Goal: Task Accomplishment & Management: Use online tool/utility

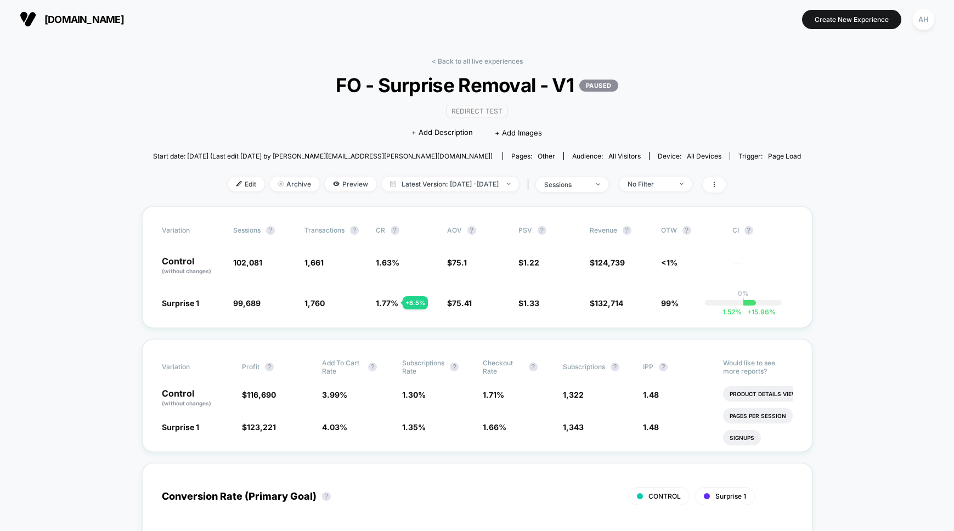
click at [467, 60] on link "< Back to all live experiences" at bounding box center [477, 61] width 91 height 8
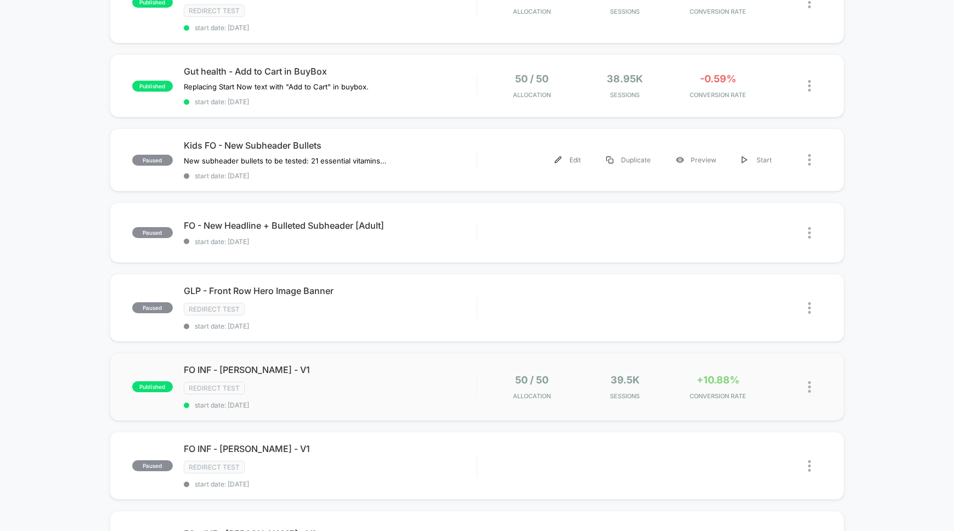
scroll to position [506, 0]
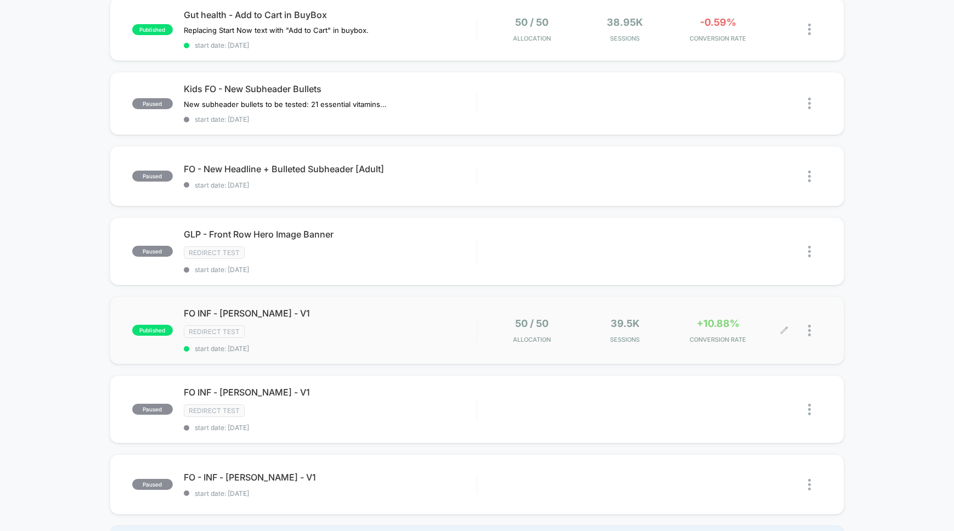
click at [811, 332] on div at bounding box center [815, 331] width 14 height 26
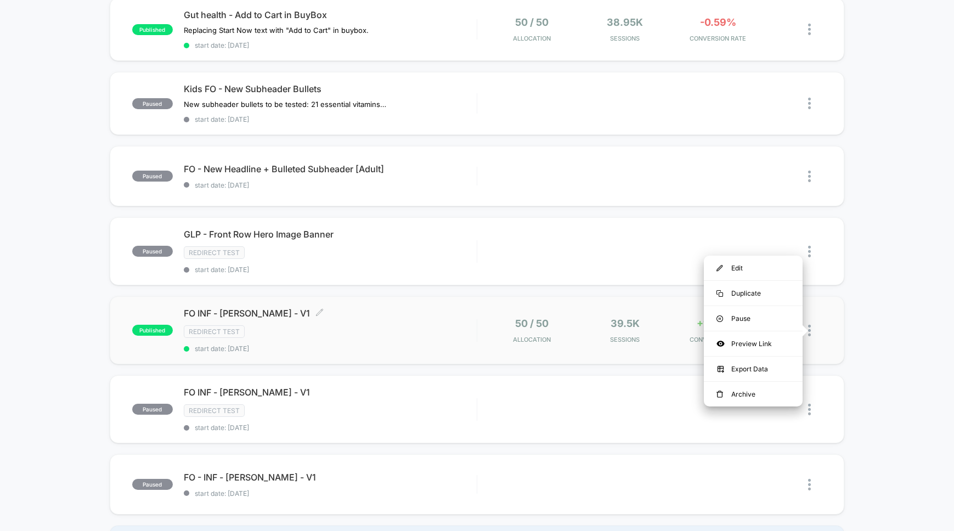
click at [407, 332] on div "Redirect Test" at bounding box center [330, 331] width 293 height 13
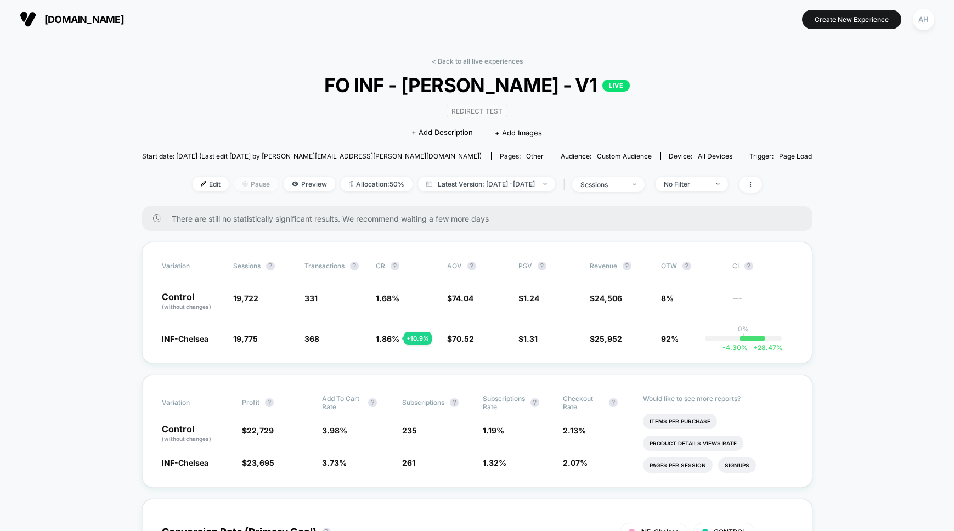
click at [247, 183] on span "Pause" at bounding box center [256, 184] width 44 height 15
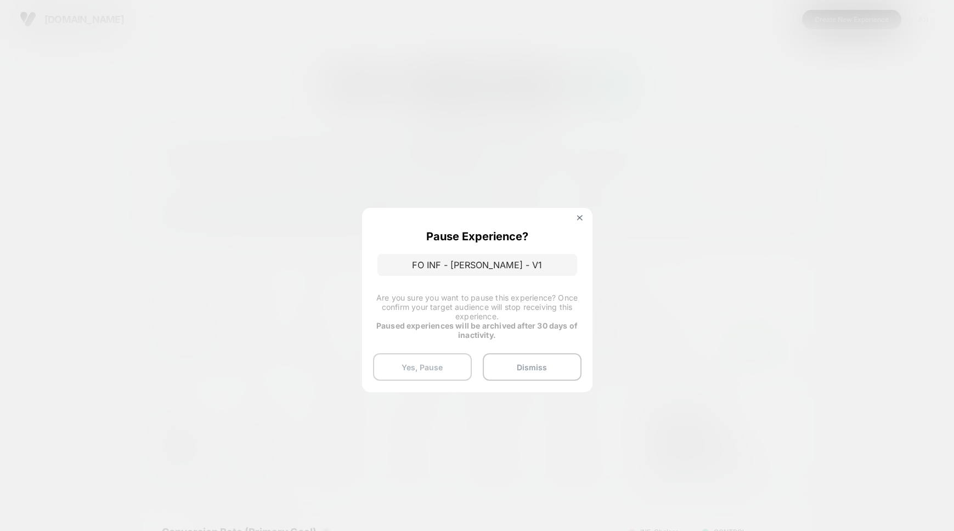
click at [431, 369] on button "Yes, Pause" at bounding box center [422, 366] width 99 height 27
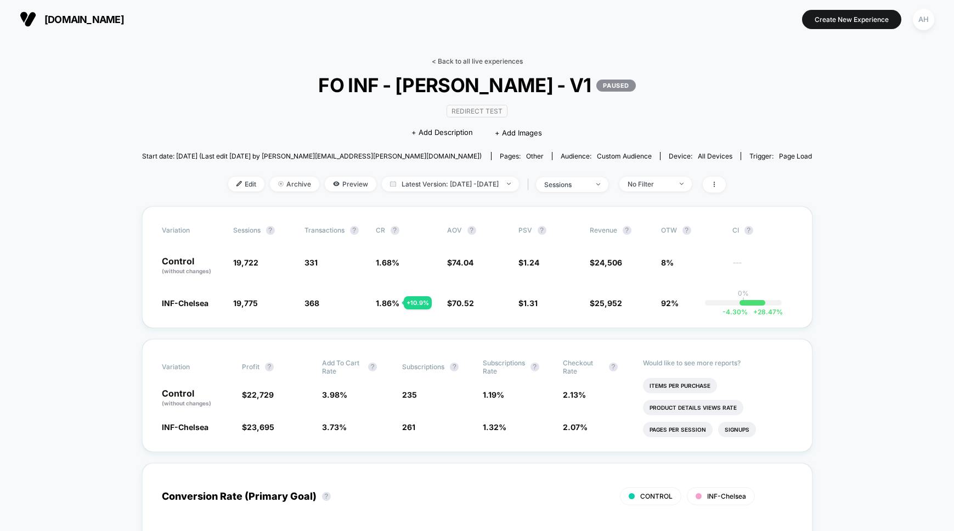
click at [484, 63] on link "< Back to all live experiences" at bounding box center [477, 61] width 91 height 8
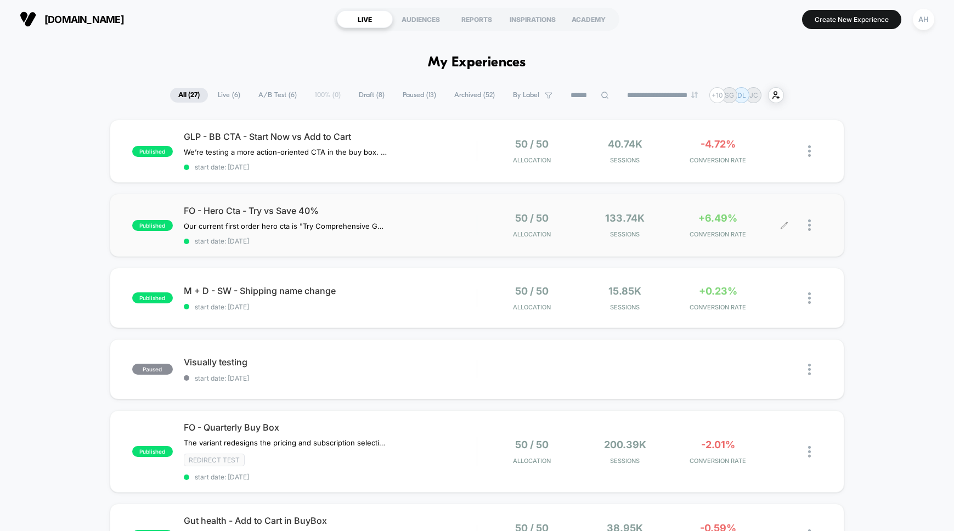
click at [478, 233] on div "50 / 50 Allocation 133.74k Sessions +6.49% CONVERSION RATE" at bounding box center [649, 225] width 345 height 26
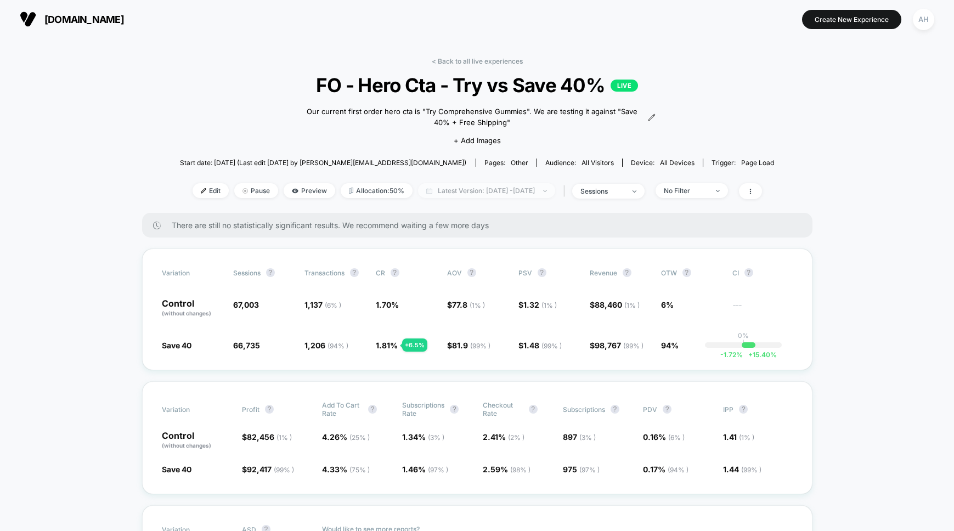
click at [547, 193] on span "Latest Version: Sep 30, 2025 - Oct 6, 2025" at bounding box center [486, 190] width 137 height 15
select select "*"
select select "****"
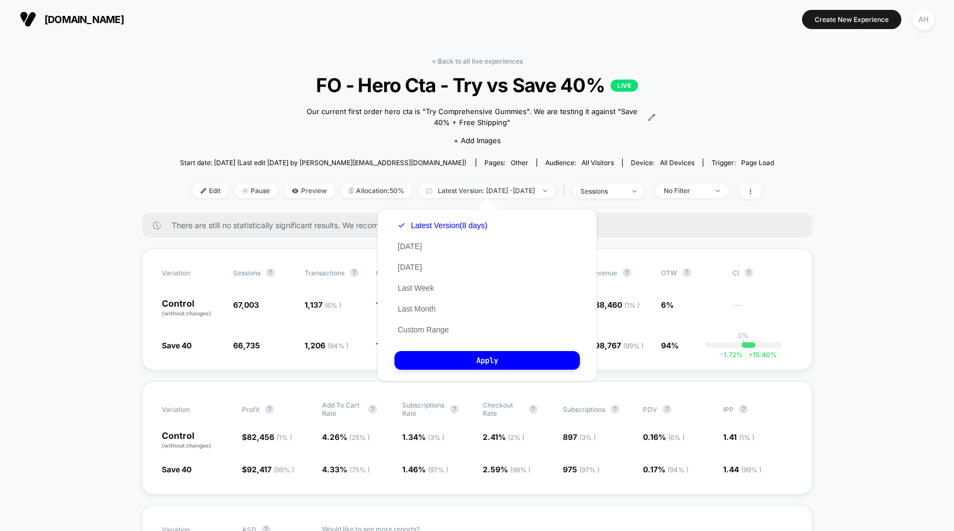
click at [445, 332] on button "Custom Range" at bounding box center [423, 330] width 58 height 10
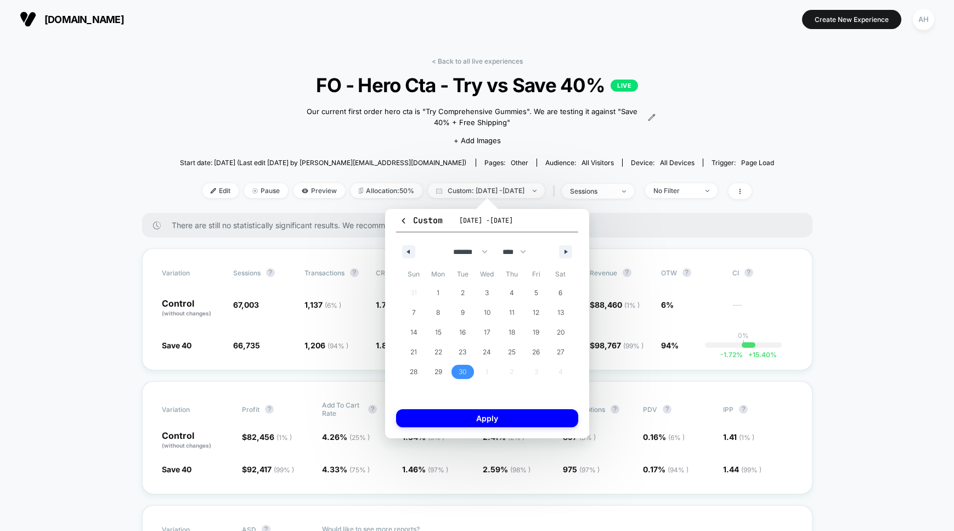
click at [572, 252] on div "******* ******** ***** ***** *** **** **** ****** ********* ******* ******** **…" at bounding box center [487, 249] width 182 height 33
click at [566, 252] on icon "button" at bounding box center [566, 252] width 5 height 4
select select "*"
click at [430, 314] on span "6" at bounding box center [438, 313] width 25 height 14
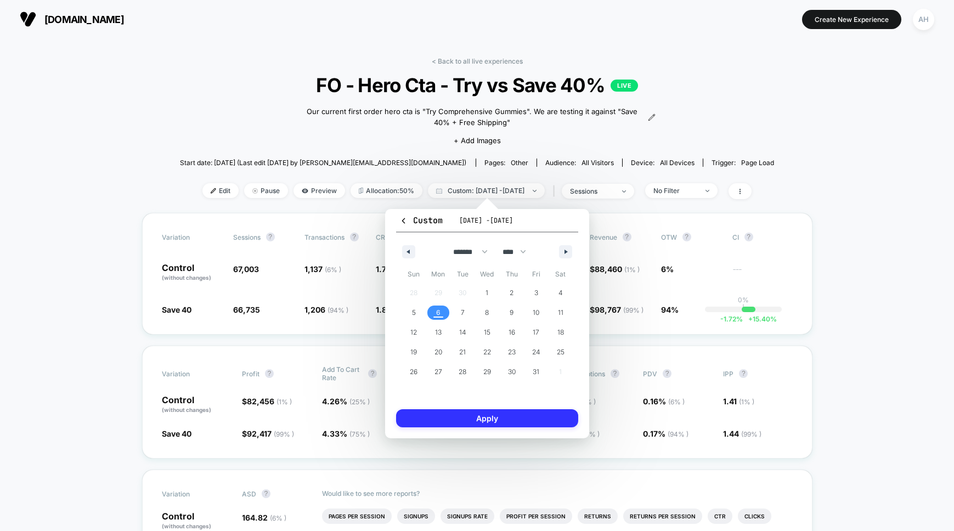
click at [472, 415] on button "Apply" at bounding box center [487, 418] width 182 height 18
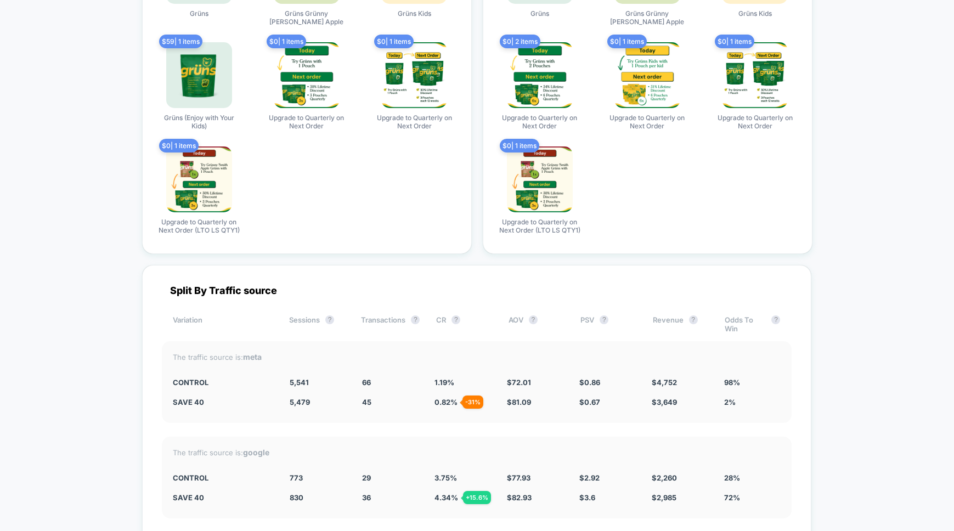
scroll to position [4511, 0]
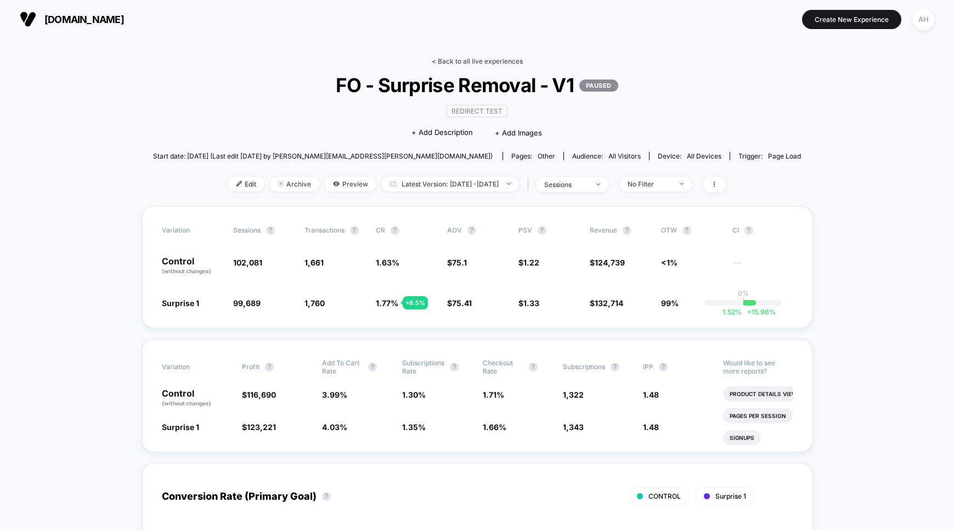
click at [445, 63] on link "< Back to all live experiences" at bounding box center [477, 61] width 91 height 8
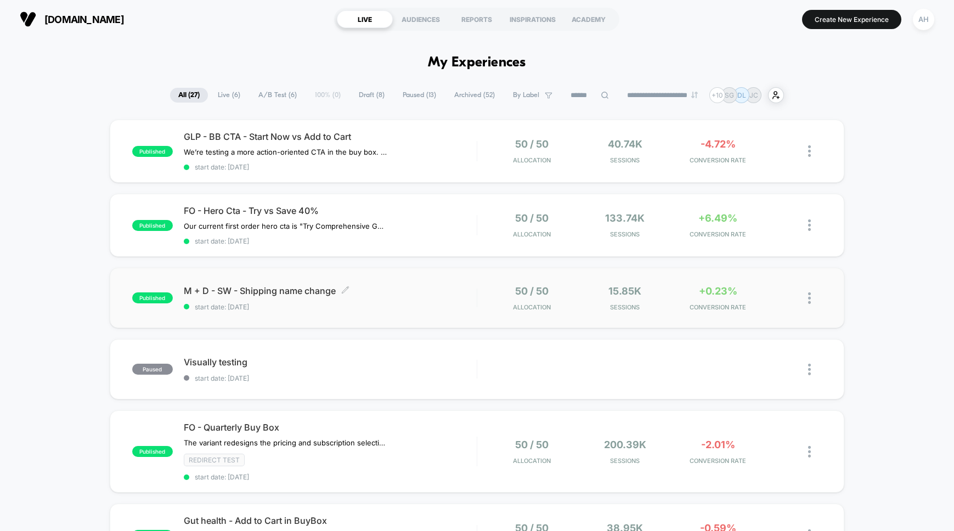
click at [451, 292] on span "M + D - SW - Shipping name change Click to edit experience details" at bounding box center [330, 290] width 293 height 11
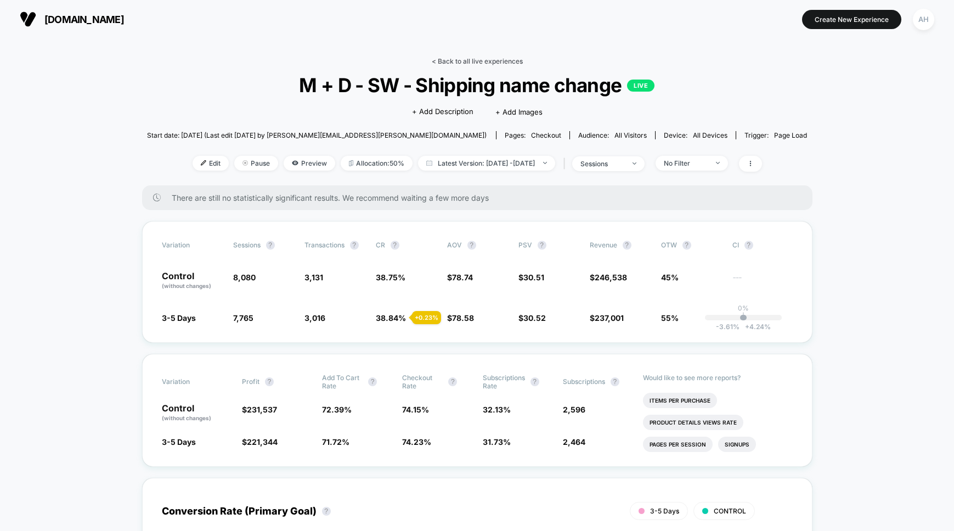
click at [480, 61] on link "< Back to all live experiences" at bounding box center [477, 61] width 91 height 8
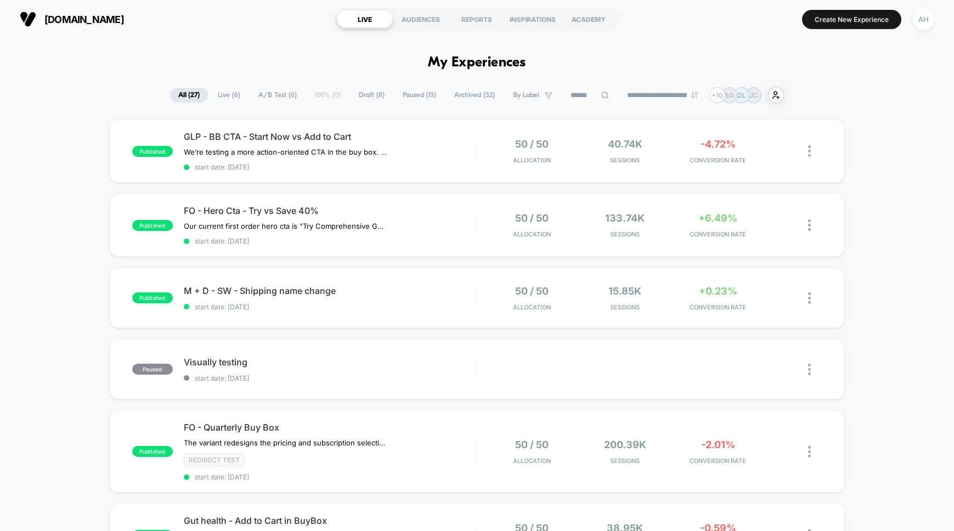
click at [256, 38] on div "gruns.co LIVE AUDIENCES REPORTS INSPIRATIONS ACADEMY Create New Experience AH" at bounding box center [477, 19] width 954 height 38
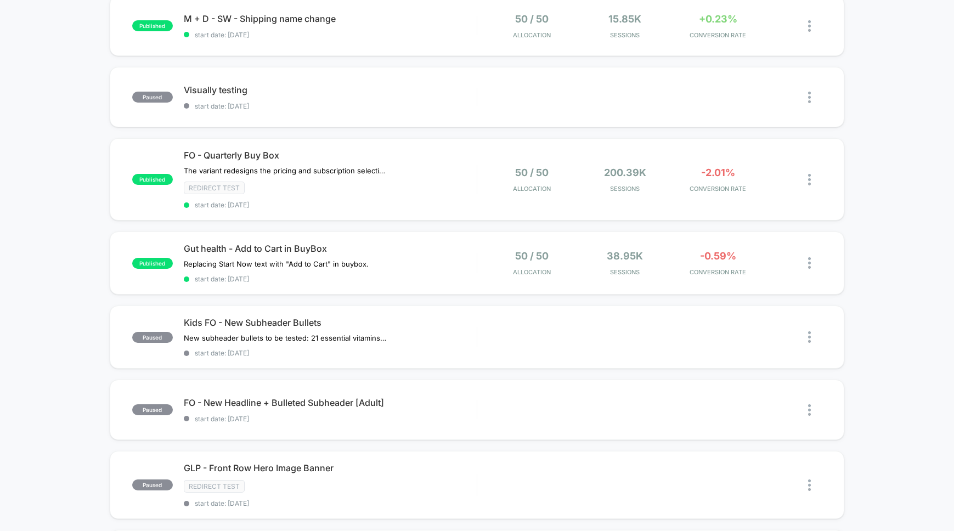
scroll to position [329, 0]
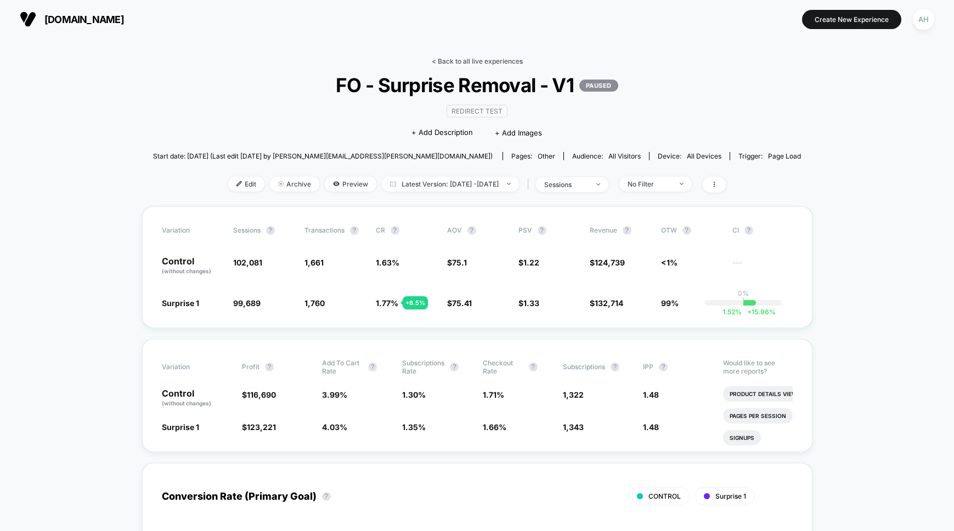
click at [460, 63] on link "< Back to all live experiences" at bounding box center [477, 61] width 91 height 8
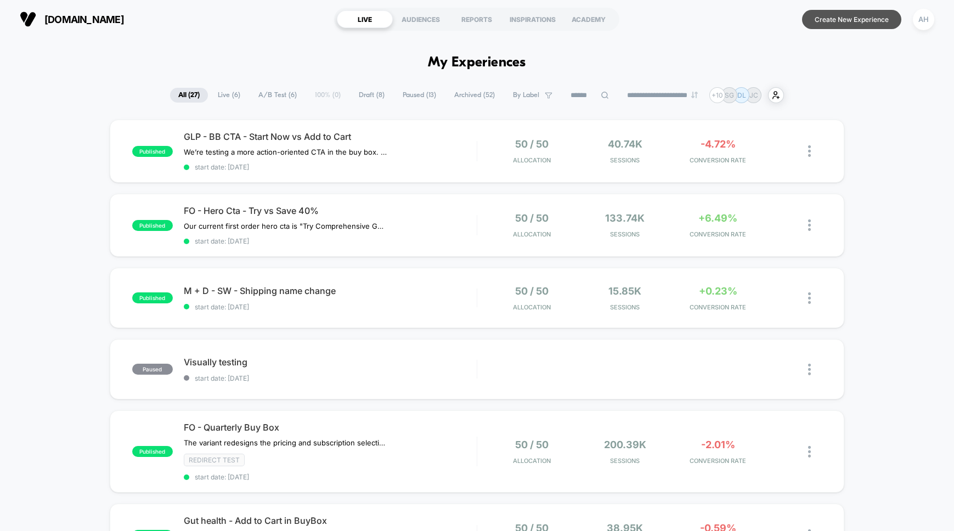
click at [859, 17] on button "Create New Experience" at bounding box center [851, 19] width 99 height 19
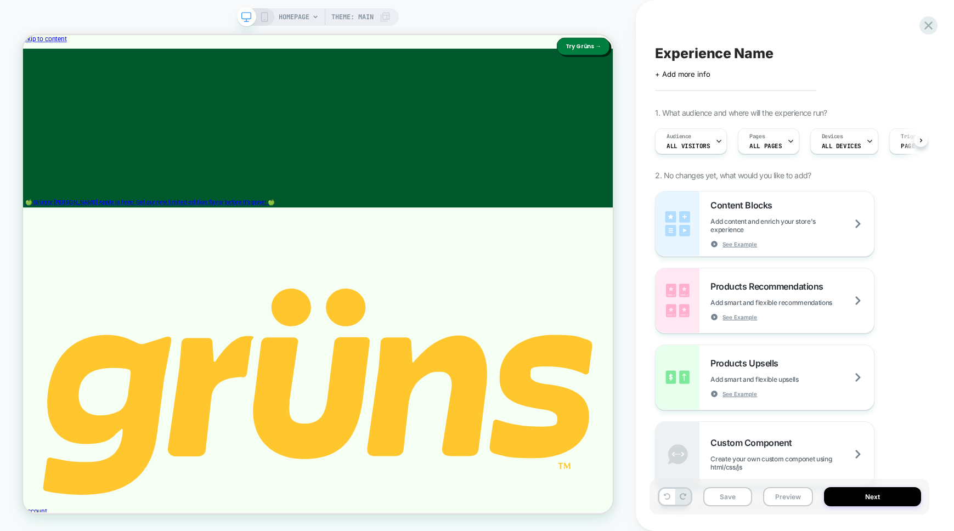
scroll to position [0, 1]
click at [300, 15] on span "HOMEPAGE" at bounding box center [294, 17] width 31 height 18
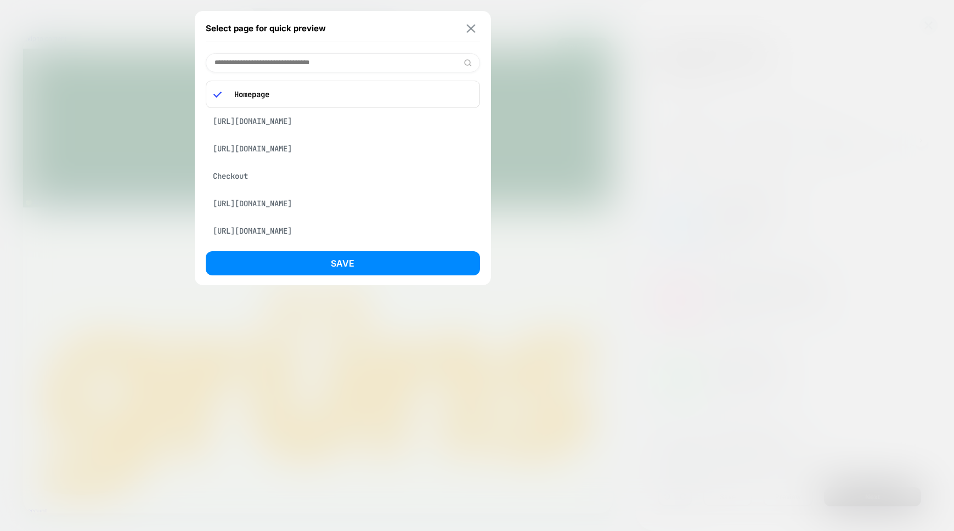
click at [470, 30] on img at bounding box center [470, 28] width 9 height 8
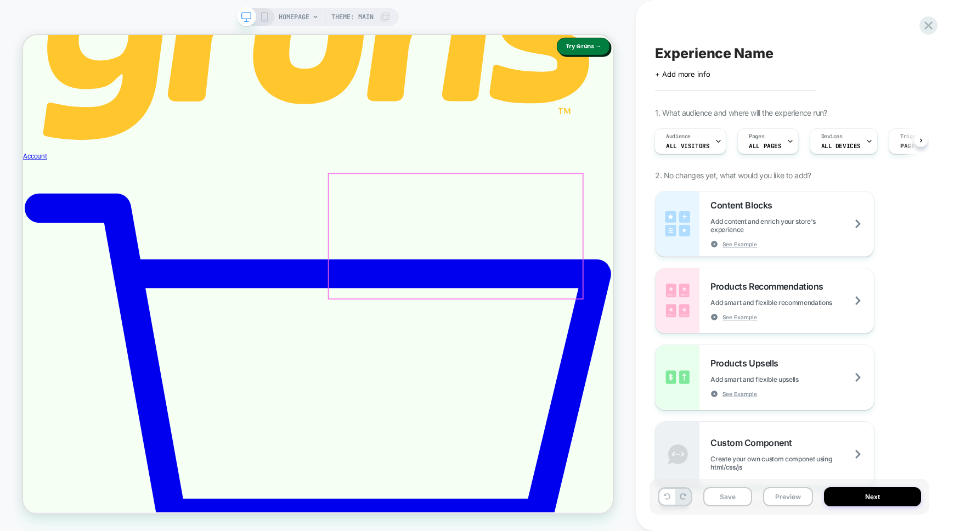
scroll to position [481, 0]
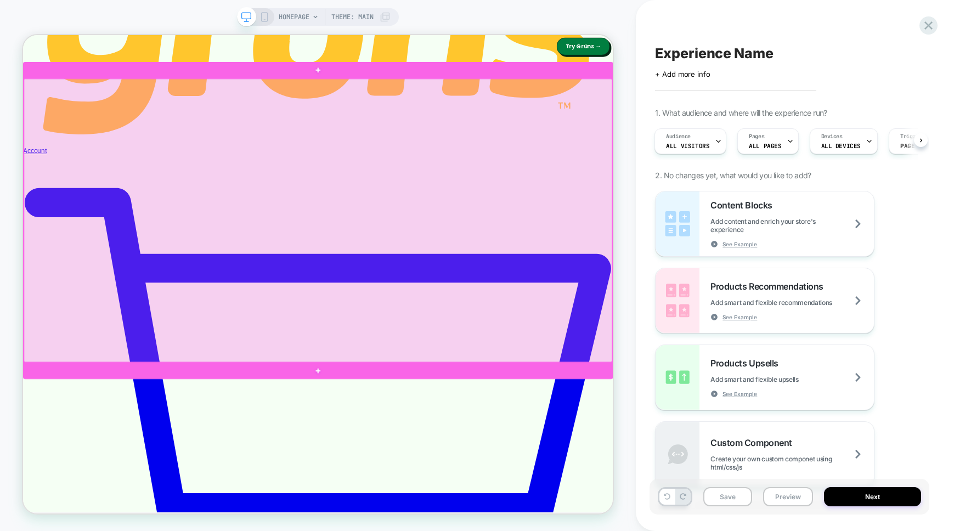
click at [414, 458] on div at bounding box center [416, 282] width 784 height 378
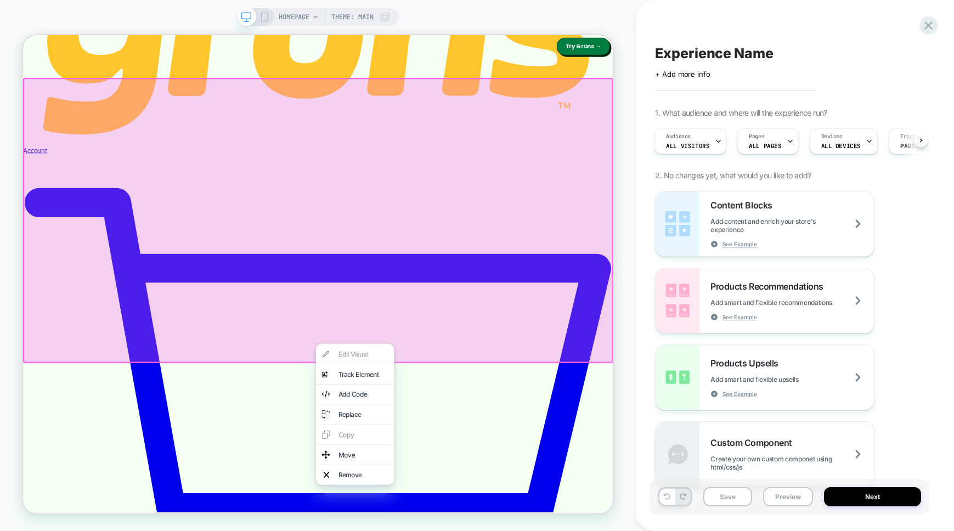
click at [622, 314] on div "HOMEPAGE Theme: MAIN" at bounding box center [318, 265] width 636 height 509
click at [625, 254] on div "HOMEPAGE Theme: MAIN" at bounding box center [318, 265] width 636 height 509
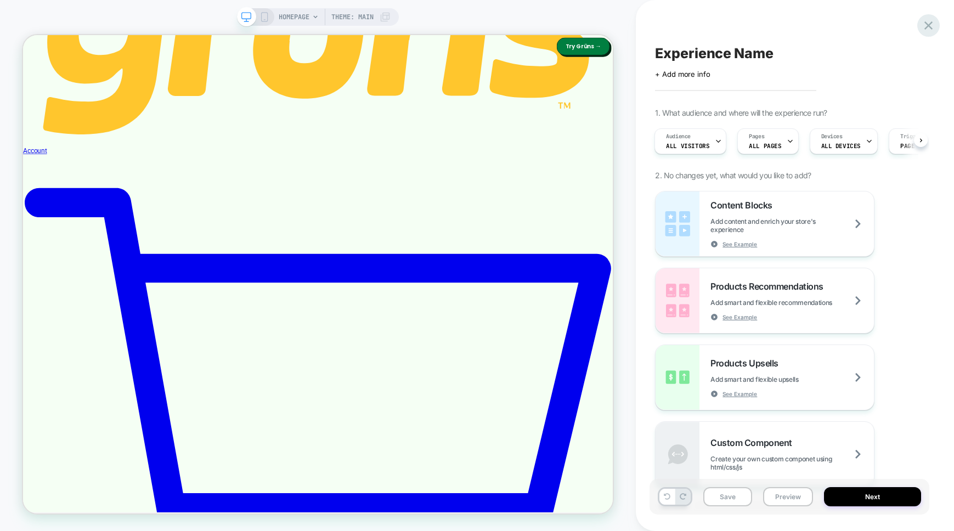
click at [923, 24] on icon at bounding box center [928, 25] width 15 height 15
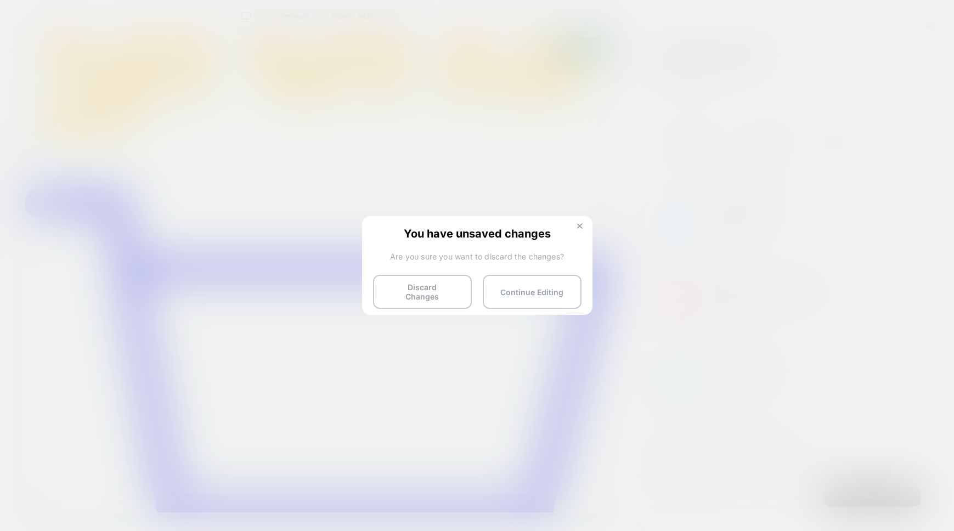
drag, startPoint x: 581, startPoint y: 225, endPoint x: 705, endPoint y: 249, distance: 126.7
click at [581, 225] on img at bounding box center [579, 225] width 5 height 5
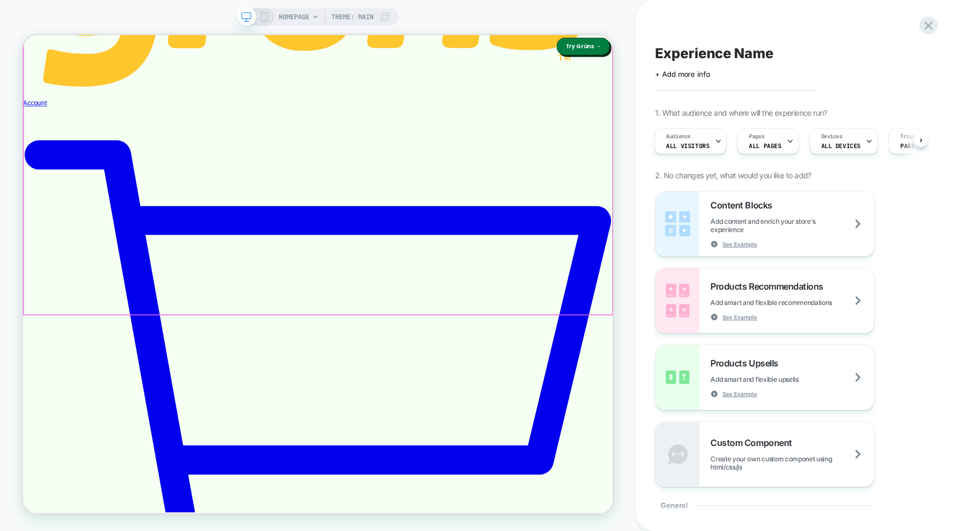
scroll to position [473, 0]
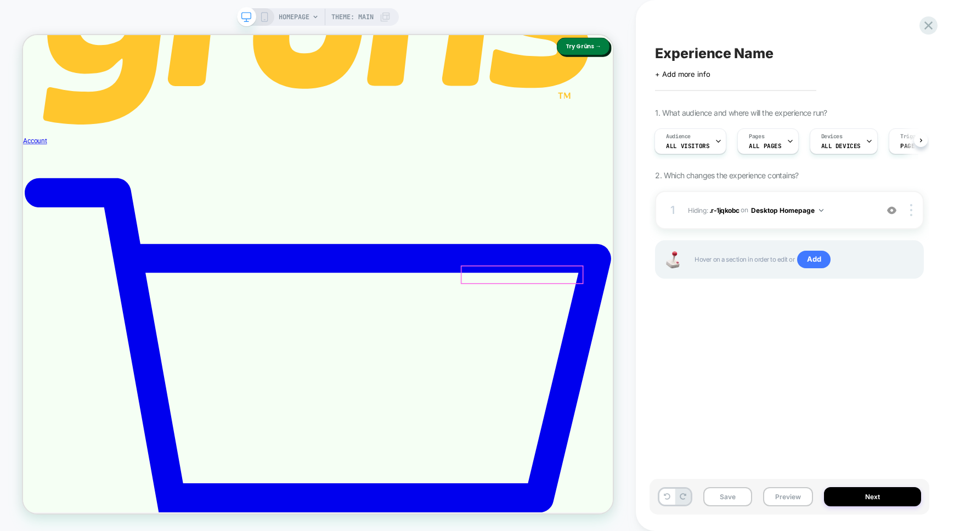
scroll to position [527, 0]
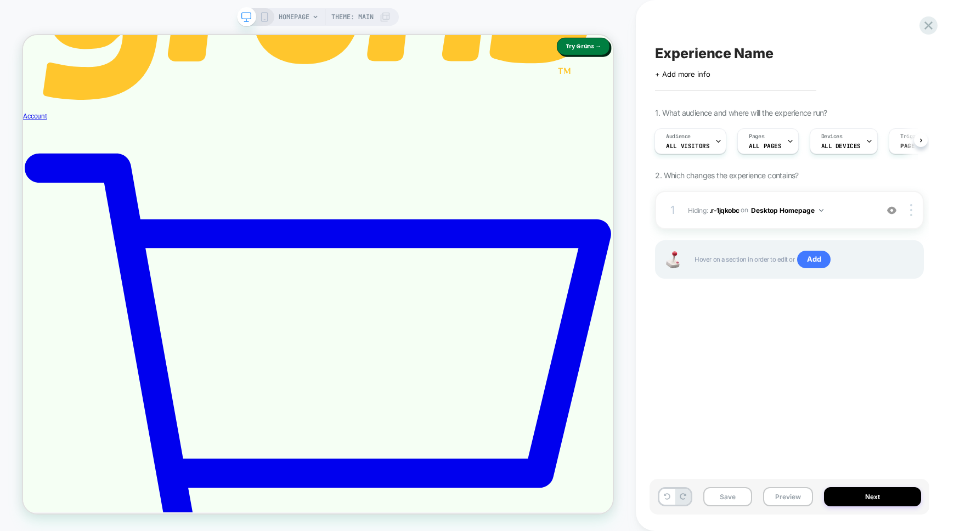
click at [261, 17] on icon at bounding box center [264, 17] width 10 height 10
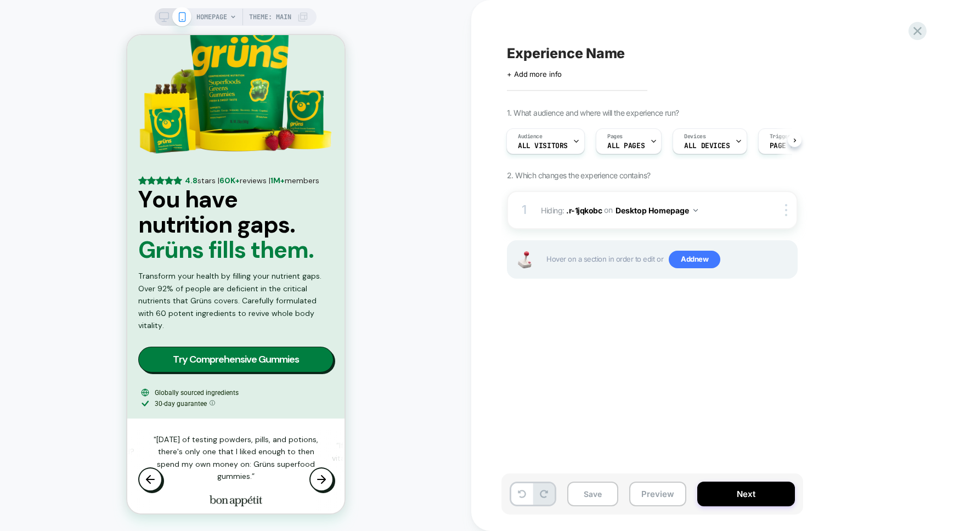
scroll to position [956, 0]
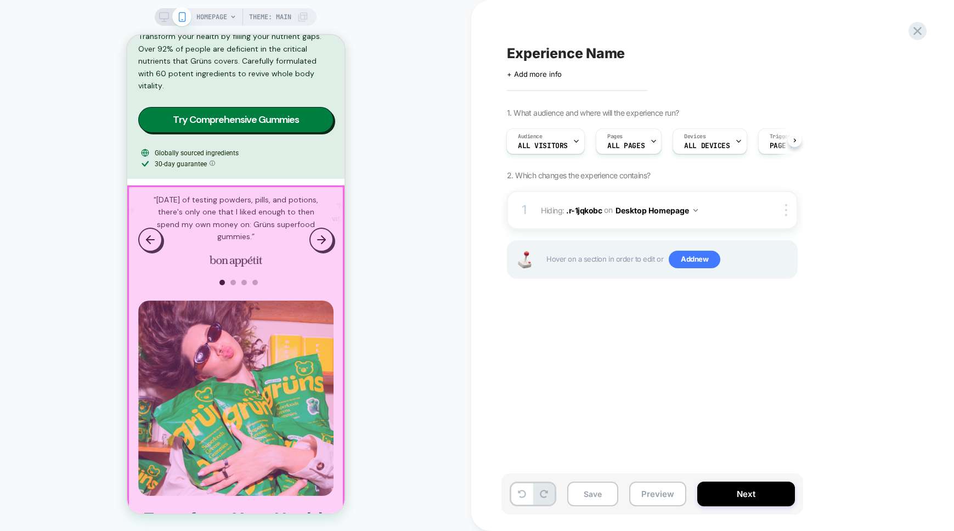
click at [133, 209] on div at bounding box center [235, 412] width 215 height 451
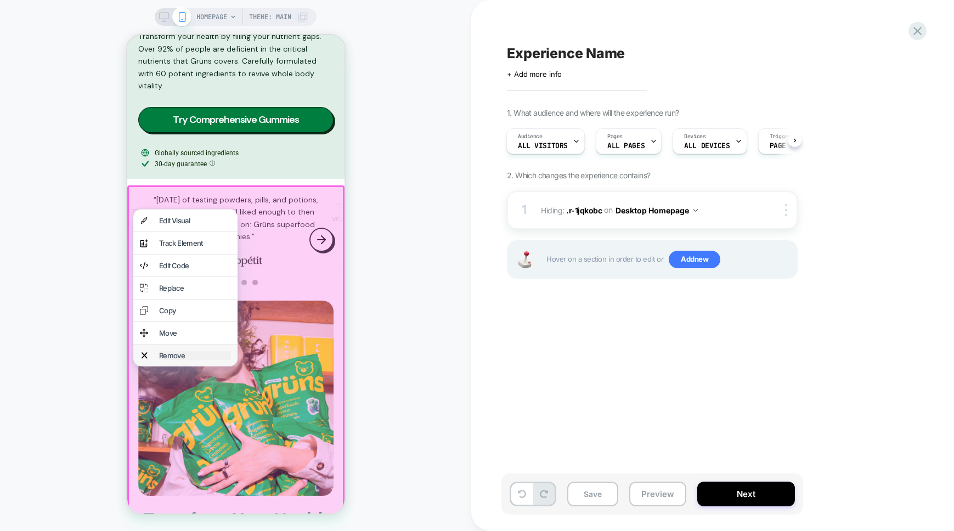
click at [177, 360] on div "Remove" at bounding box center [195, 355] width 72 height 9
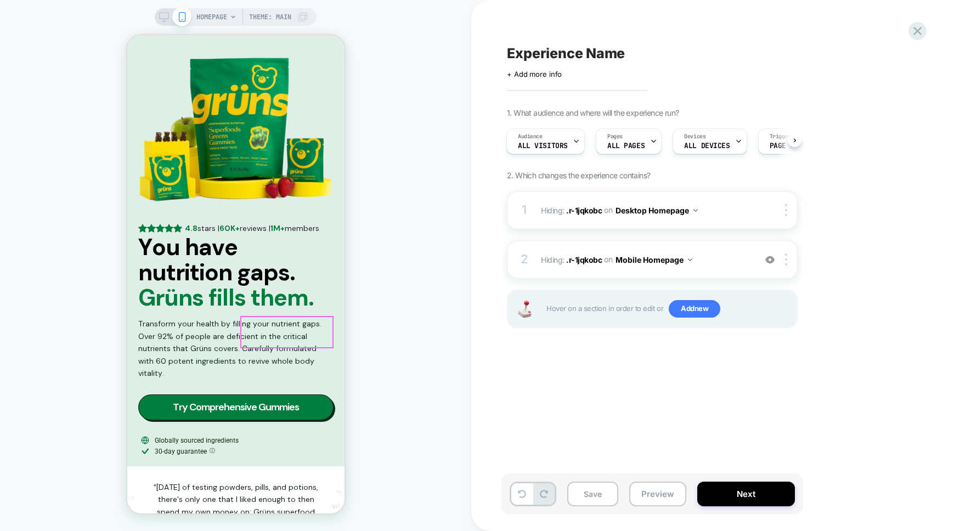
scroll to position [511, 0]
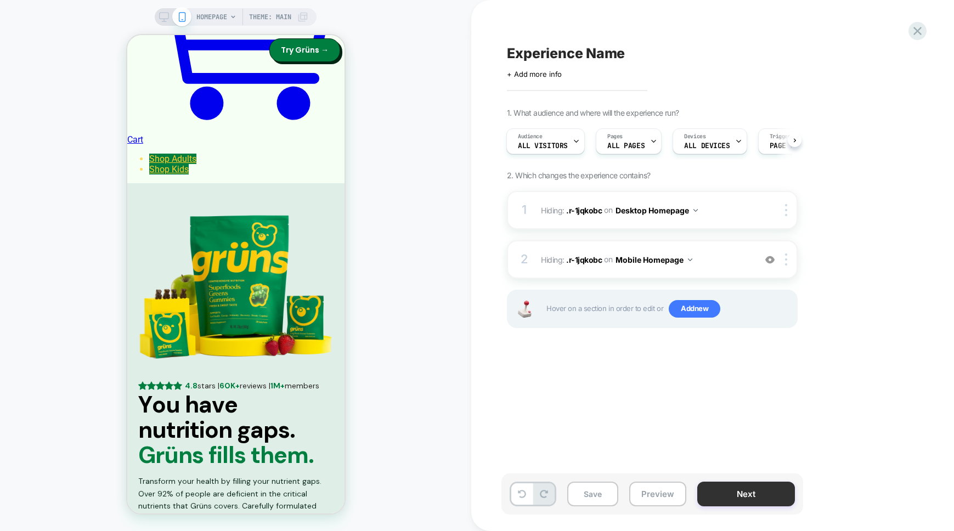
click at [737, 493] on button "Next" at bounding box center [746, 494] width 98 height 25
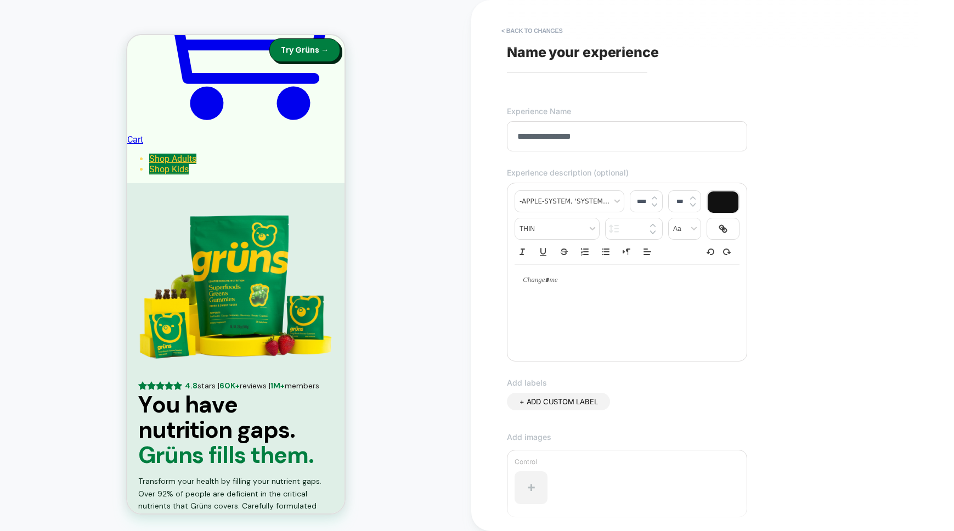
type input "**********"
click at [804, 279] on div "**********" at bounding box center [706, 265] width 411 height 509
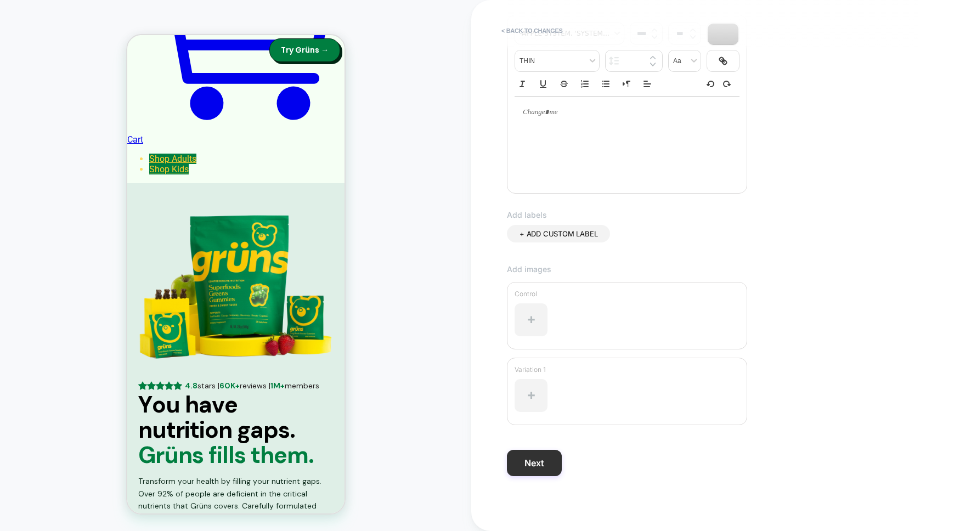
click at [551, 458] on button "Next" at bounding box center [534, 463] width 55 height 26
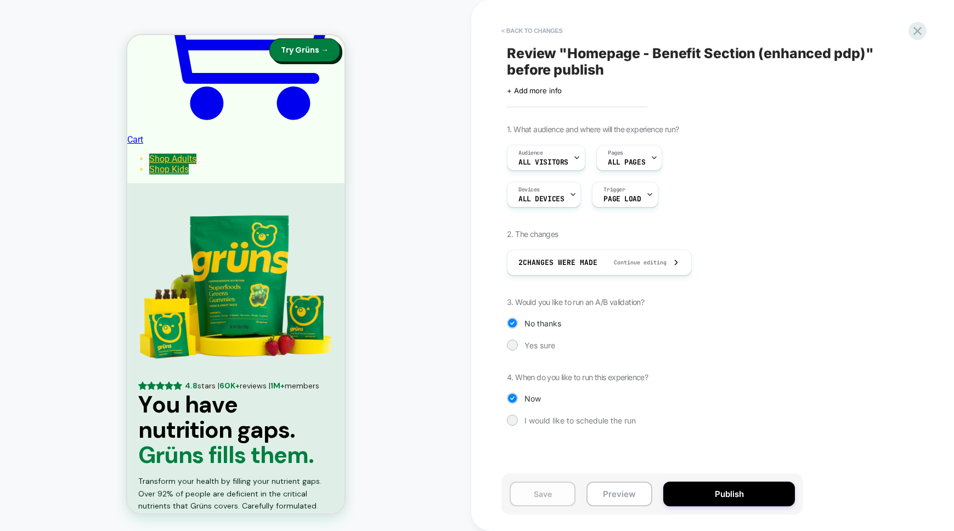
click at [546, 489] on button "Save" at bounding box center [543, 494] width 66 height 25
click at [653, 258] on div "2 Changes were made Continue editing" at bounding box center [599, 262] width 162 height 25
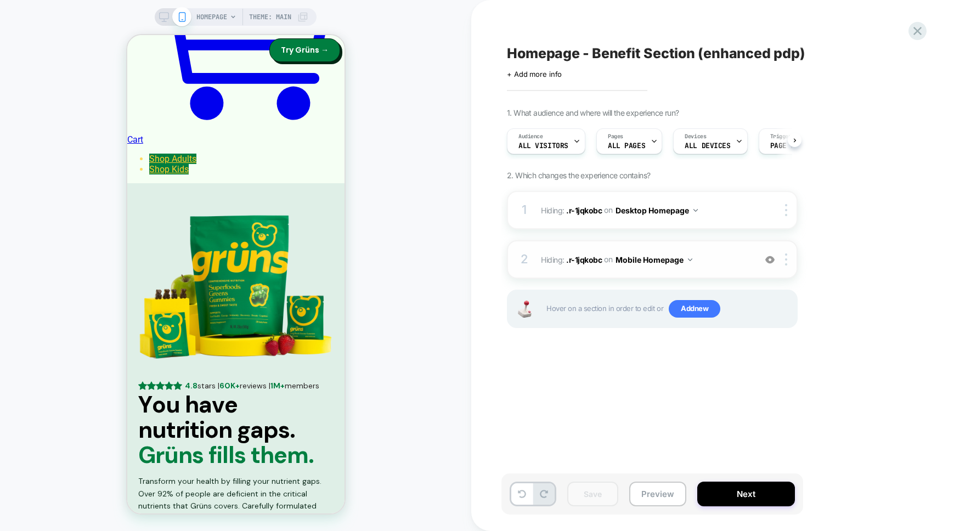
scroll to position [0, 1]
click at [724, 496] on button "Next" at bounding box center [746, 494] width 98 height 25
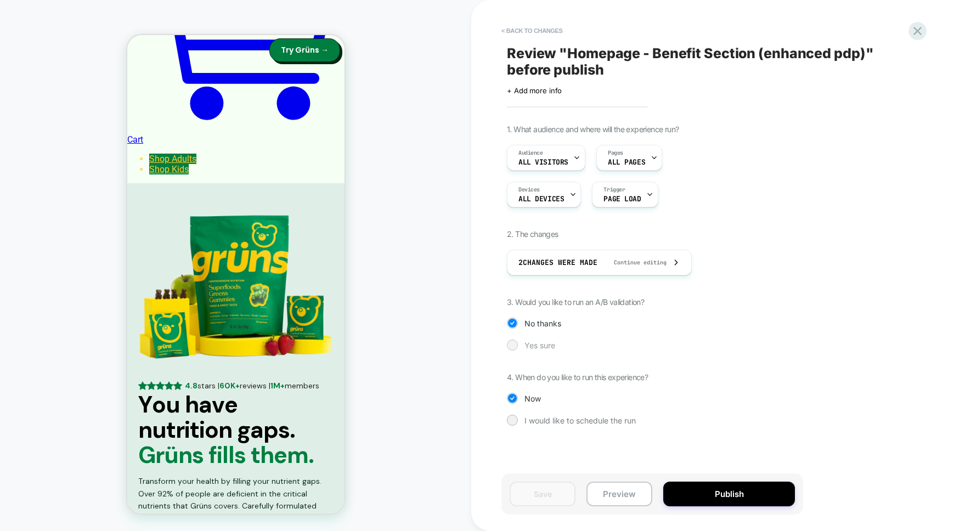
click at [516, 347] on div at bounding box center [512, 345] width 8 height 8
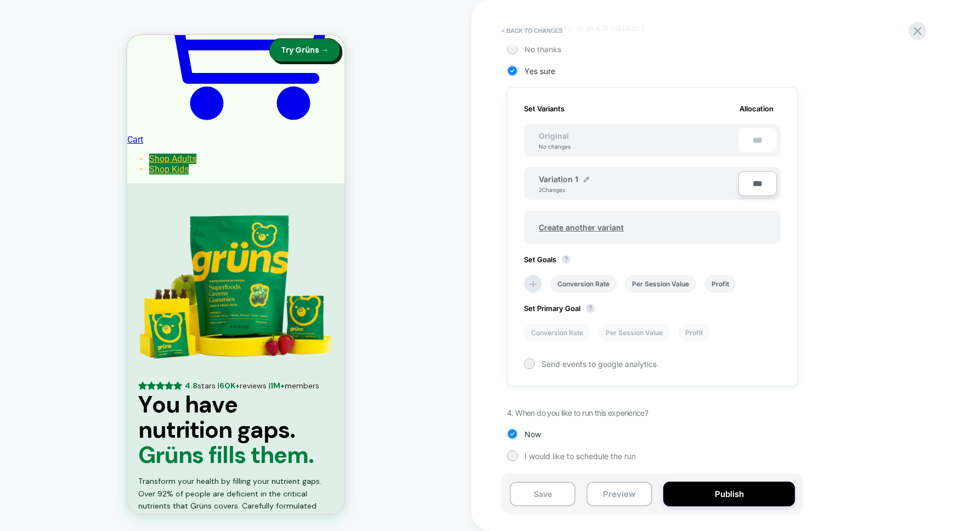
scroll to position [276, 0]
click at [584, 178] on img at bounding box center [586, 177] width 5 height 5
click at [571, 186] on input "**********" at bounding box center [579, 182] width 80 height 21
click at [571, 187] on input "**********" at bounding box center [579, 182] width 80 height 21
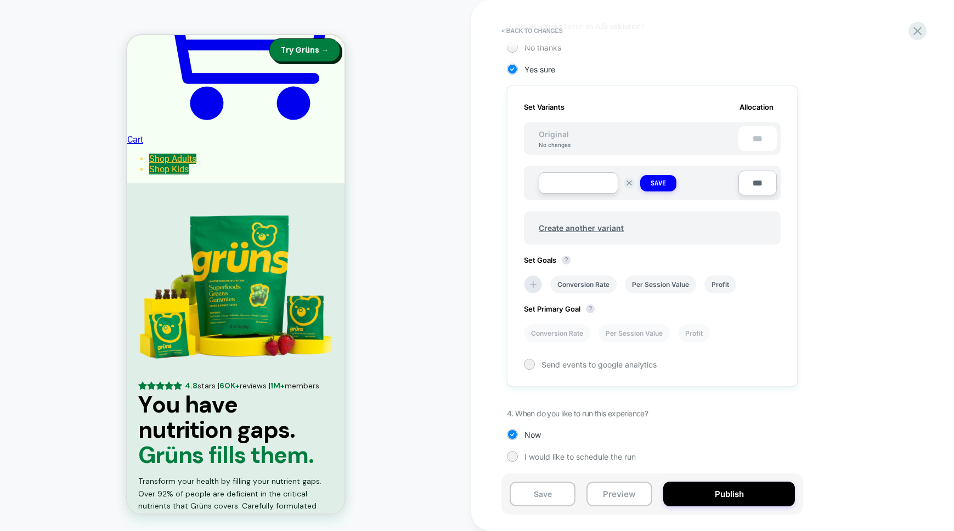
type input "*"
type input "********"
click at [670, 182] on button "Save" at bounding box center [658, 183] width 36 height 16
click at [586, 225] on span "Create another variant" at bounding box center [581, 226] width 107 height 26
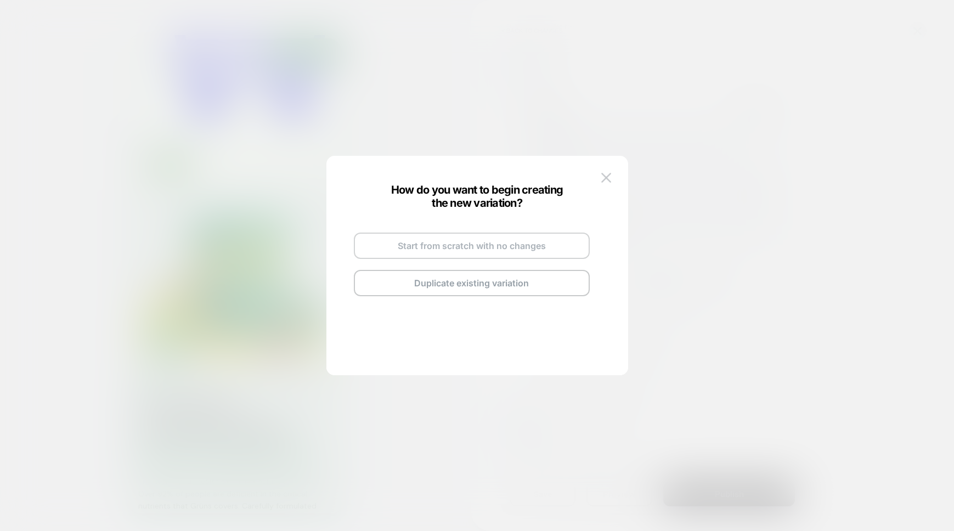
click at [509, 247] on button "Start from scratch with no changes" at bounding box center [472, 246] width 236 height 26
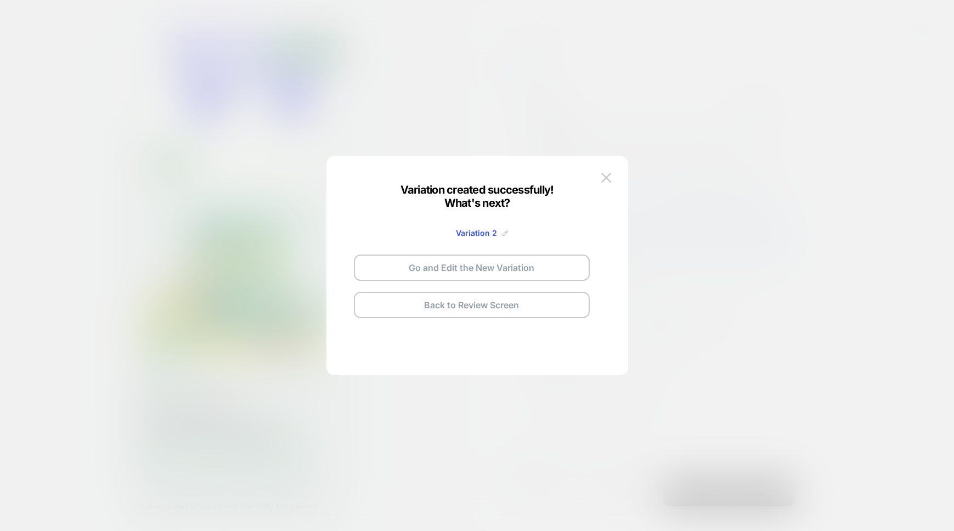
click at [502, 234] on img at bounding box center [504, 232] width 5 height 5
click at [489, 231] on input "**********" at bounding box center [459, 232] width 80 height 21
type input "*"
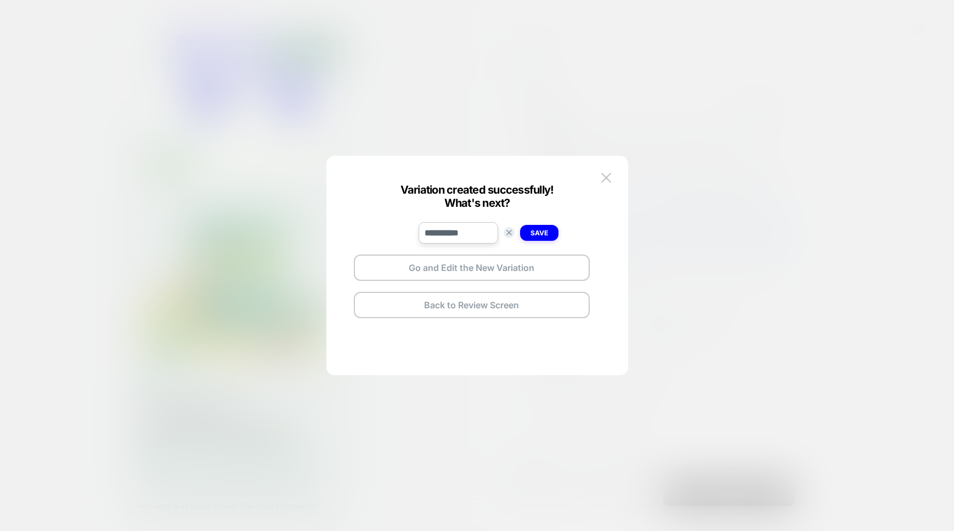
click at [439, 235] on input "**********" at bounding box center [459, 232] width 80 height 21
type input "**********"
click at [547, 235] on strong "Save" at bounding box center [539, 233] width 18 height 8
click at [498, 271] on button "Go and Edit the New Variation" at bounding box center [472, 268] width 236 height 26
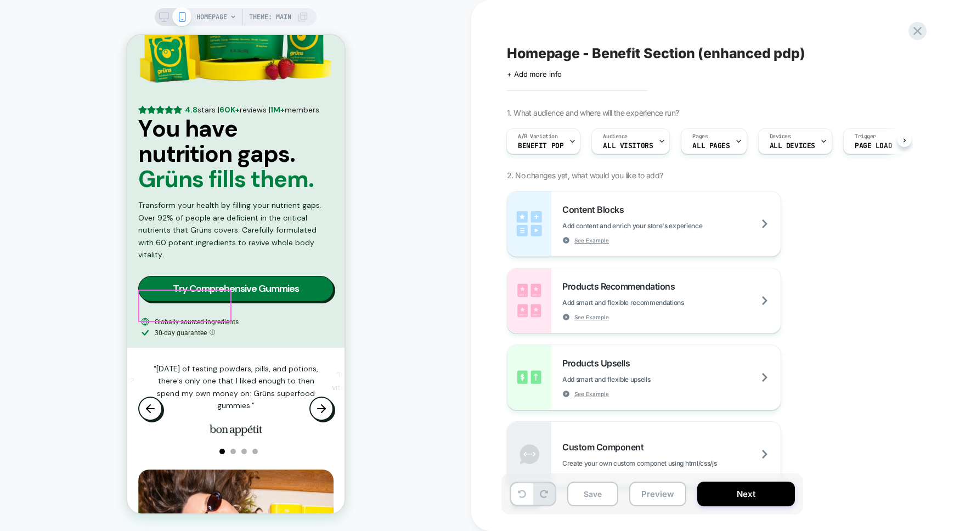
scroll to position [794, 0]
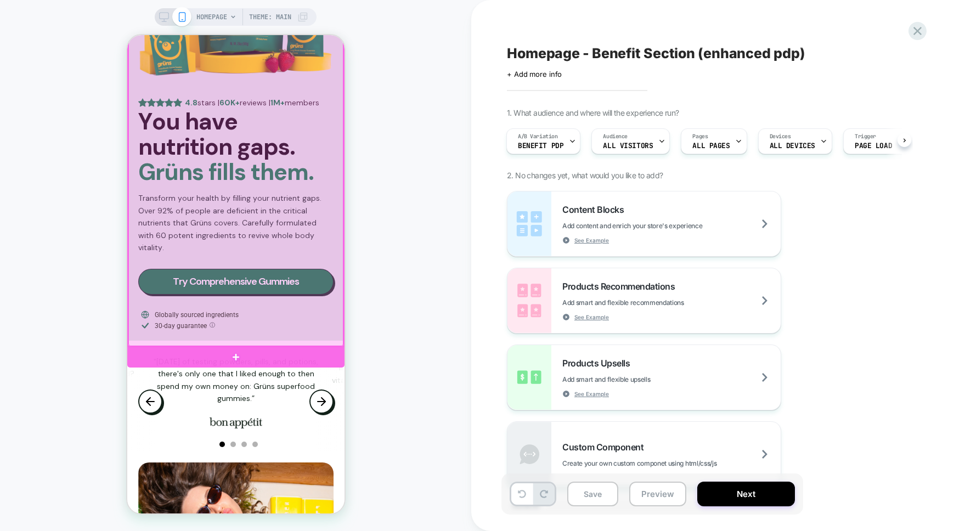
click at [150, 339] on div at bounding box center [235, 98] width 215 height 495
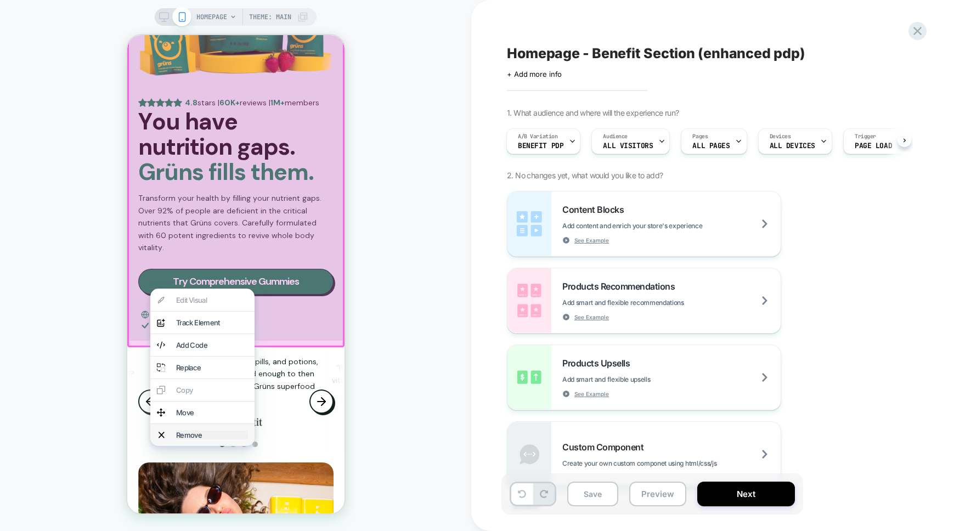
click at [207, 439] on div "Remove" at bounding box center [212, 435] width 72 height 9
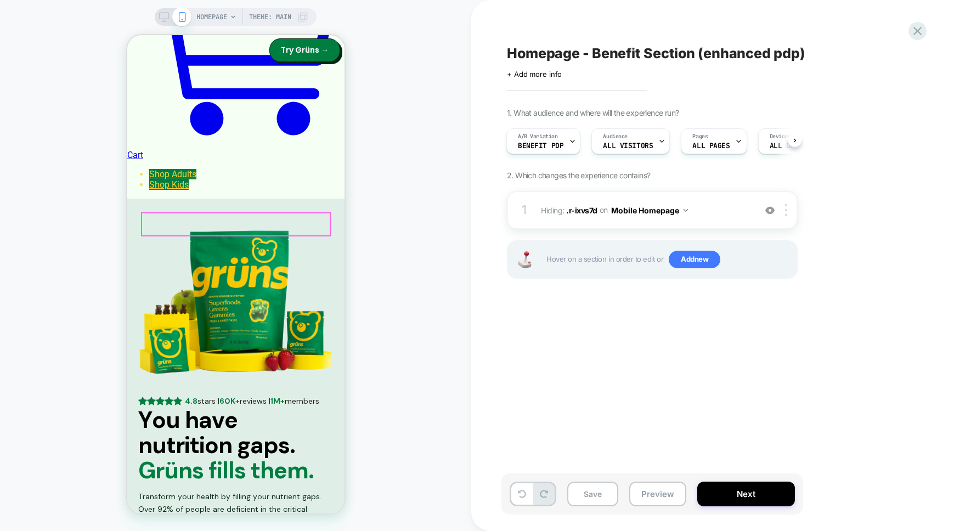
scroll to position [387, 0]
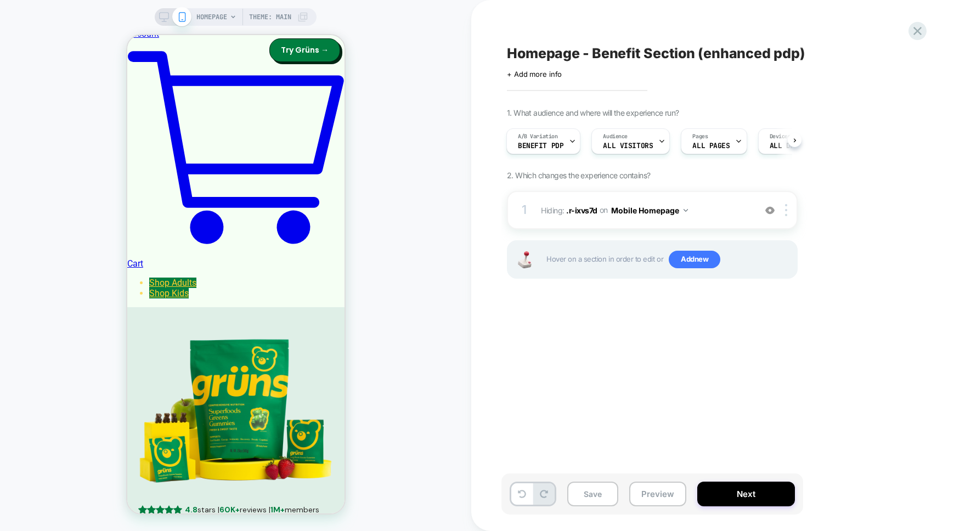
click at [163, 16] on icon at bounding box center [164, 17] width 10 height 10
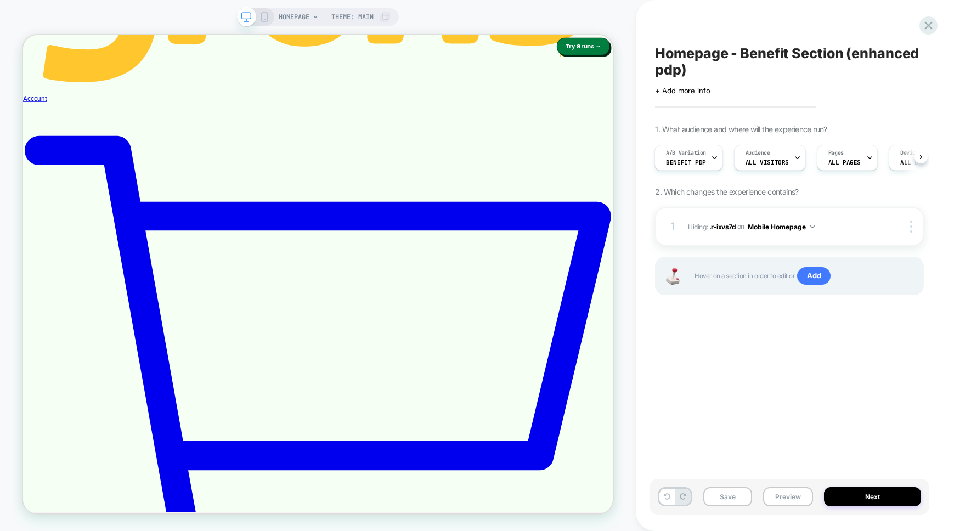
scroll to position [606, 0]
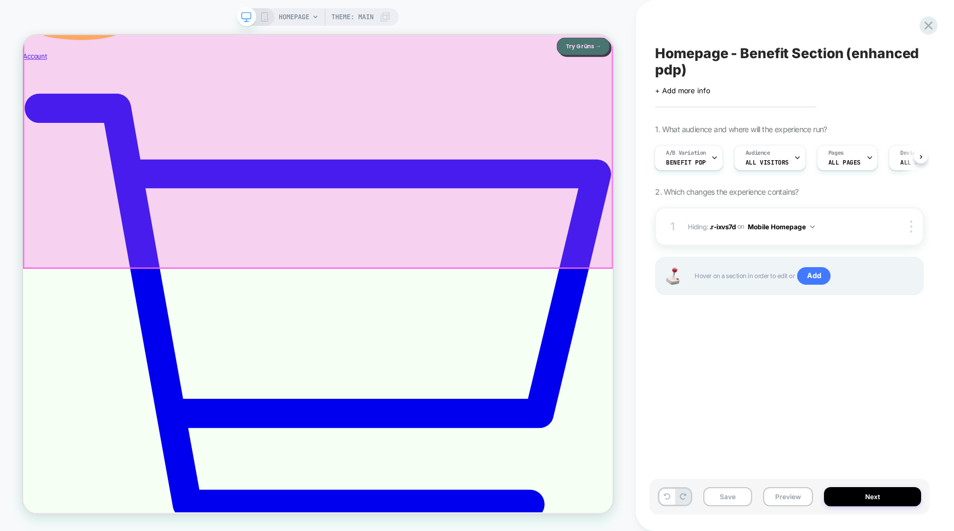
click at [50, 325] on div at bounding box center [416, 157] width 784 height 378
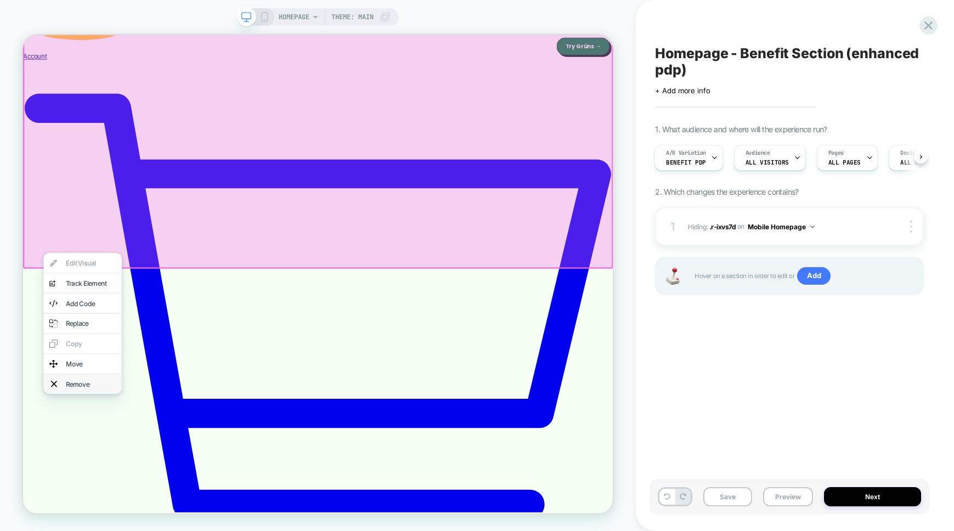
click at [96, 512] on div "Remove" at bounding box center [102, 500] width 104 height 26
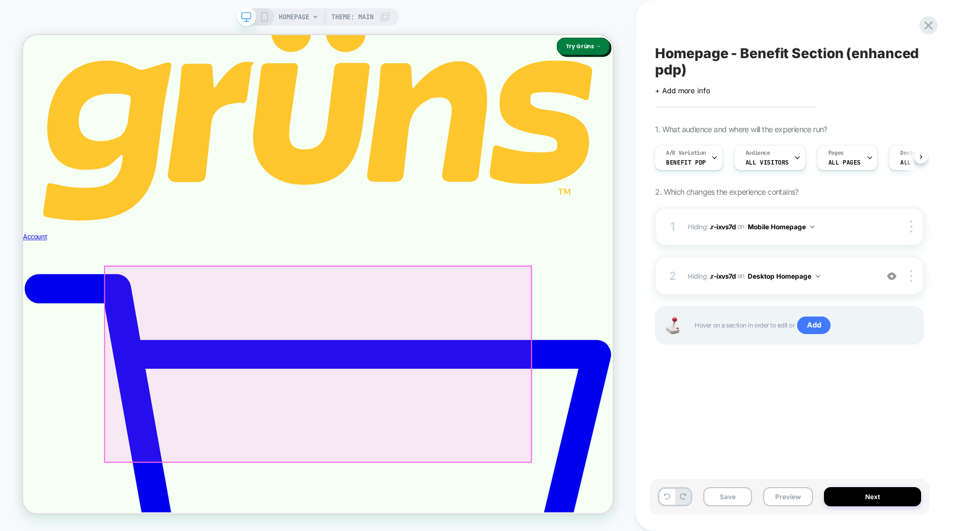
scroll to position [358, 0]
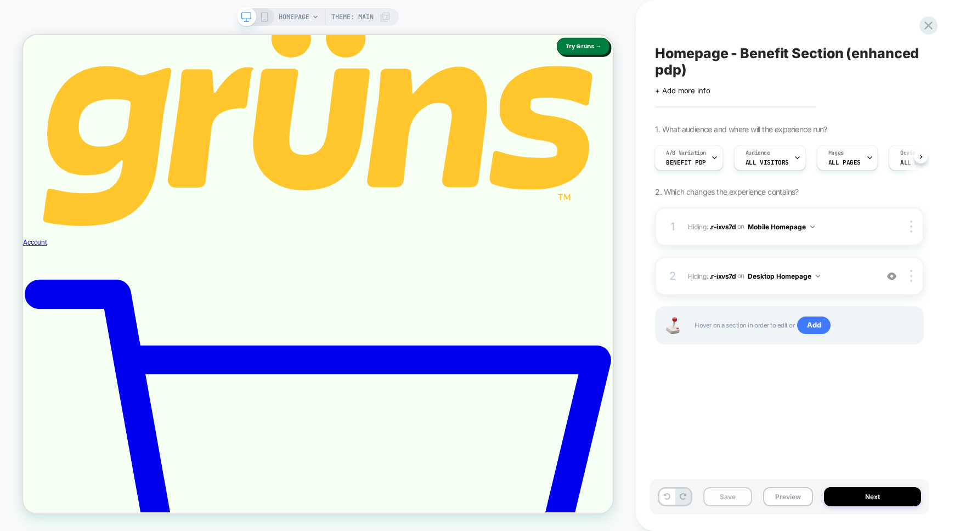
click at [730, 501] on button "Save" at bounding box center [727, 496] width 49 height 19
click at [880, 493] on button "Next" at bounding box center [872, 496] width 97 height 19
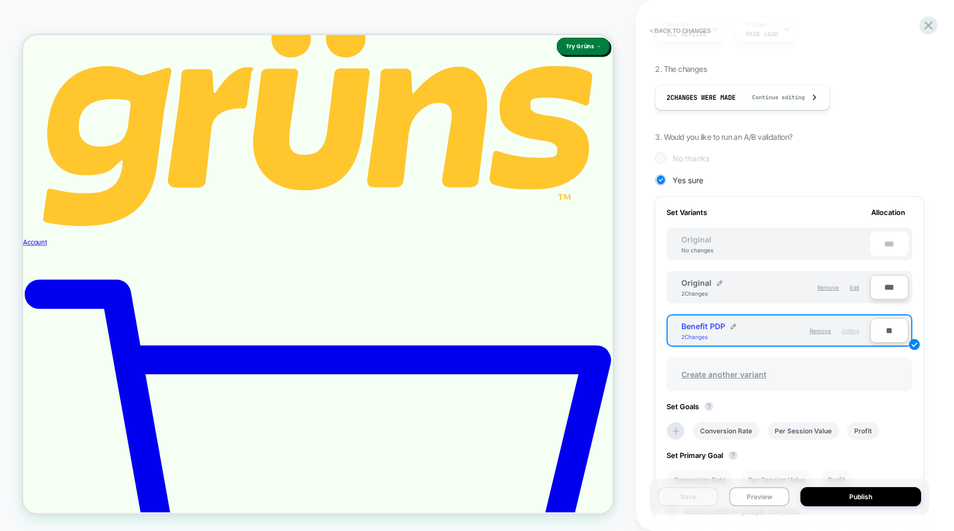
scroll to position [178, 0]
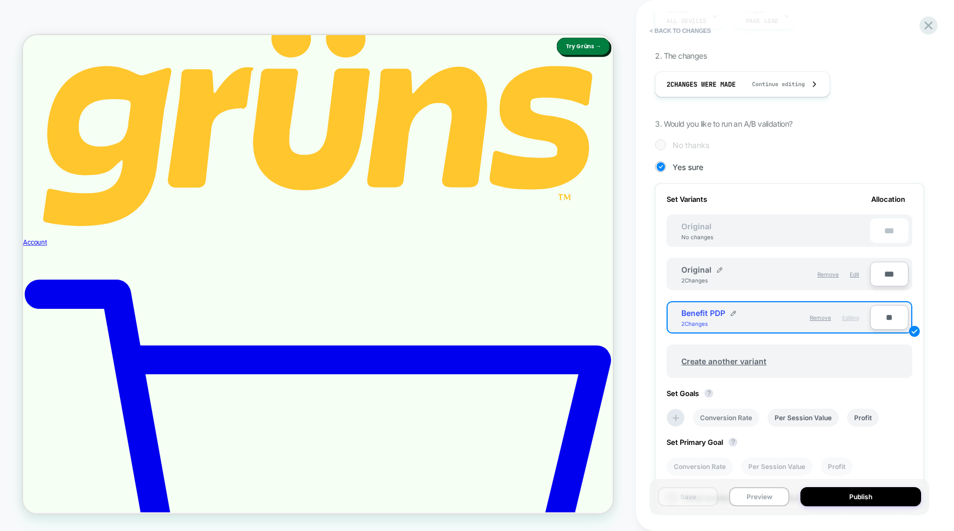
click at [716, 416] on li "Conversion Rate" at bounding box center [726, 418] width 66 height 18
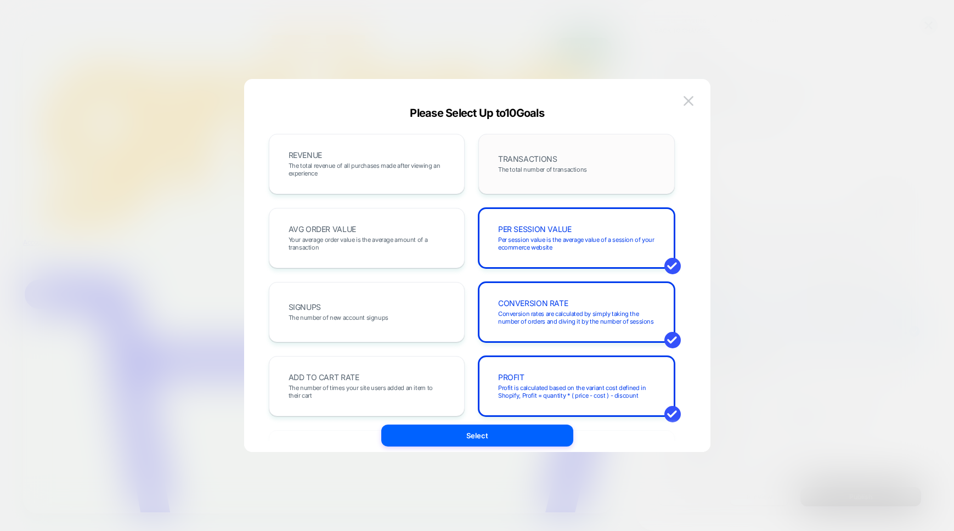
click at [534, 173] on div "TRANSACTIONS The total number of transactions" at bounding box center [576, 163] width 173 height 37
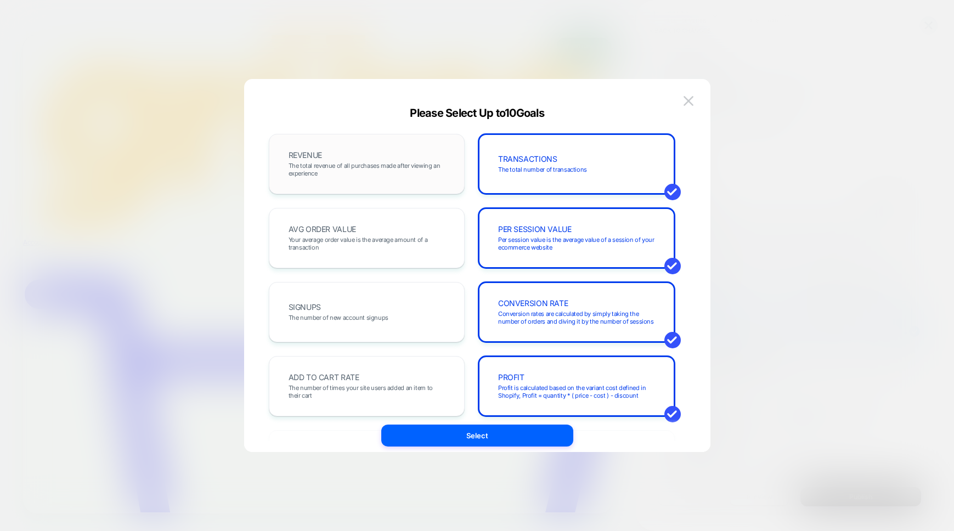
click at [391, 170] on span "The total revenue of all purchases made after viewing an experience" at bounding box center [367, 169] width 157 height 15
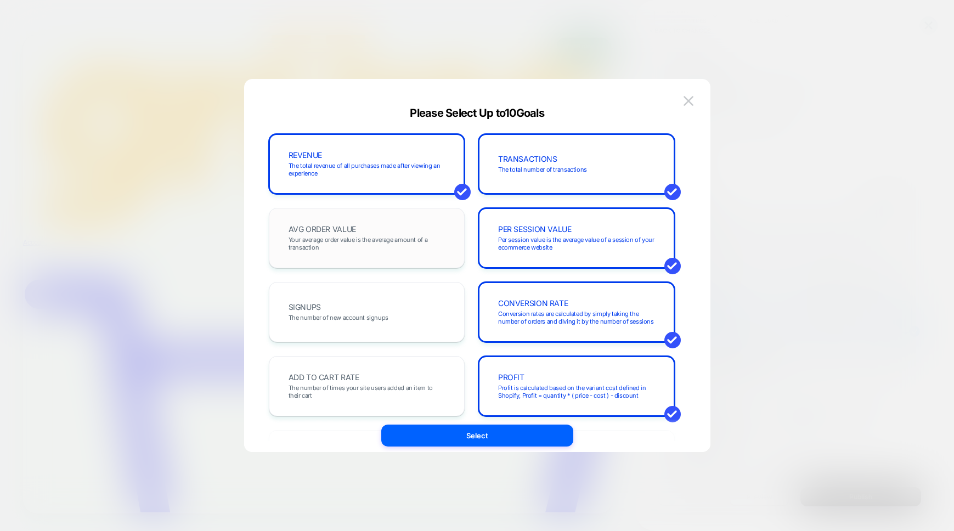
click at [381, 233] on div "AVG ORDER VALUE Your average order value is the average amount of a transaction" at bounding box center [366, 237] width 173 height 37
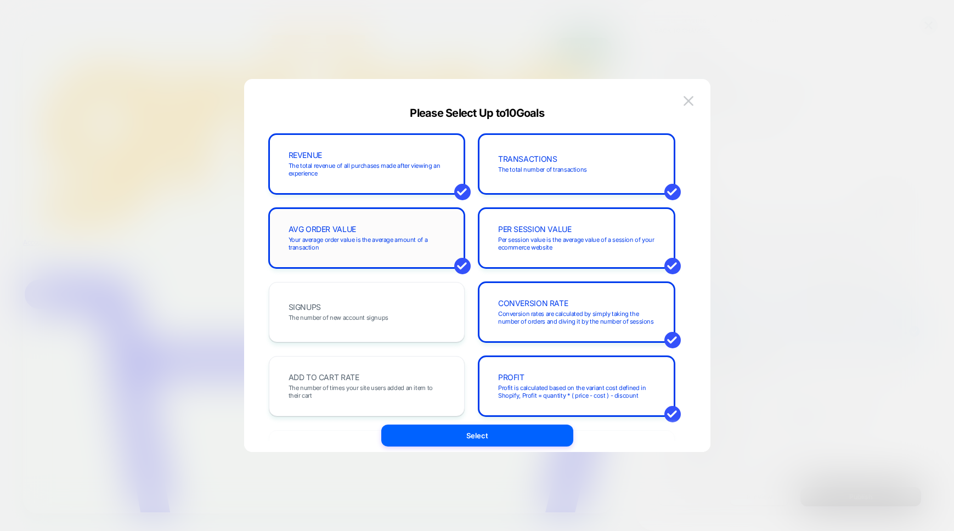
scroll to position [37, 0]
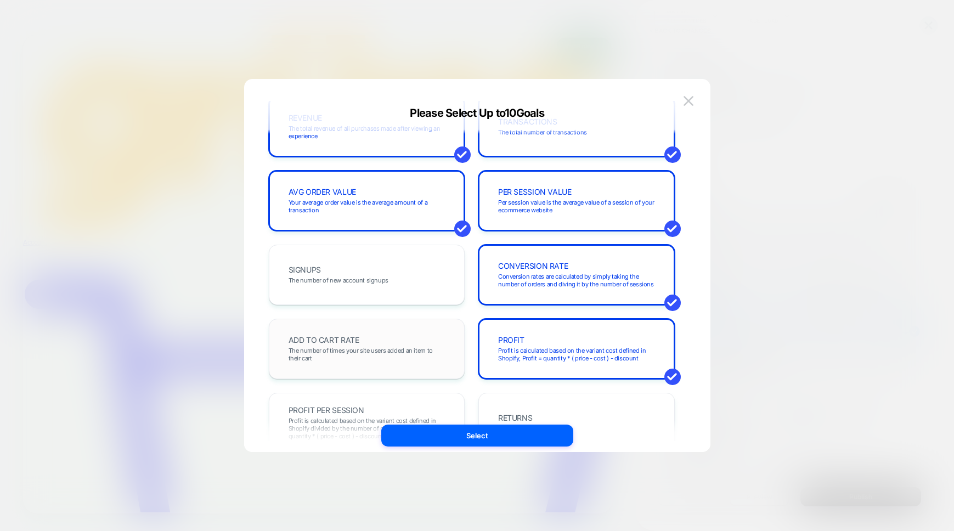
click at [380, 335] on div "ADD TO CART RATE The number of times your site users added an item to their cart" at bounding box center [366, 348] width 173 height 37
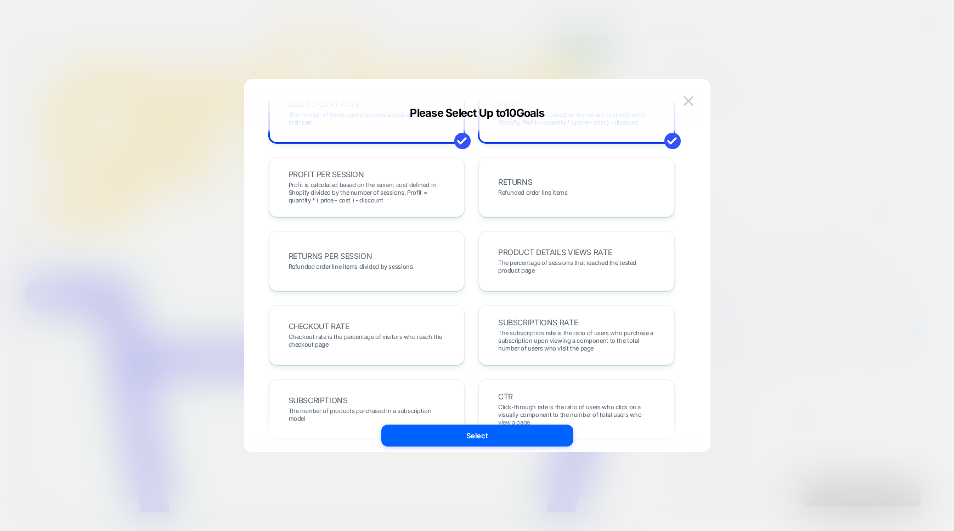
scroll to position [289, 0]
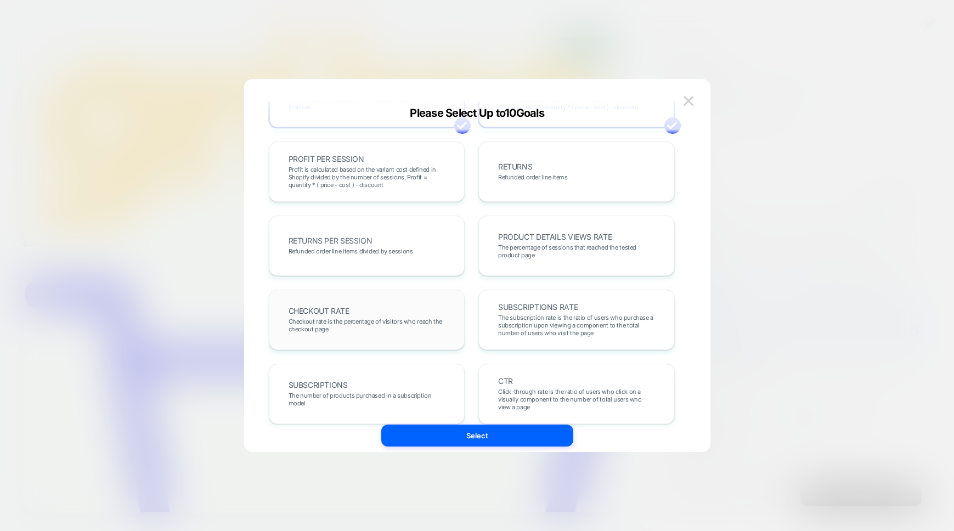
drag, startPoint x: 385, startPoint y: 334, endPoint x: 414, endPoint y: 332, distance: 29.1
click at [385, 333] on div "CHECKOUT RATE Checkout rate is the percentage of visitors who reach the checkou…" at bounding box center [366, 319] width 173 height 37
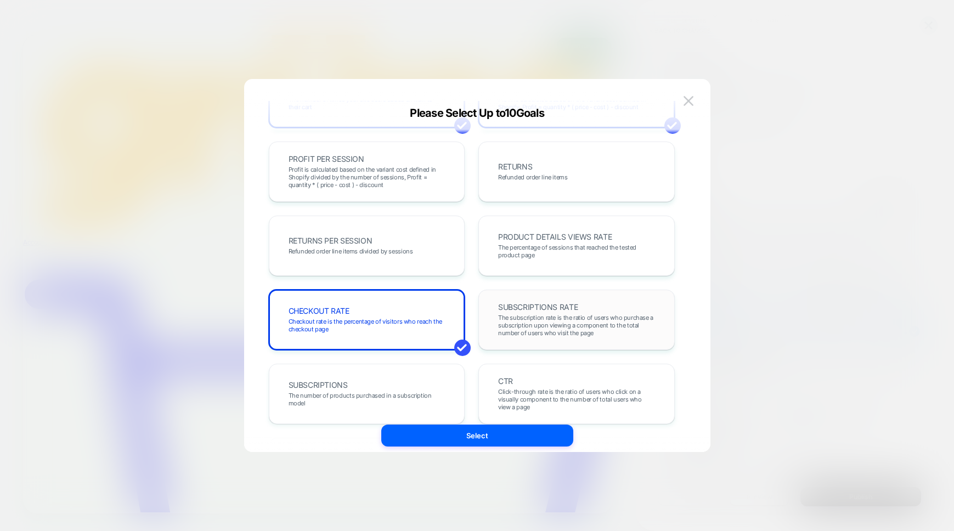
click at [569, 325] on span "The subscription rate is the ratio of users who purchase a subscription upon vi…" at bounding box center [576, 325] width 157 height 23
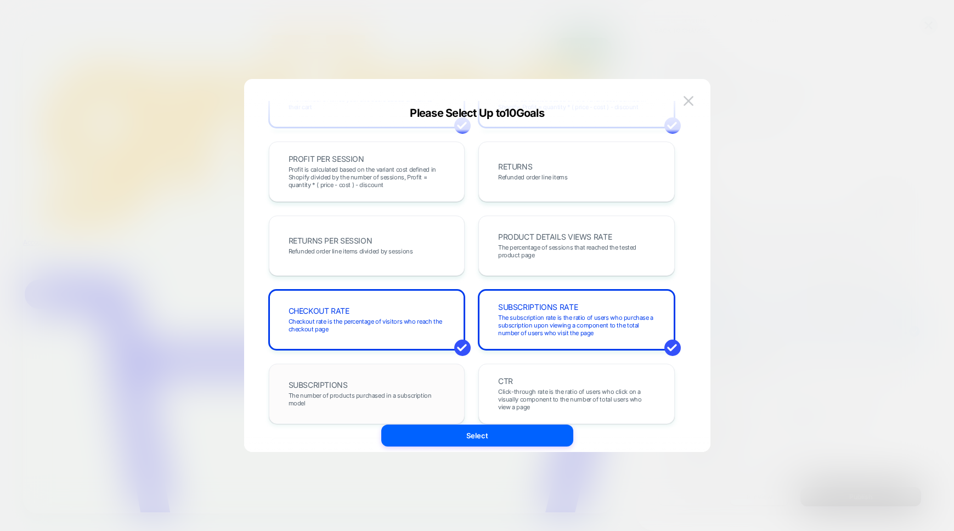
click at [394, 374] on div "SUBSCRIPTIONS The number of products purchased in a subscription model" at bounding box center [367, 394] width 196 height 60
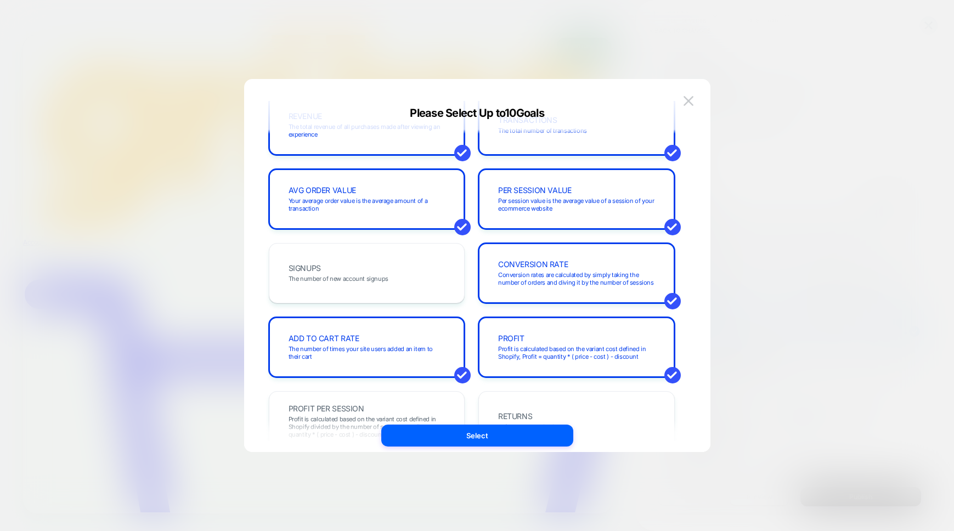
scroll to position [0, 0]
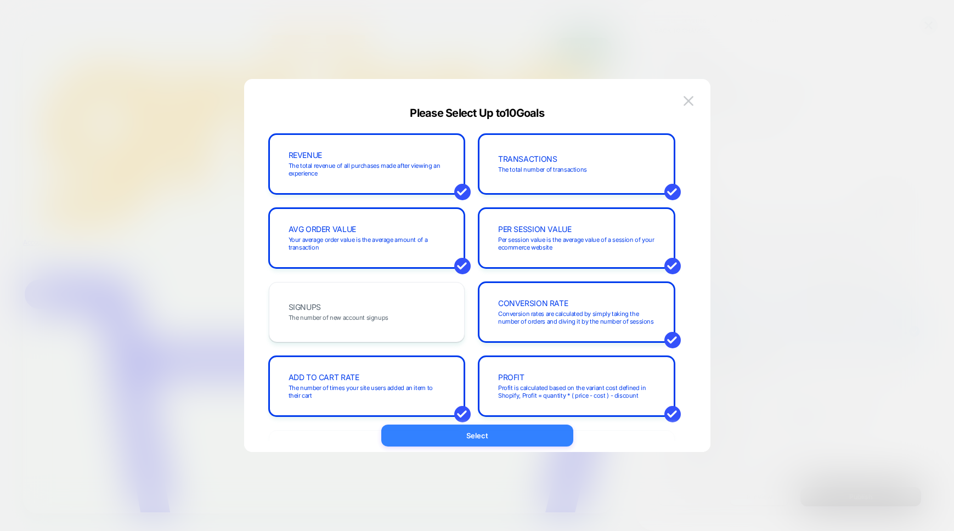
click at [496, 437] on button "Select" at bounding box center [477, 436] width 192 height 22
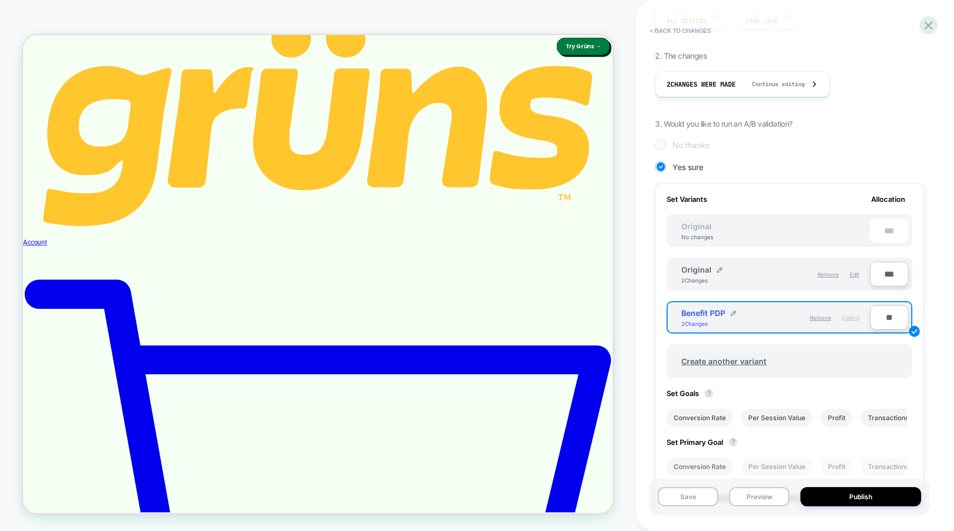
scroll to position [308, 0]
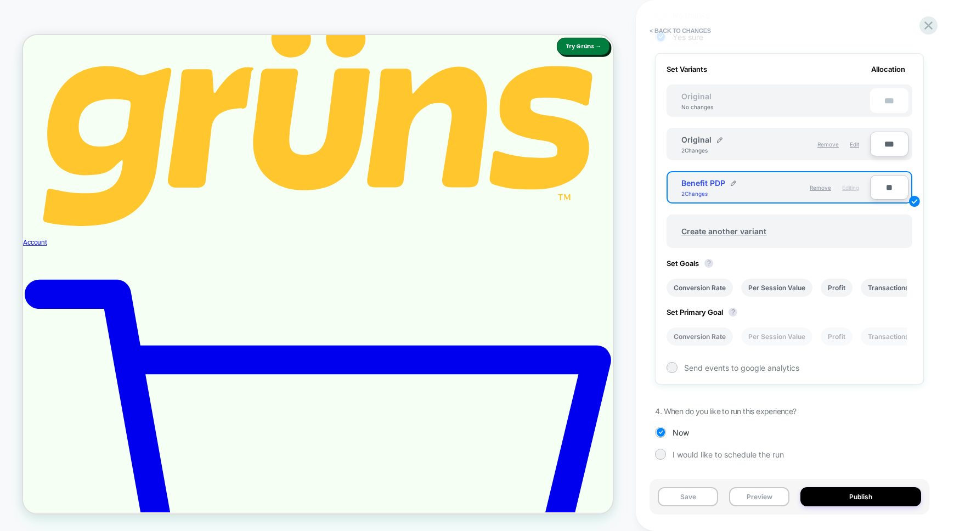
click at [693, 342] on li "Conversion Rate" at bounding box center [700, 336] width 66 height 18
click at [677, 367] on div at bounding box center [672, 367] width 11 height 11
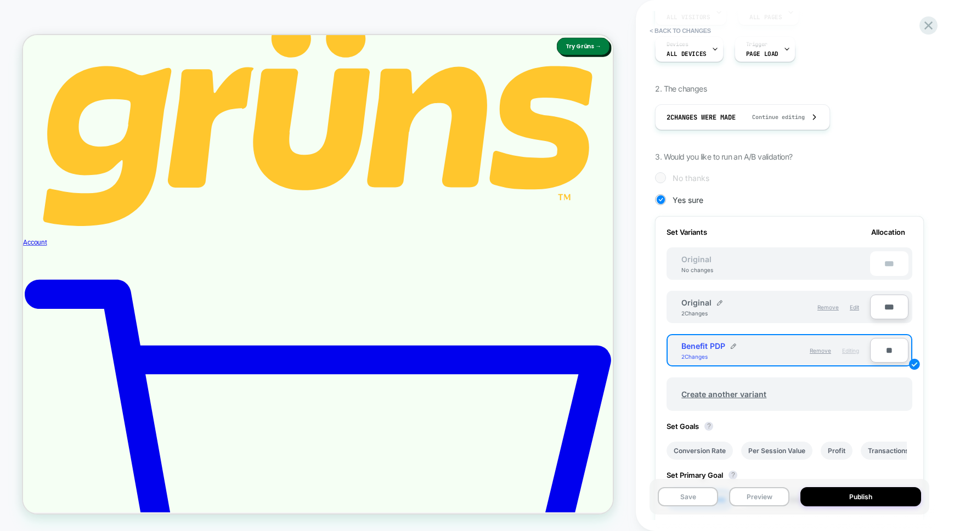
scroll to position [0, 0]
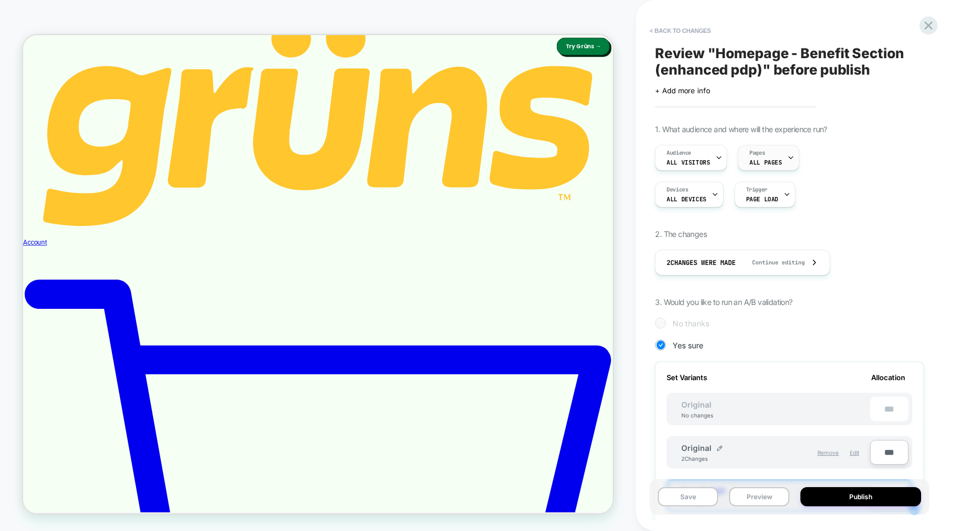
click at [767, 155] on div "Pages ALL PAGES" at bounding box center [765, 157] width 54 height 25
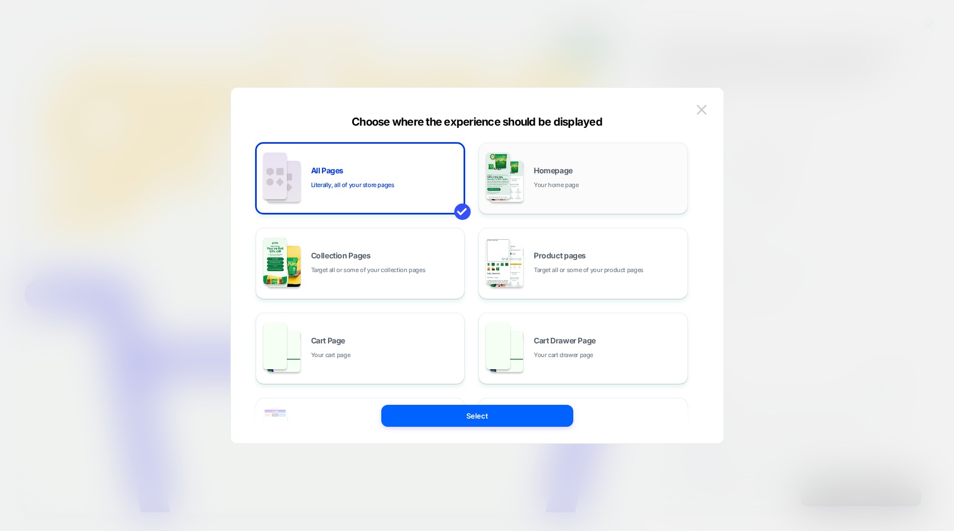
click at [535, 194] on div "Homepage Your home page" at bounding box center [582, 178] width 197 height 60
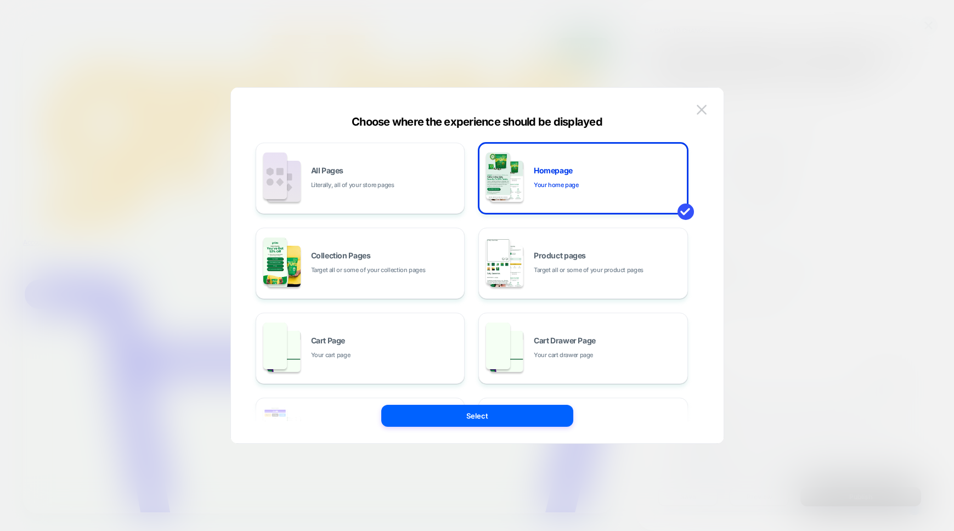
click at [461, 427] on div "All Pages Literally, all of your store pages Homepage Your home page Collection…" at bounding box center [477, 271] width 460 height 345
click at [464, 420] on button "Select" at bounding box center [477, 416] width 192 height 22
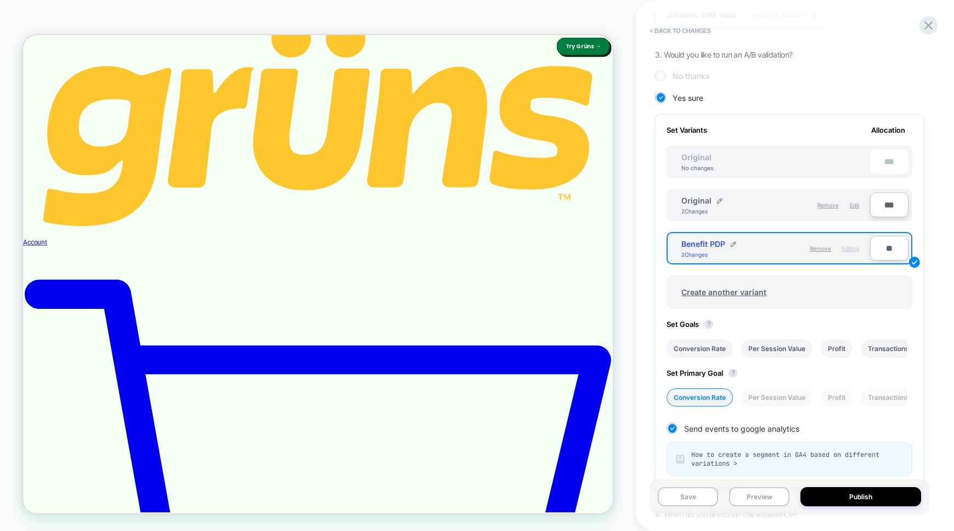
scroll to position [351, 0]
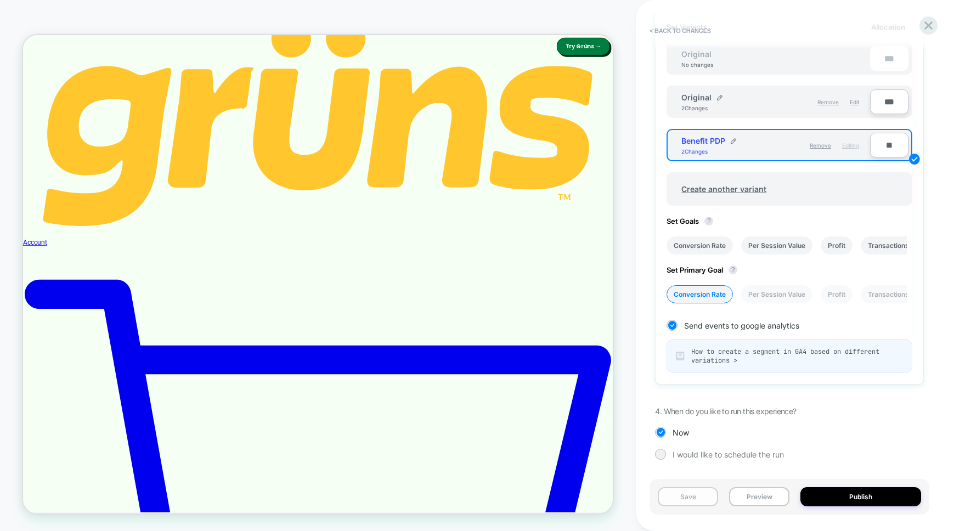
click at [708, 500] on button "Save" at bounding box center [688, 496] width 60 height 19
click at [755, 499] on button "Preview" at bounding box center [759, 496] width 60 height 19
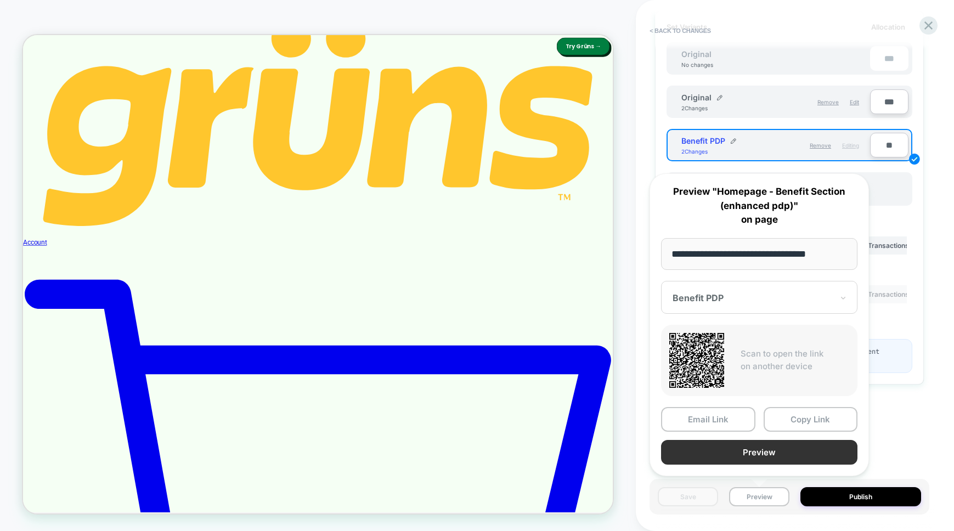
click at [746, 458] on button "Preview" at bounding box center [759, 452] width 196 height 25
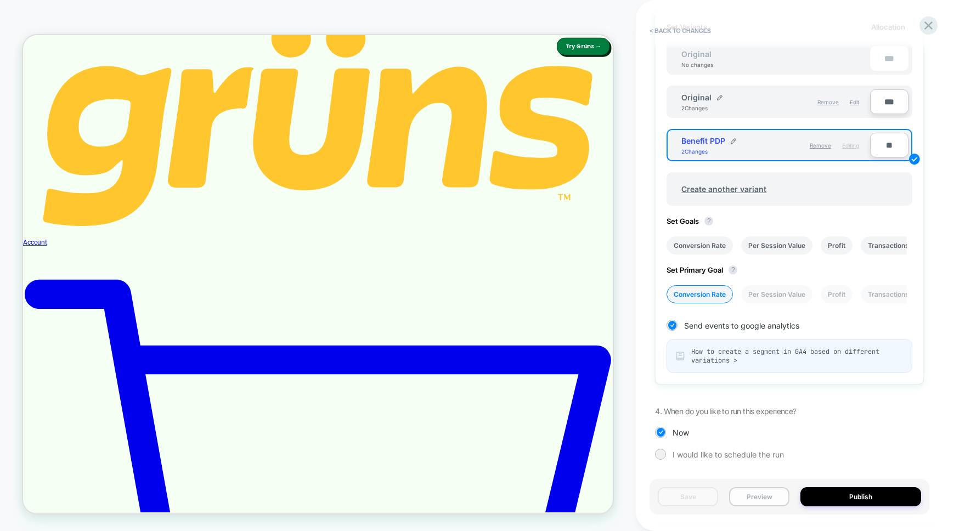
click at [758, 495] on button "Preview" at bounding box center [759, 496] width 60 height 19
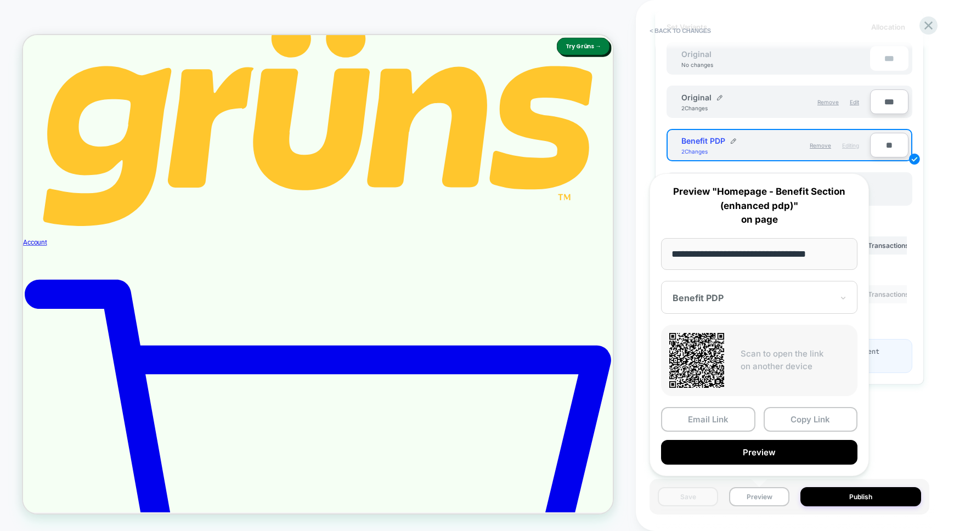
click at [747, 300] on div at bounding box center [753, 297] width 160 height 11
click at [695, 338] on div "Original" at bounding box center [759, 336] width 185 height 20
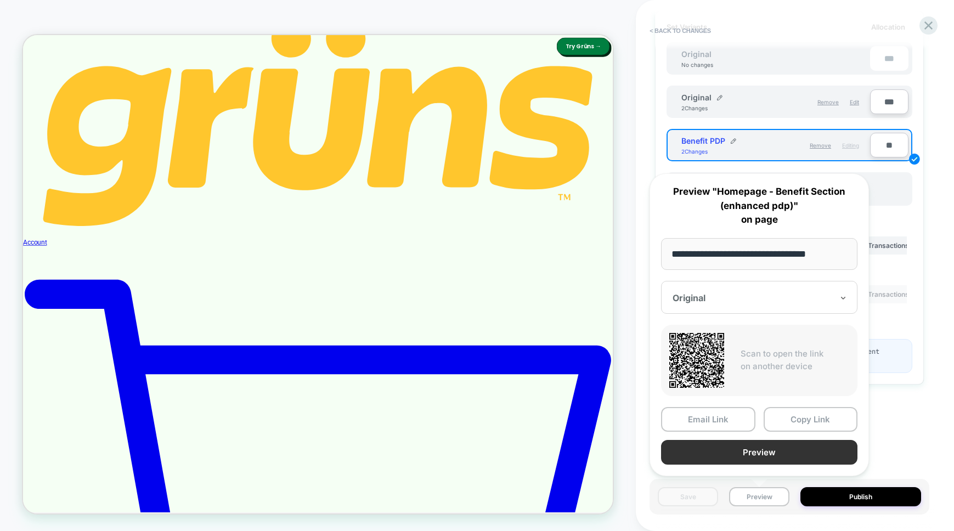
click at [738, 451] on button "Preview" at bounding box center [759, 452] width 196 height 25
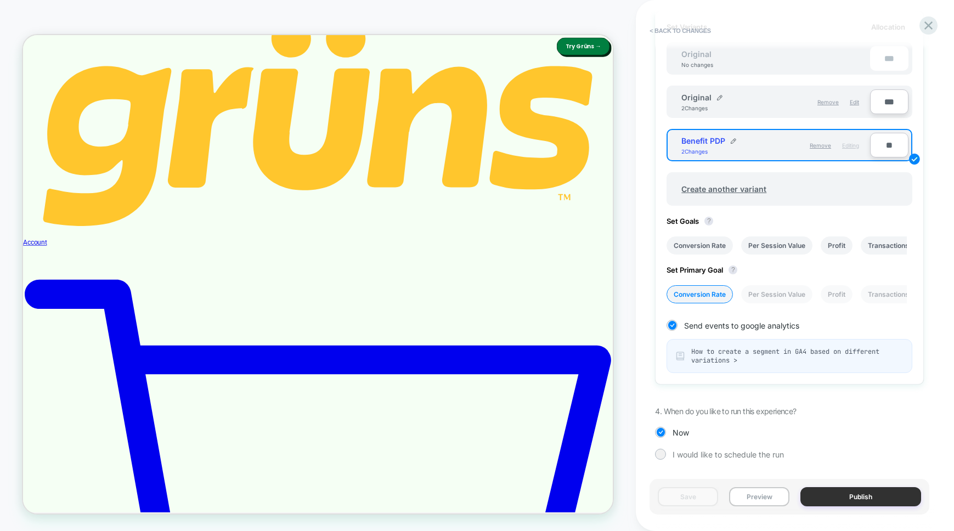
click at [834, 490] on button "Publish" at bounding box center [860, 496] width 121 height 19
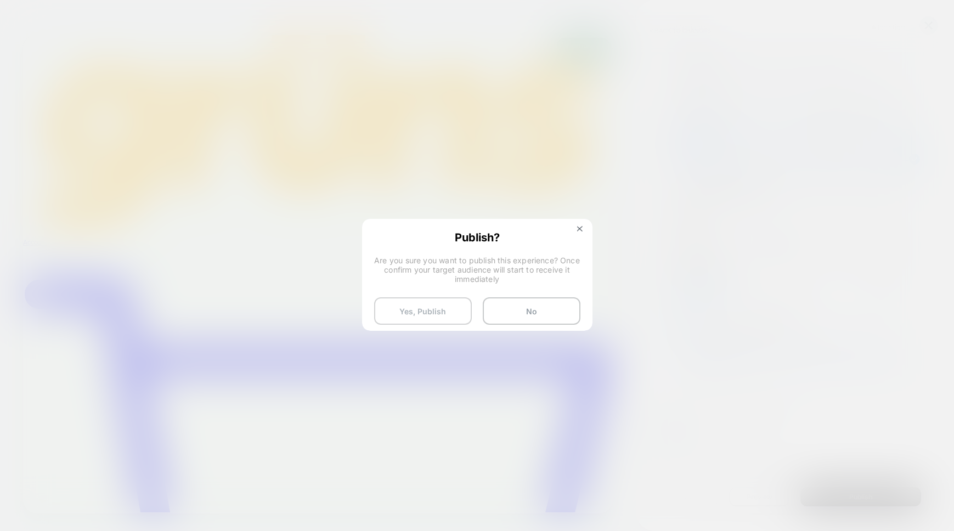
click at [402, 318] on button "Yes, Publish" at bounding box center [423, 310] width 98 height 27
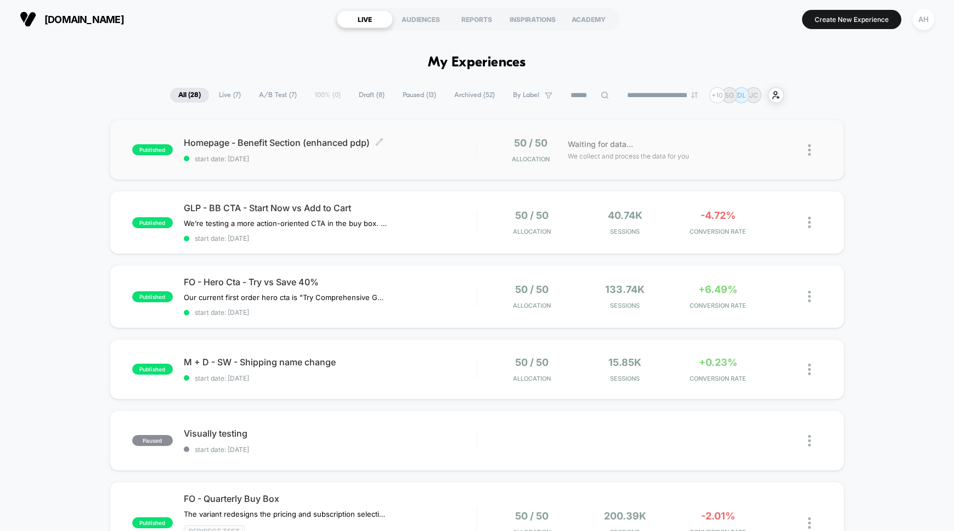
click at [422, 149] on div "Homepage - Benefit Section (enhanced pdp) Click to edit experience details Clic…" at bounding box center [330, 150] width 293 height 26
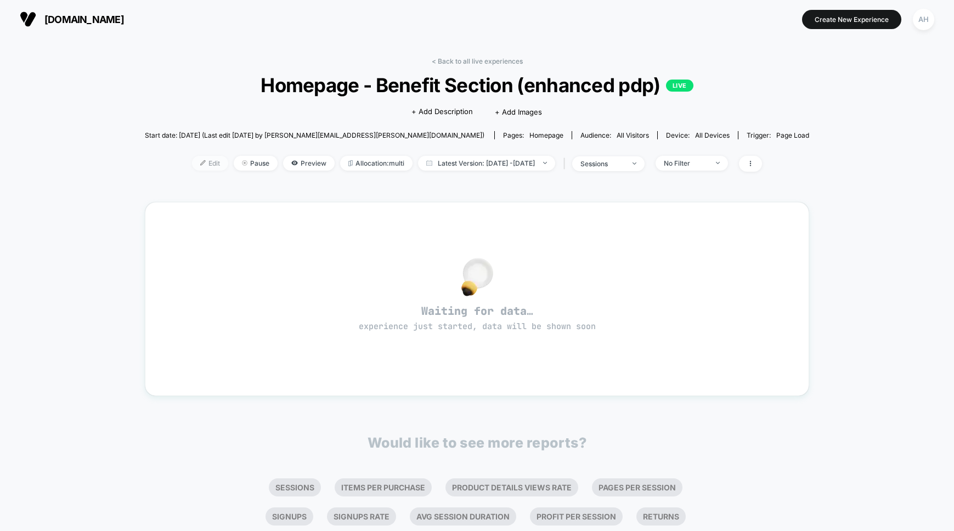
click at [196, 165] on span "Edit" at bounding box center [210, 163] width 36 height 15
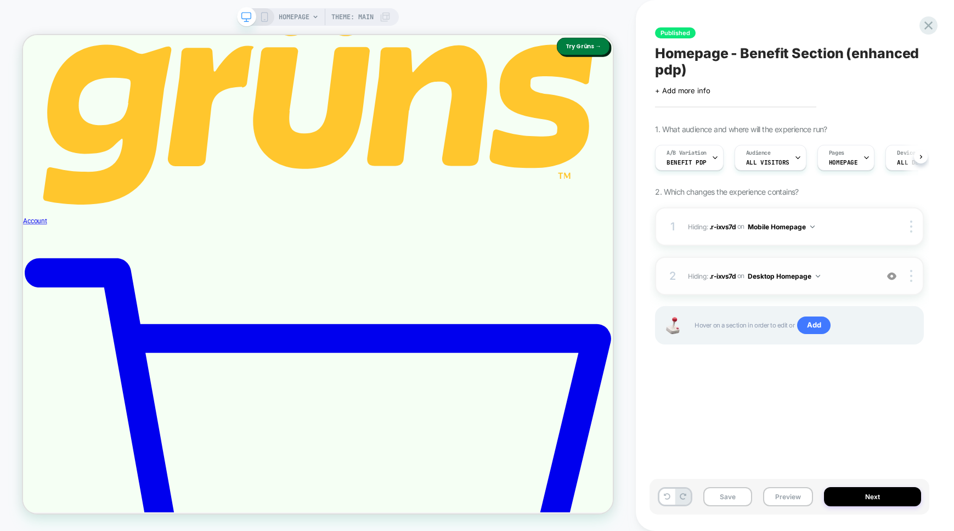
scroll to position [0, 1]
click at [865, 499] on button "Next" at bounding box center [872, 496] width 97 height 19
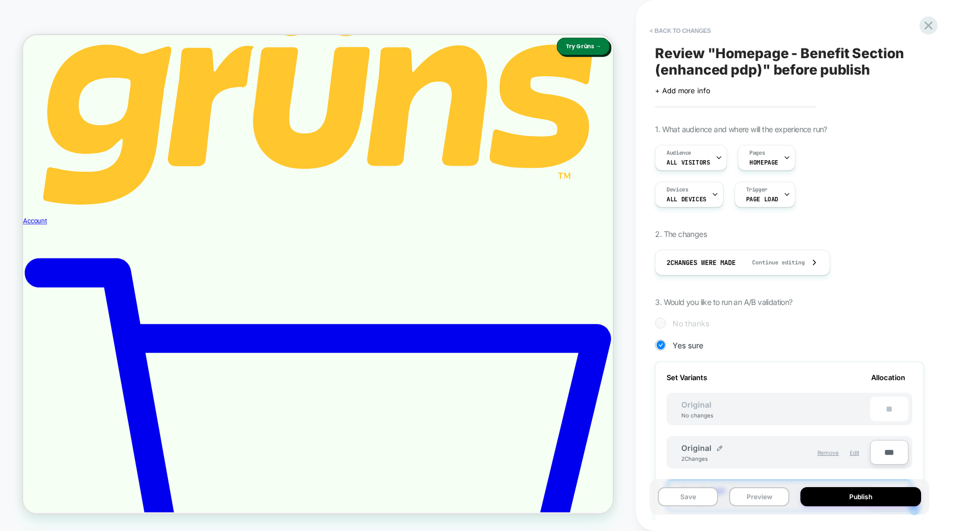
scroll to position [210, 0]
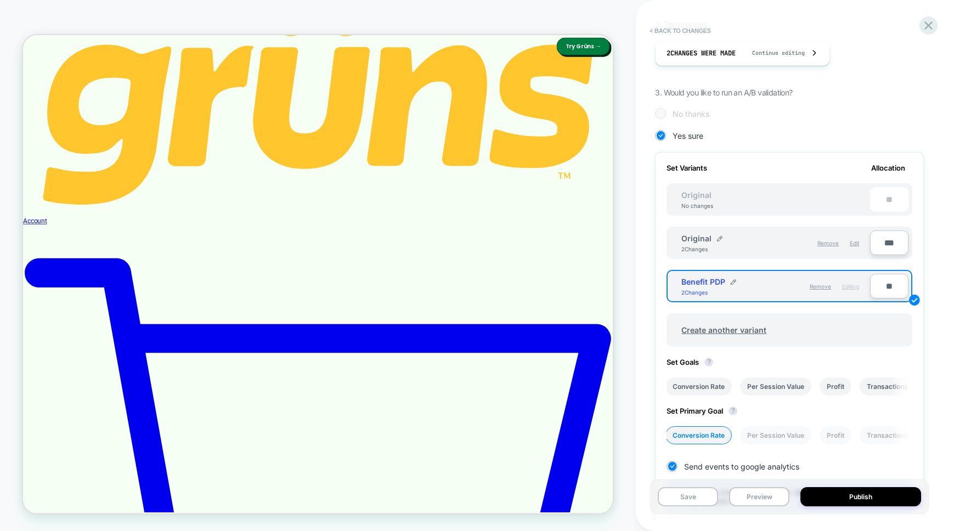
click at [884, 292] on input "**" at bounding box center [889, 286] width 38 height 25
click at [884, 289] on input "**" at bounding box center [889, 286] width 38 height 25
click at [889, 284] on input "**" at bounding box center [889, 286] width 38 height 25
type input "**"
type input "***"
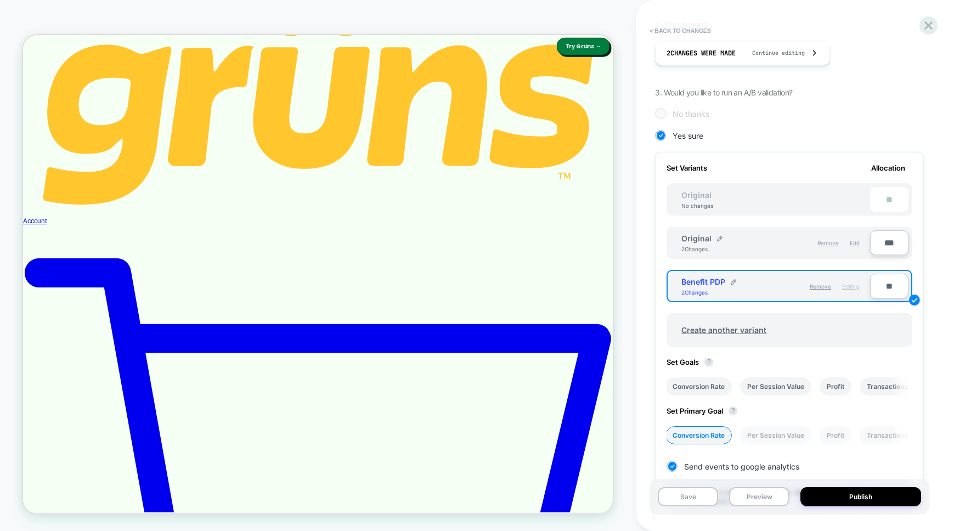
type input "**"
type input "***"
type input "**"
type input "****"
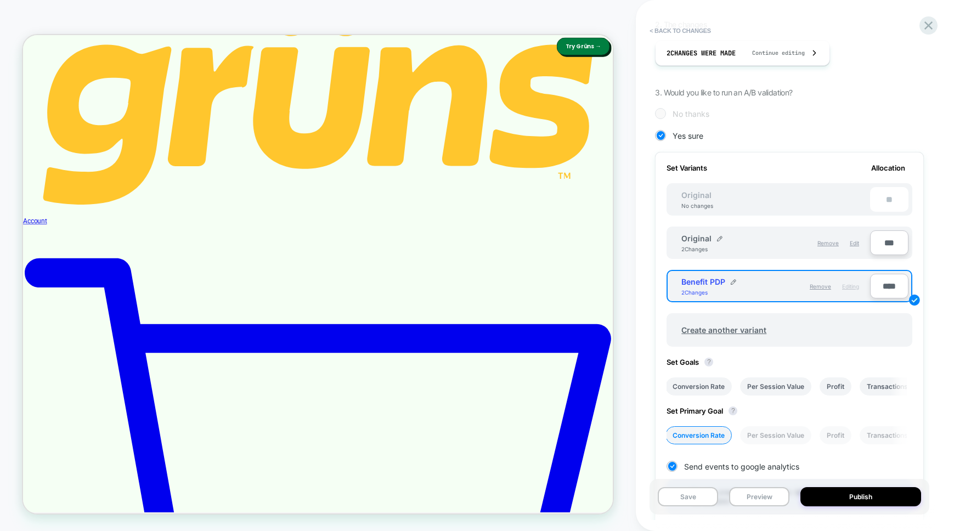
click at [889, 238] on input "***" at bounding box center [889, 242] width 38 height 25
click at [883, 291] on input "****" at bounding box center [889, 286] width 38 height 25
click at [883, 288] on input "****" at bounding box center [889, 286] width 38 height 25
type input "***"
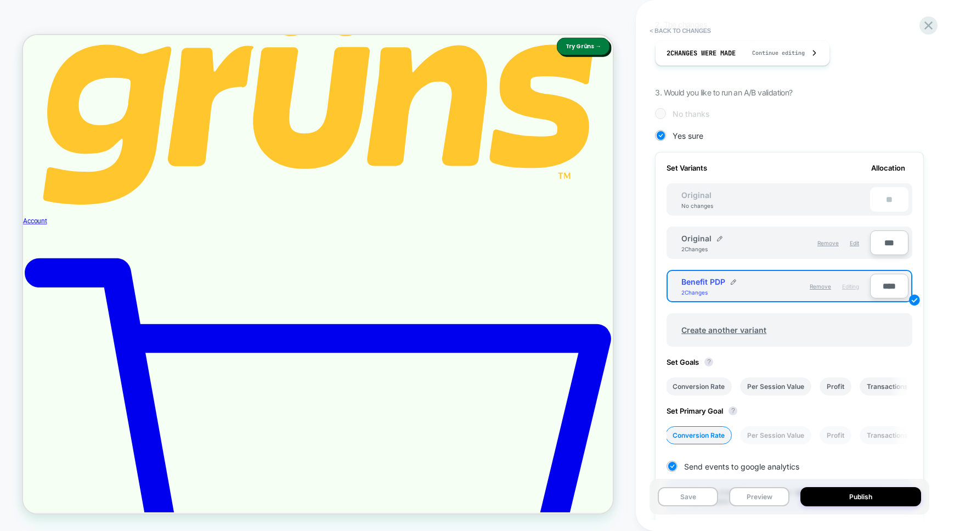
type input "**"
type input "***"
click at [660, 357] on div "Set Variants Allocation Original No changes ** Original 2 Changes Remove Edit *…" at bounding box center [789, 339] width 269 height 374
click at [697, 495] on button "Save" at bounding box center [688, 496] width 60 height 19
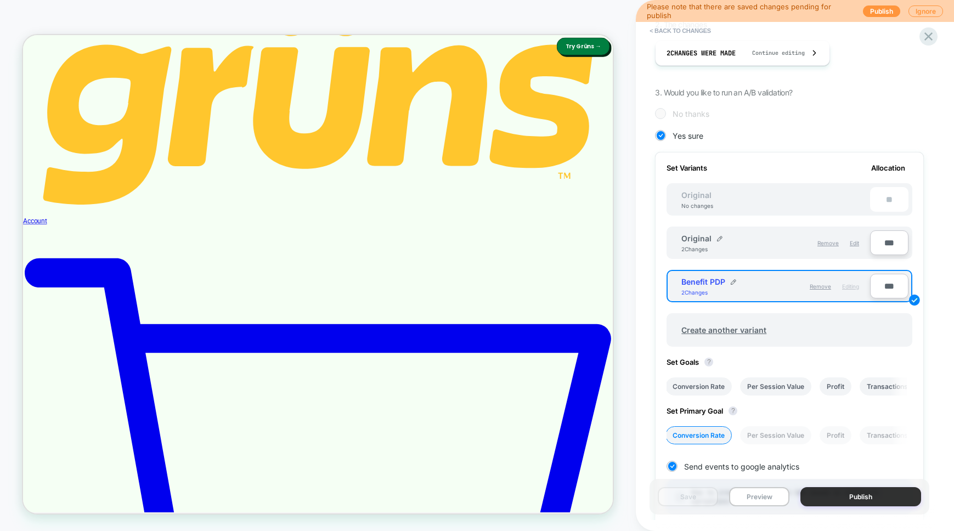
click at [851, 499] on button "Publish" at bounding box center [860, 496] width 121 height 19
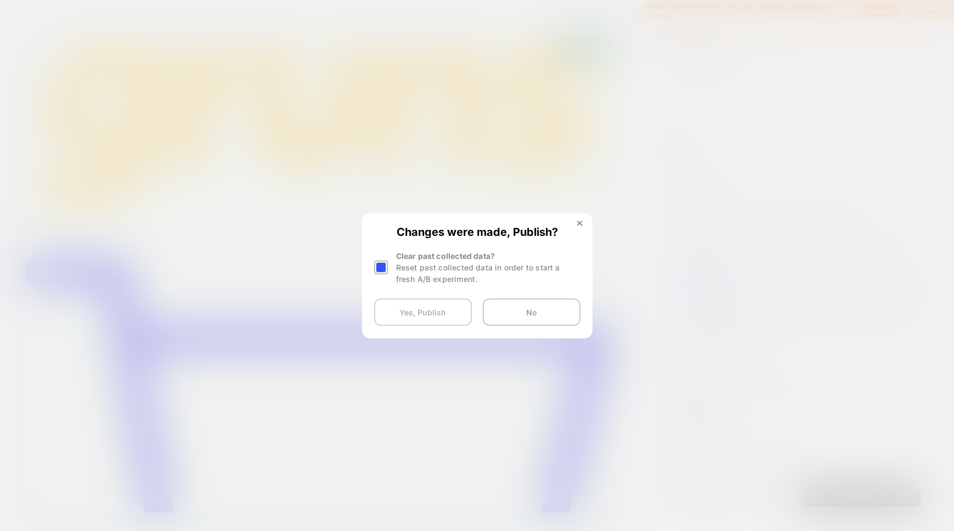
click at [415, 312] on button "Yes, Publish" at bounding box center [423, 311] width 98 height 27
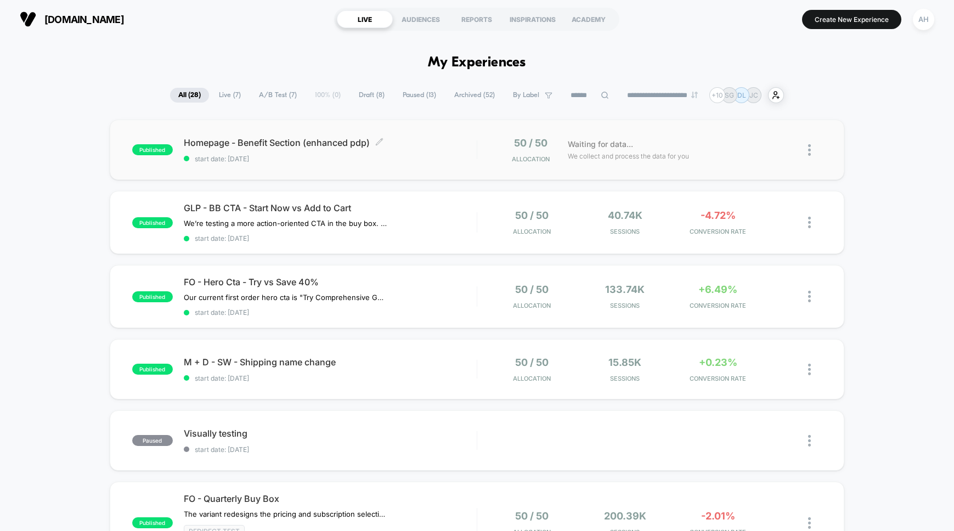
click at [418, 153] on div "Homepage - Benefit Section (enhanced pdp) Click to edit experience details Clic…" at bounding box center [330, 150] width 293 height 26
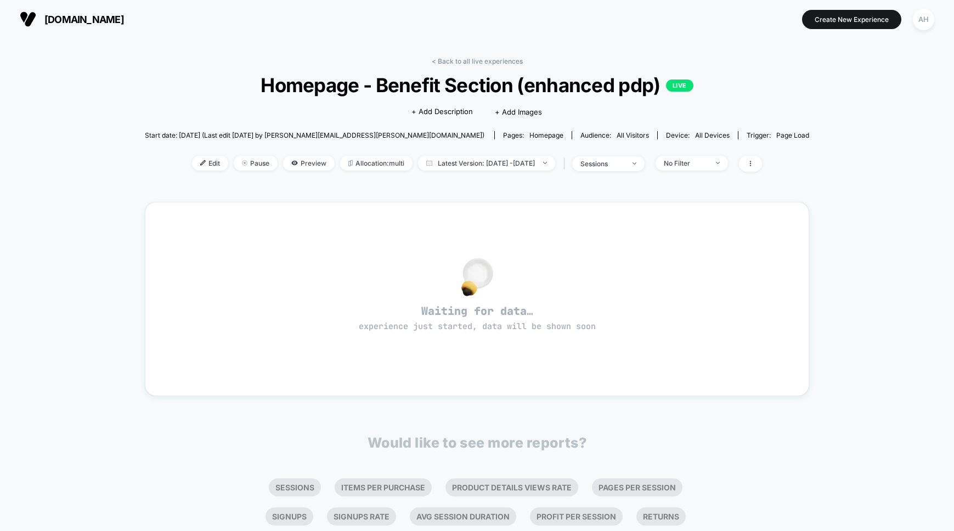
click at [837, 129] on div "< Back to all live experiences Homepage - Benefit Section (enhanced pdp) LIVE C…" at bounding box center [477, 315] width 954 height 555
click at [467, 63] on link "< Back to all live experiences" at bounding box center [477, 61] width 91 height 8
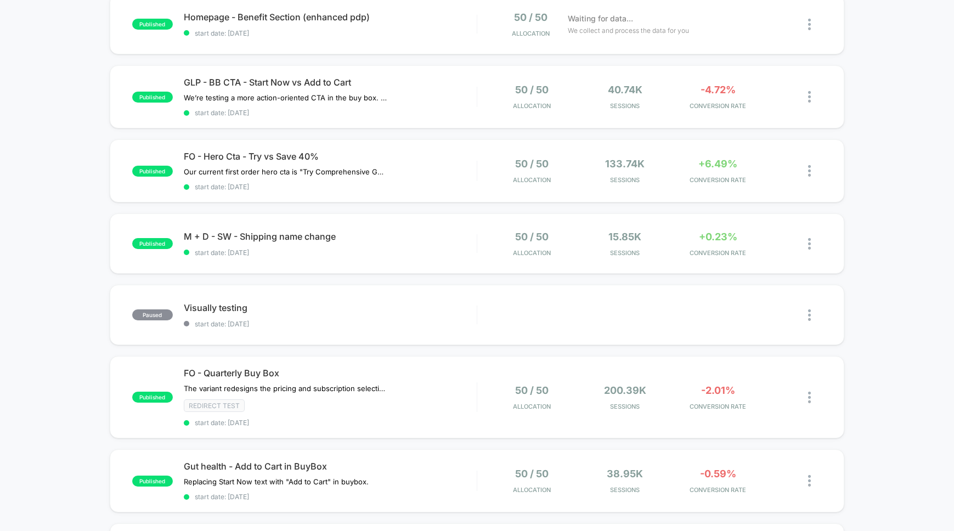
scroll to position [182, 0]
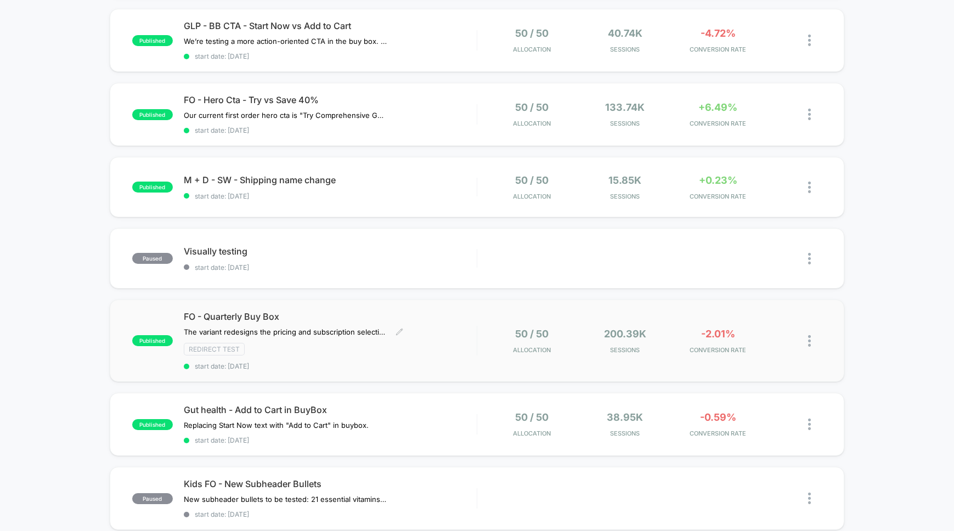
click at [459, 330] on div "FO - Quarterly Buy Box The variant redesigns the pricing and subscription selec…" at bounding box center [330, 340] width 293 height 59
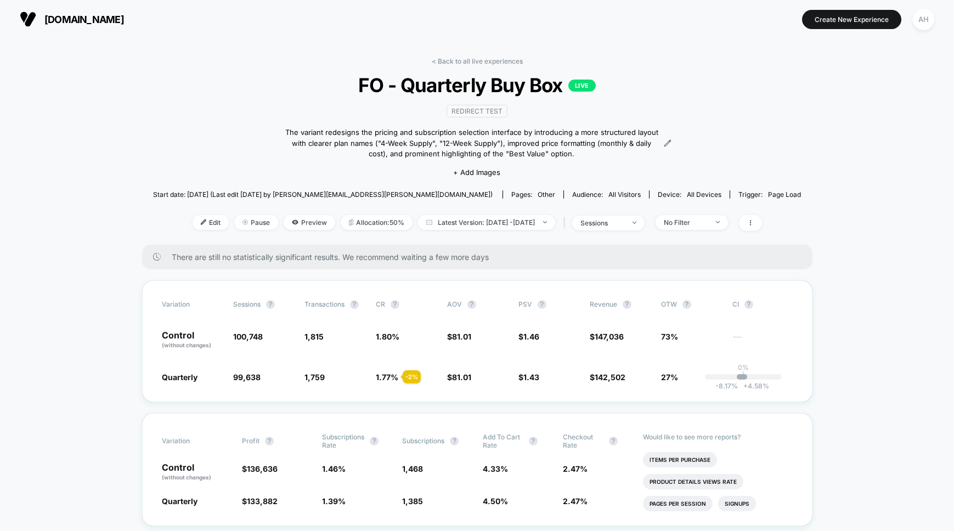
click at [462, 66] on div "< Back to all live experiences FO - Quarterly Buy Box LIVE Redirect Test The va…" at bounding box center [477, 151] width 648 height 188
click at [462, 64] on link "< Back to all live experiences" at bounding box center [477, 61] width 91 height 8
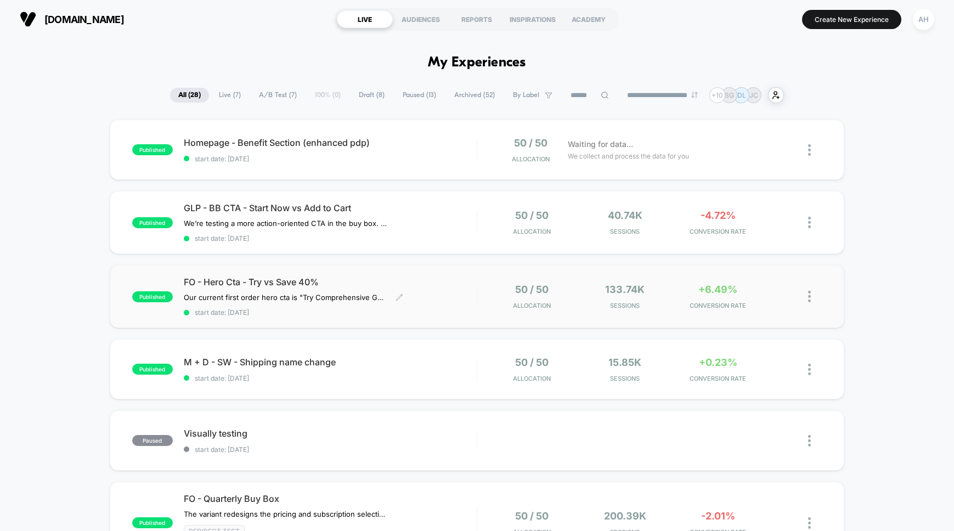
click at [446, 294] on div "FO - Hero Cta - Try vs Save 40% Our current first order hero cta is "Try Compre…" at bounding box center [330, 296] width 293 height 40
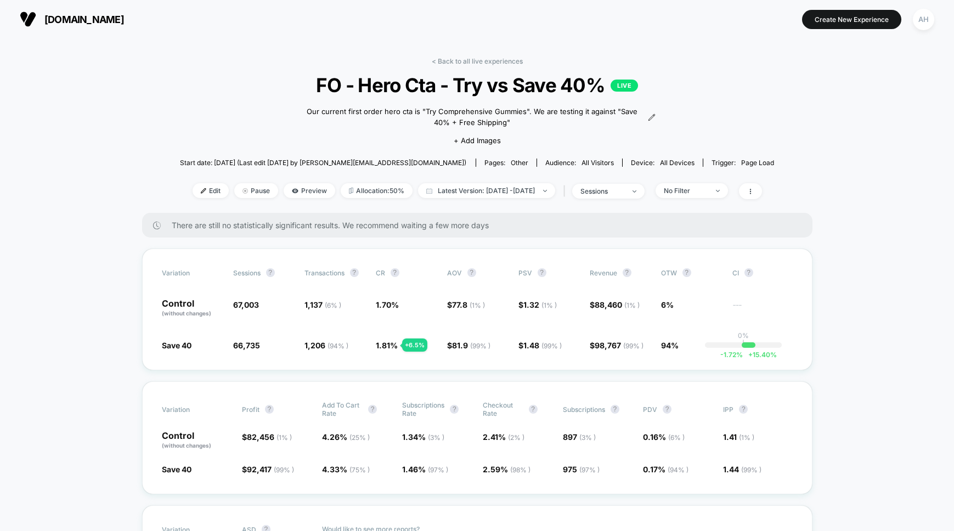
click at [509, 61] on link "< Back to all live experiences" at bounding box center [477, 61] width 91 height 8
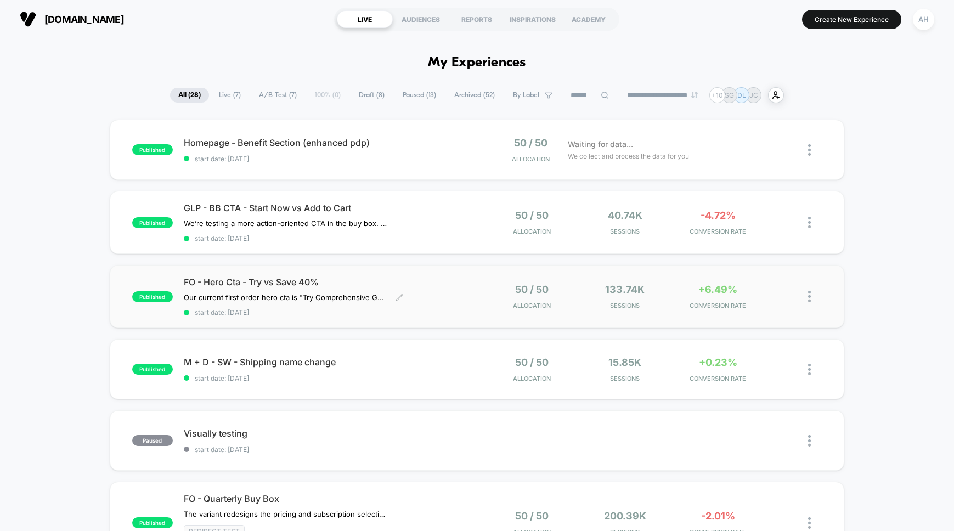
click at [459, 296] on div "FO - Hero Cta - Try vs Save 40% Our current first order hero cta is "Try Compre…" at bounding box center [330, 296] width 293 height 40
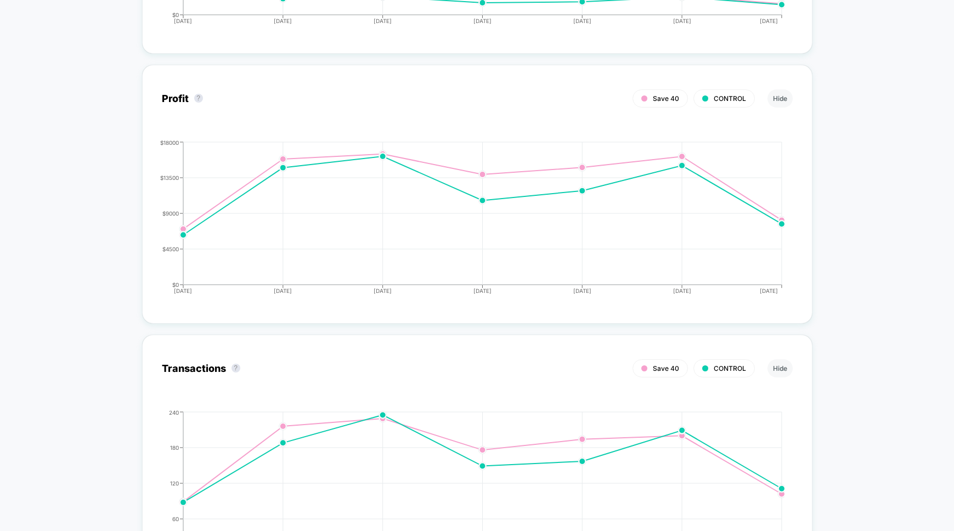
scroll to position [1566, 0]
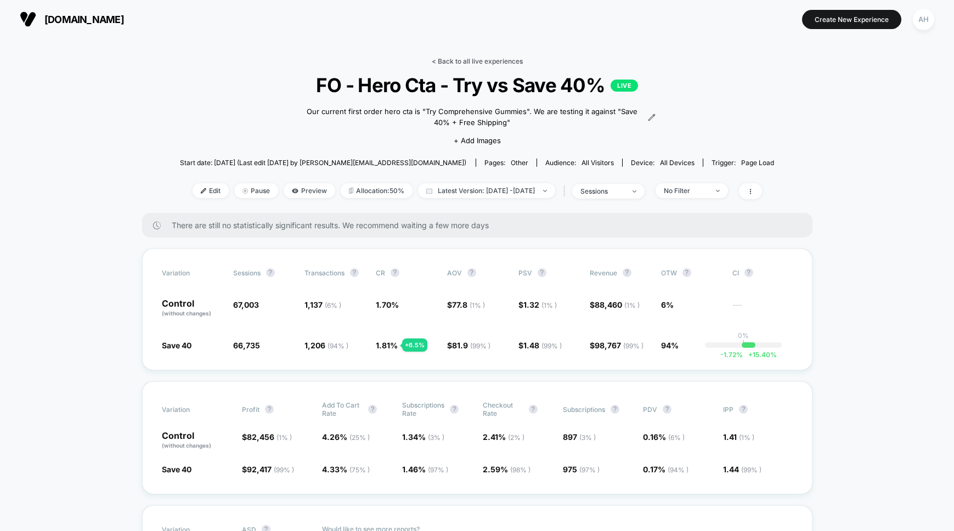
click at [477, 61] on link "< Back to all live experiences" at bounding box center [477, 61] width 91 height 8
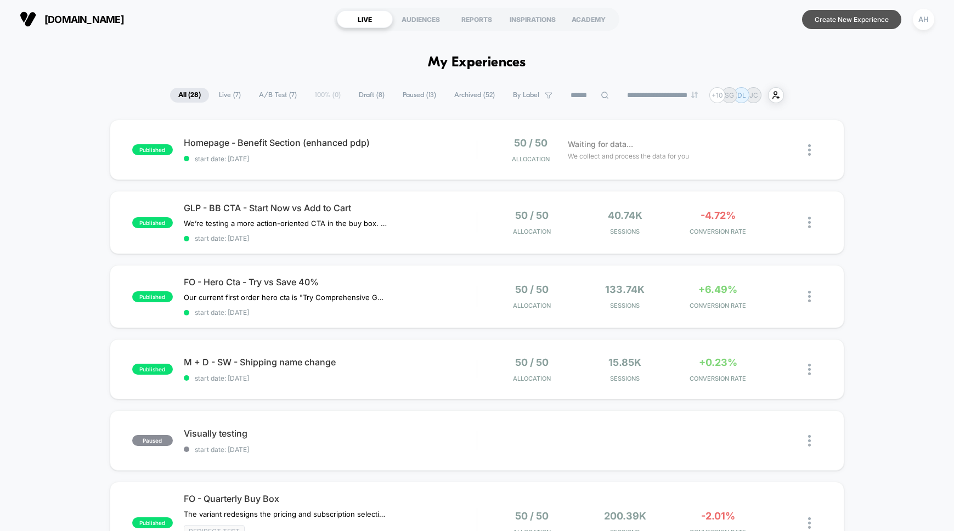
click at [843, 22] on button "Create New Experience" at bounding box center [851, 19] width 99 height 19
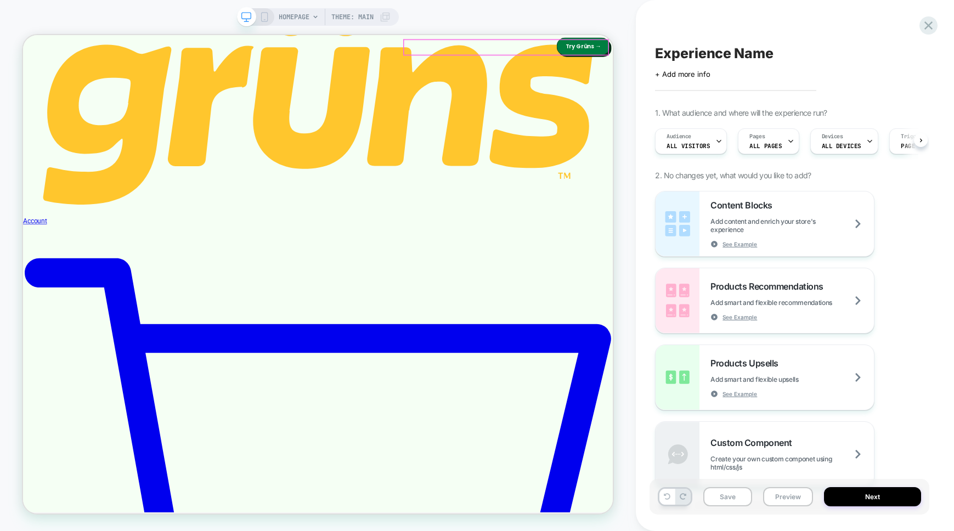
scroll to position [0, 1]
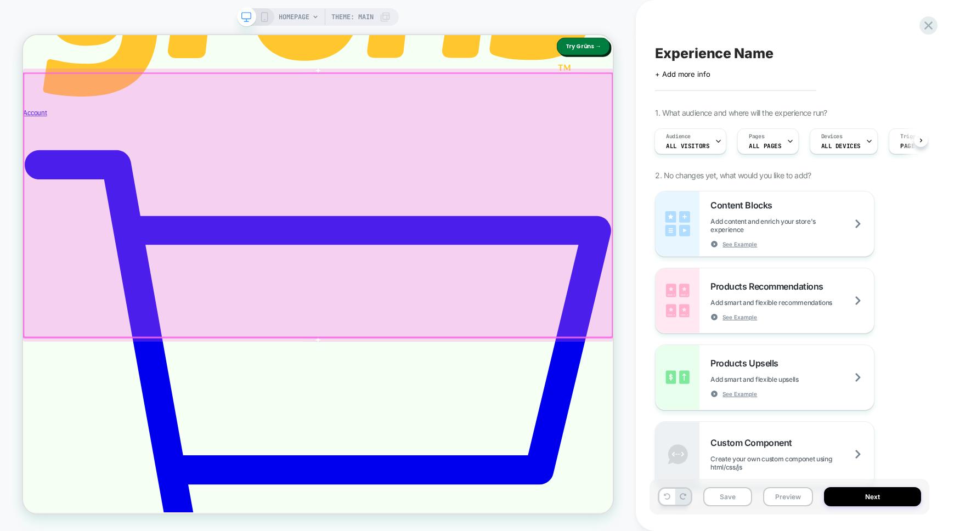
scroll to position [545, 0]
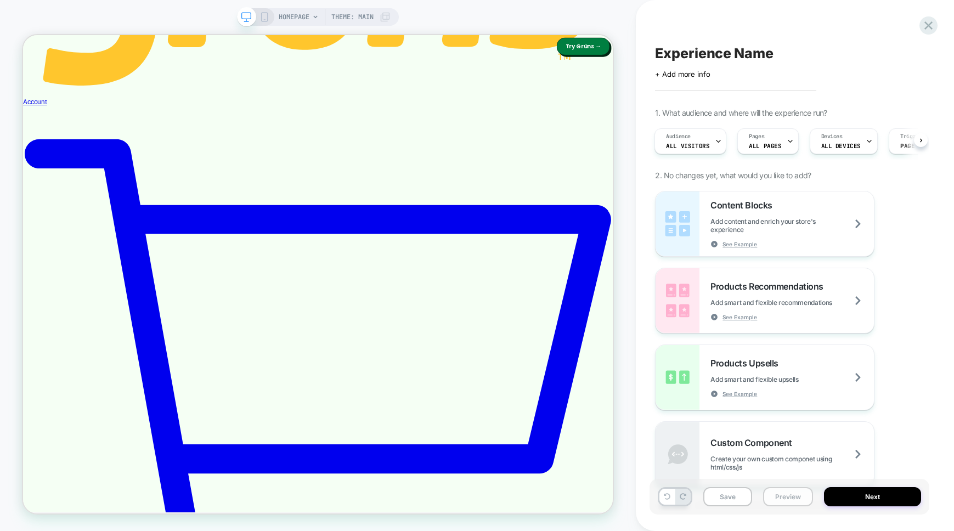
click at [778, 496] on button "Preview" at bounding box center [788, 496] width 50 height 19
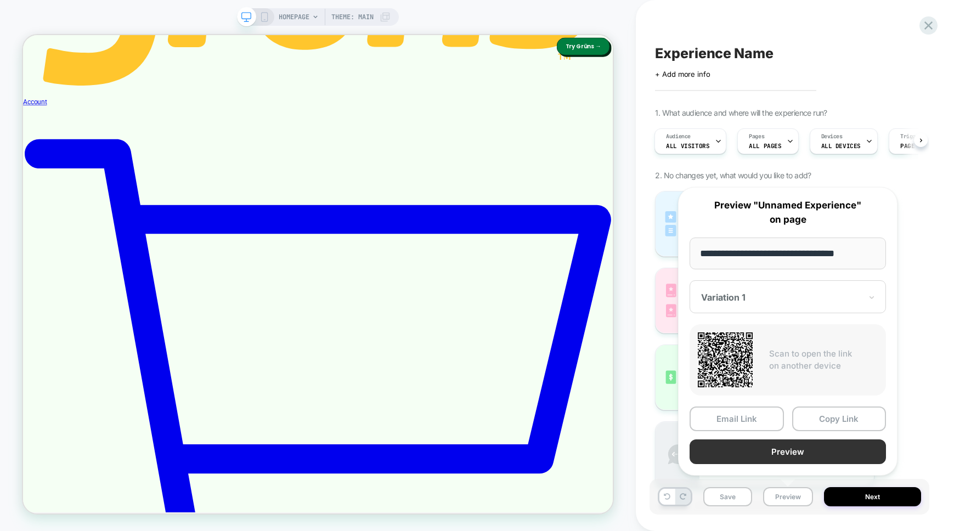
click at [784, 455] on button "Preview" at bounding box center [788, 451] width 196 height 25
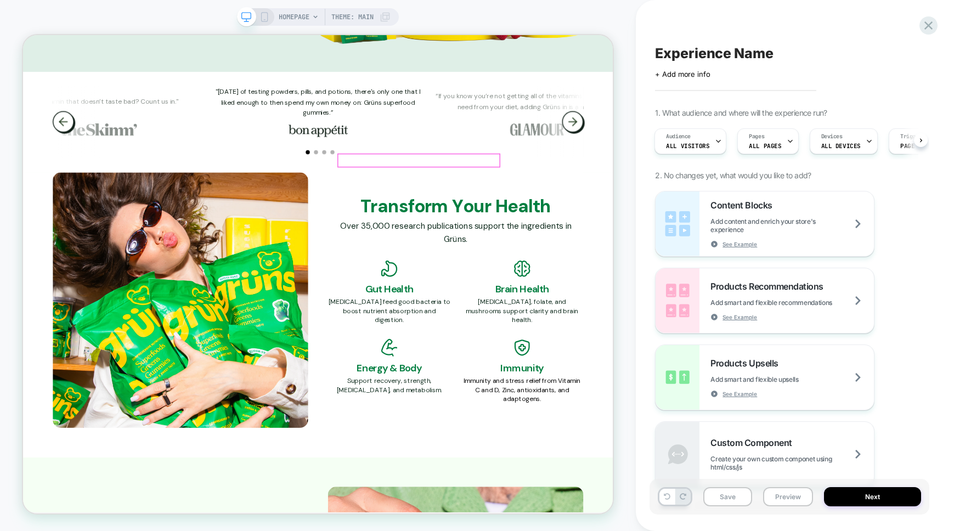
scroll to position [1967, 0]
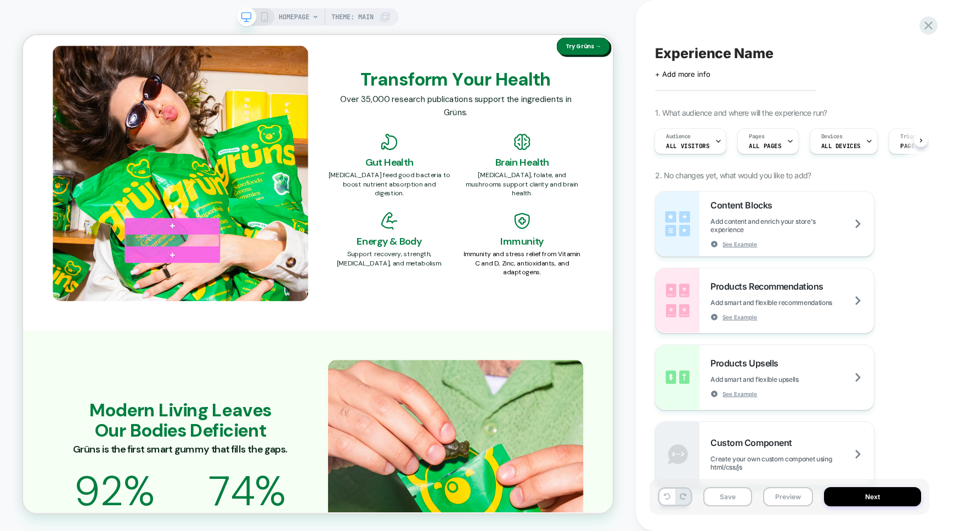
click at [173, 315] on div at bounding box center [222, 309] width 125 height 17
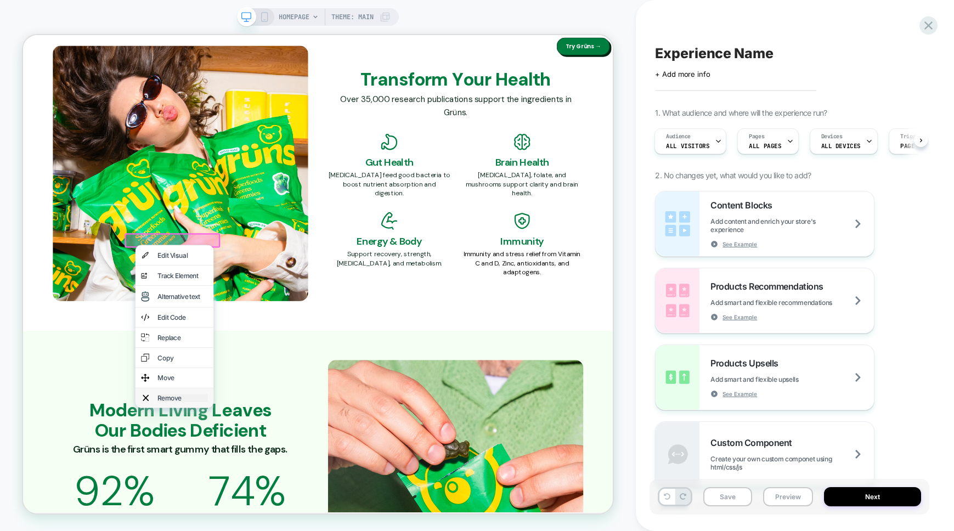
click at [229, 524] on div "Remove" at bounding box center [235, 518] width 67 height 11
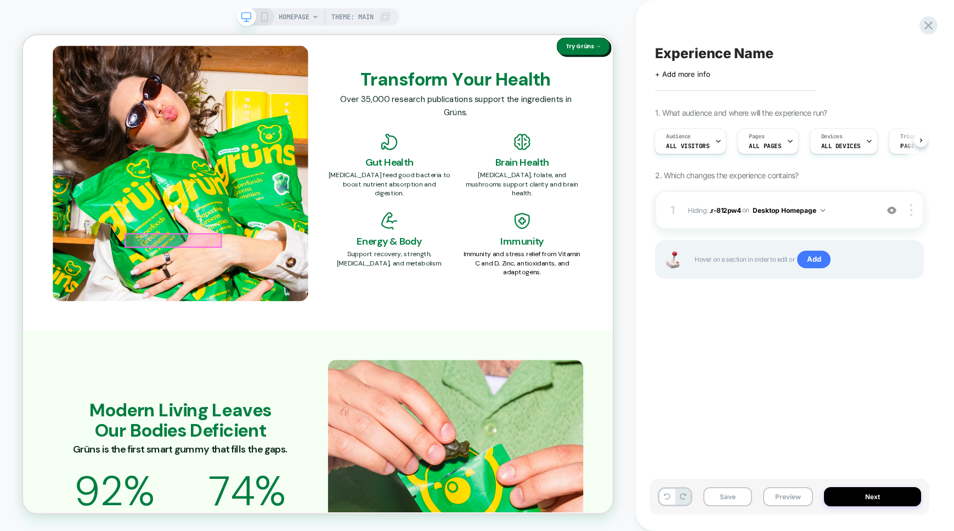
click at [185, 315] on div at bounding box center [223, 309] width 127 height 17
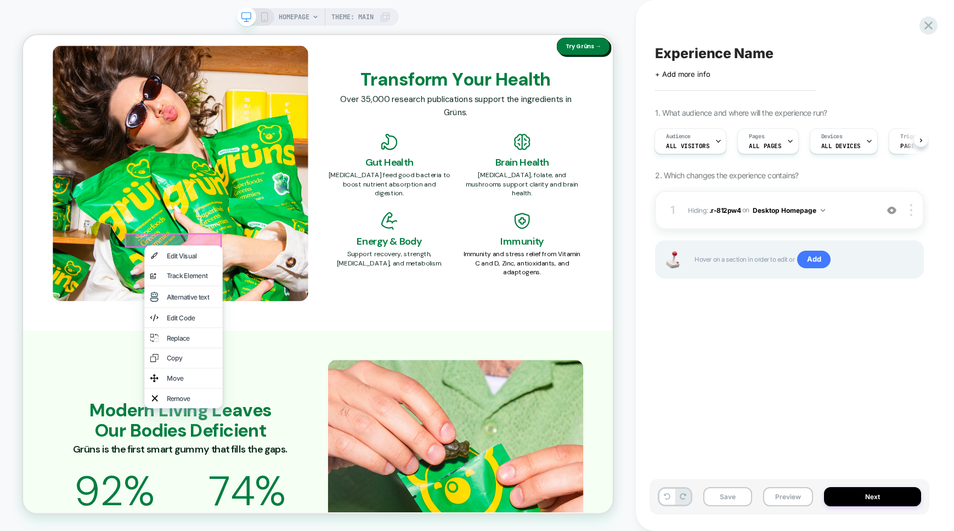
click at [246, 530] on div "Remove" at bounding box center [237, 519] width 104 height 26
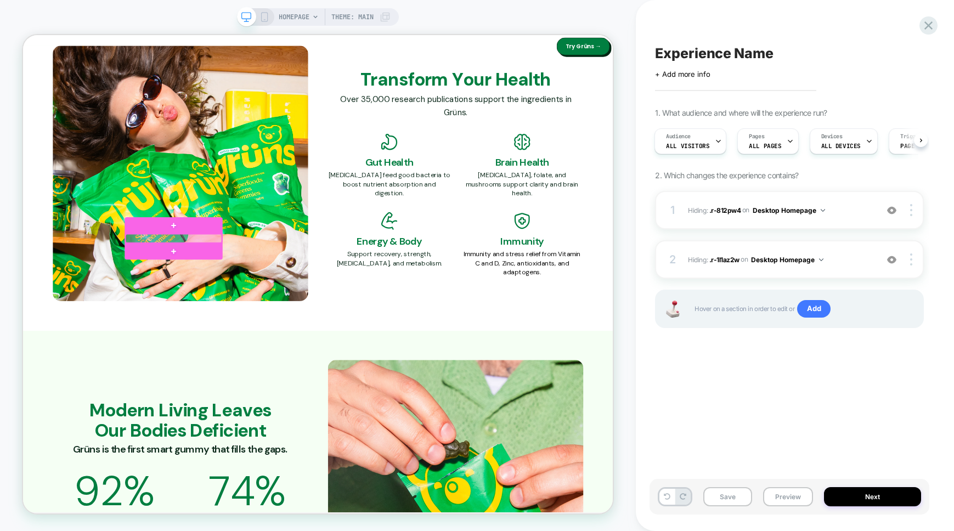
click at [227, 307] on div at bounding box center [224, 307] width 128 height 12
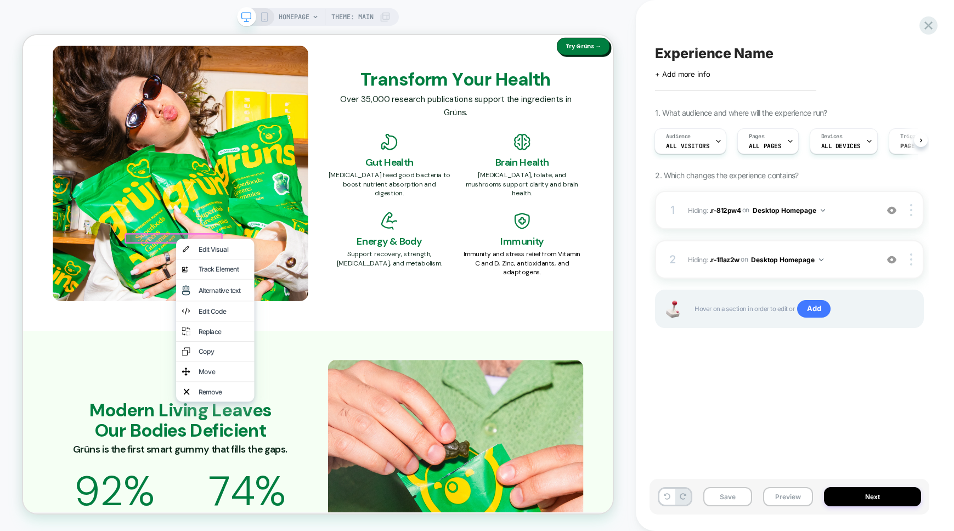
click at [277, 516] on div "Remove" at bounding box center [290, 510] width 67 height 11
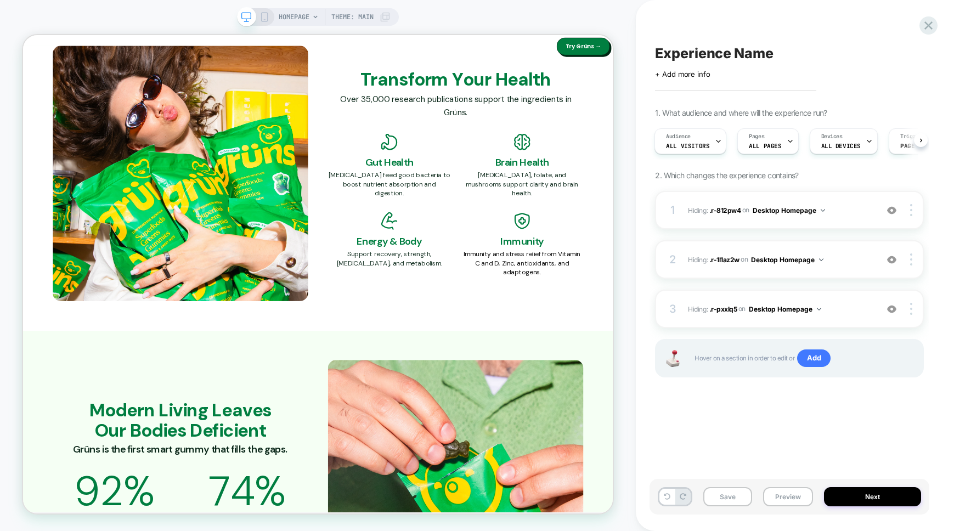
click at [625, 194] on div "HOMEPAGE Theme: MAIN" at bounding box center [318, 265] width 636 height 509
click at [618, 208] on div "HOMEPAGE Theme: MAIN" at bounding box center [318, 265] width 636 height 509
click at [493, 279] on div at bounding box center [532, 278] width 164 height 12
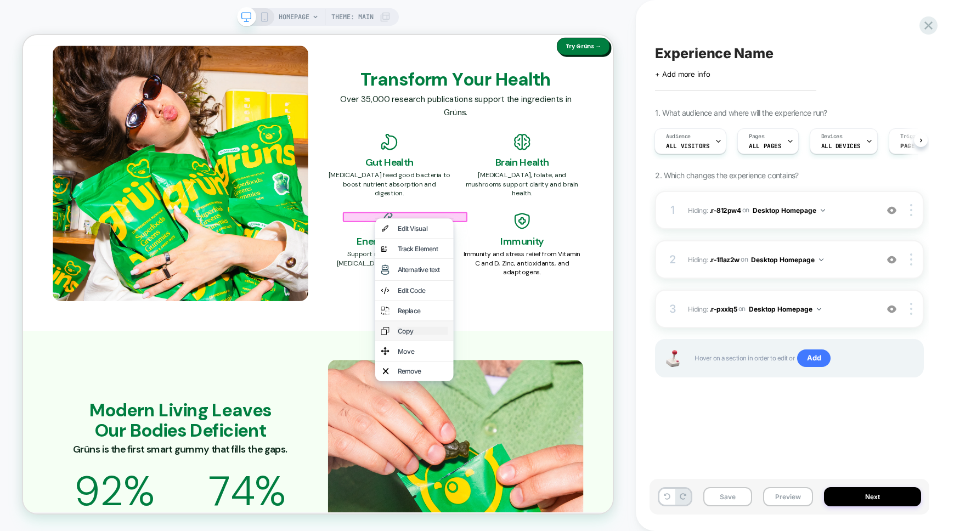
click at [558, 435] on div "Copy" at bounding box center [555, 429] width 67 height 11
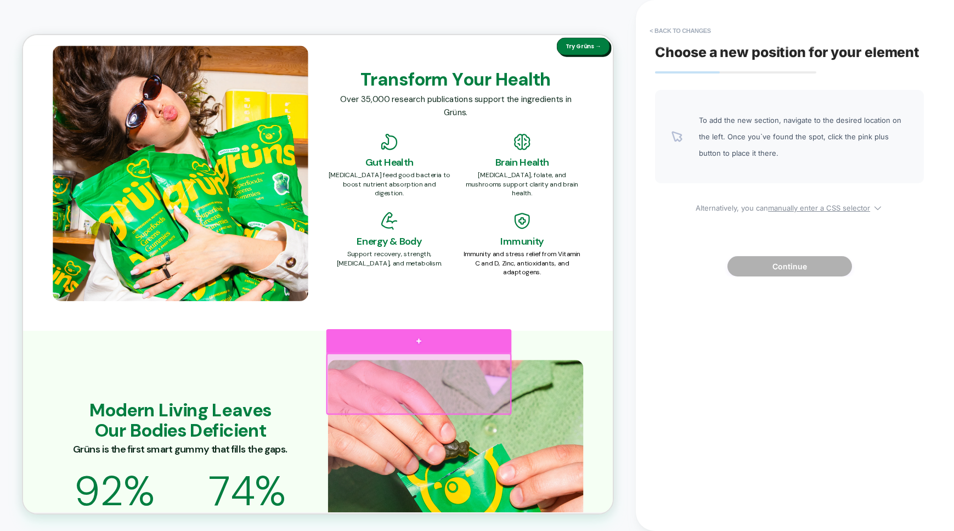
click at [591, 450] on div at bounding box center [550, 443] width 247 height 32
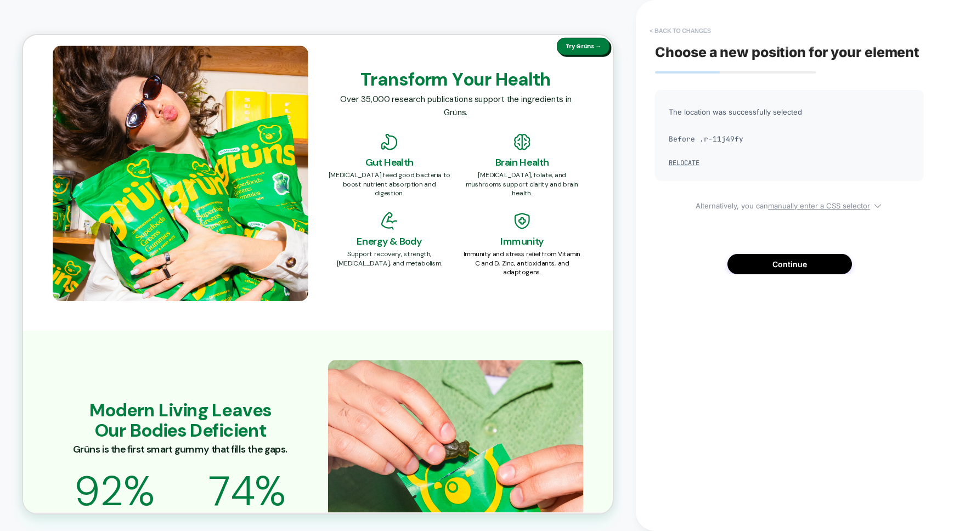
click at [673, 30] on button "< Back to changes" at bounding box center [680, 31] width 72 height 18
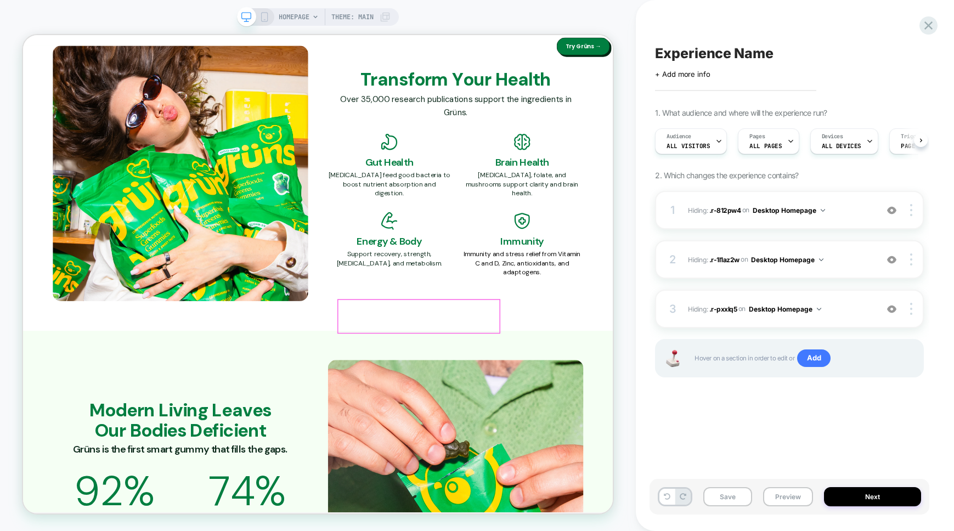
scroll to position [0, 1]
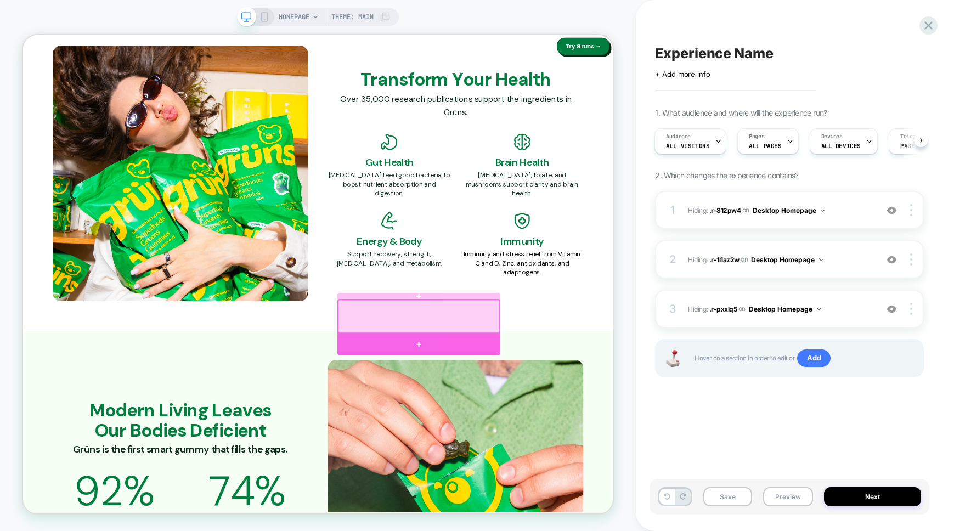
click at [544, 440] on div at bounding box center [550, 447] width 217 height 29
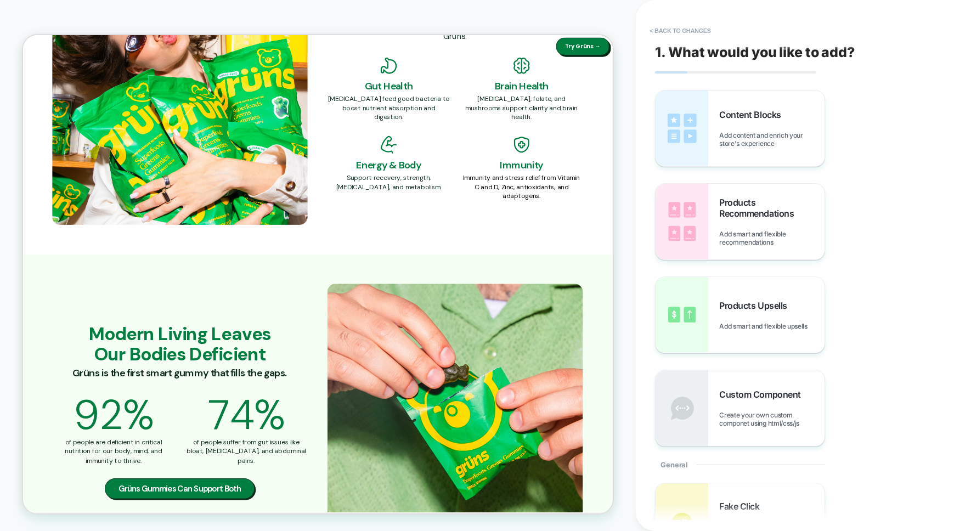
scroll to position [2069, 0]
click at [701, 26] on button "< Back to changes" at bounding box center [680, 31] width 72 height 18
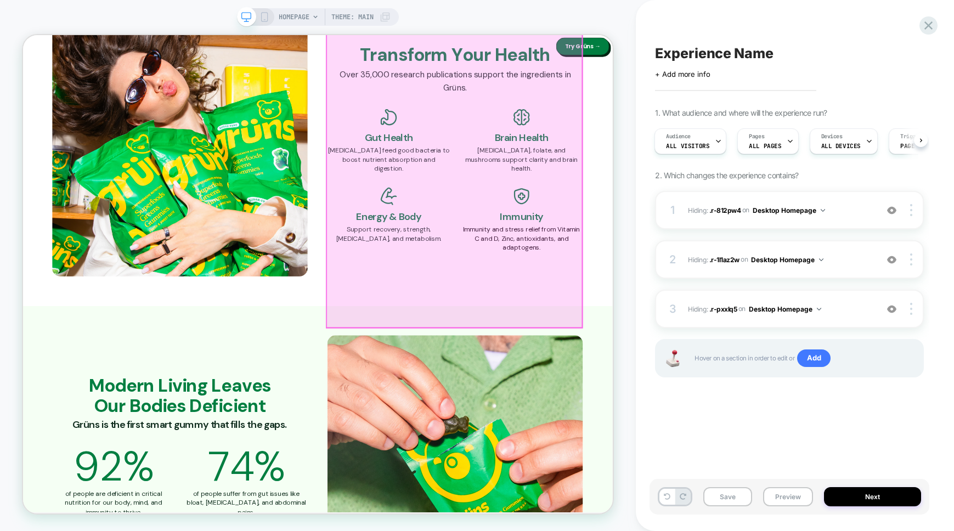
scroll to position [1985, 0]
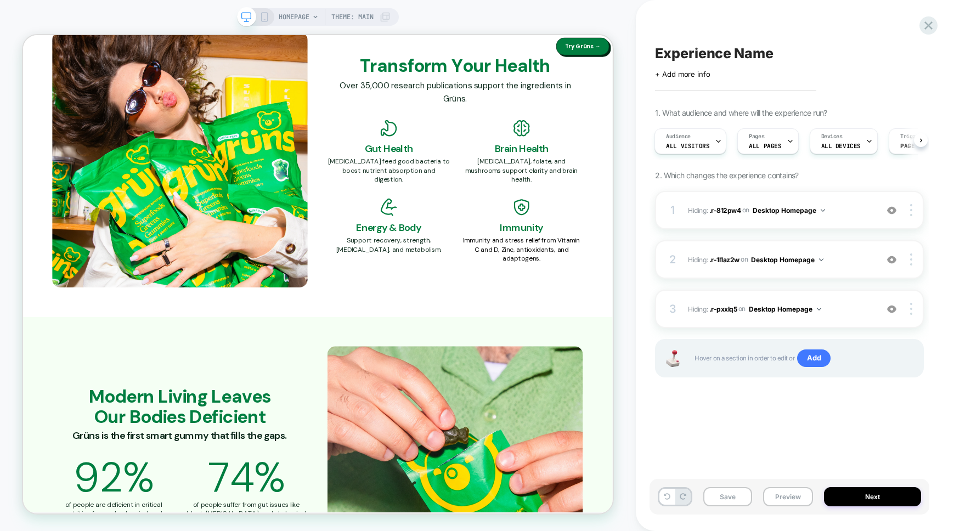
click at [615, 208] on div "HOMEPAGE Theme: MAIN" at bounding box center [318, 265] width 636 height 509
click at [551, 274] on div at bounding box center [515, 273] width 131 height 12
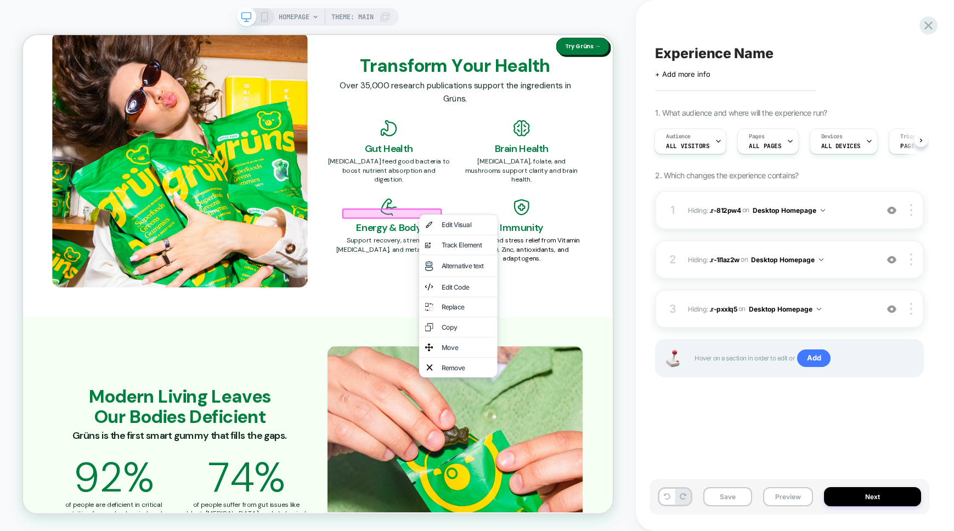
drag, startPoint x: 620, startPoint y: 442, endPoint x: 614, endPoint y: 432, distance: 11.1
click at [620, 430] on div "Copy" at bounding box center [614, 424] width 67 height 11
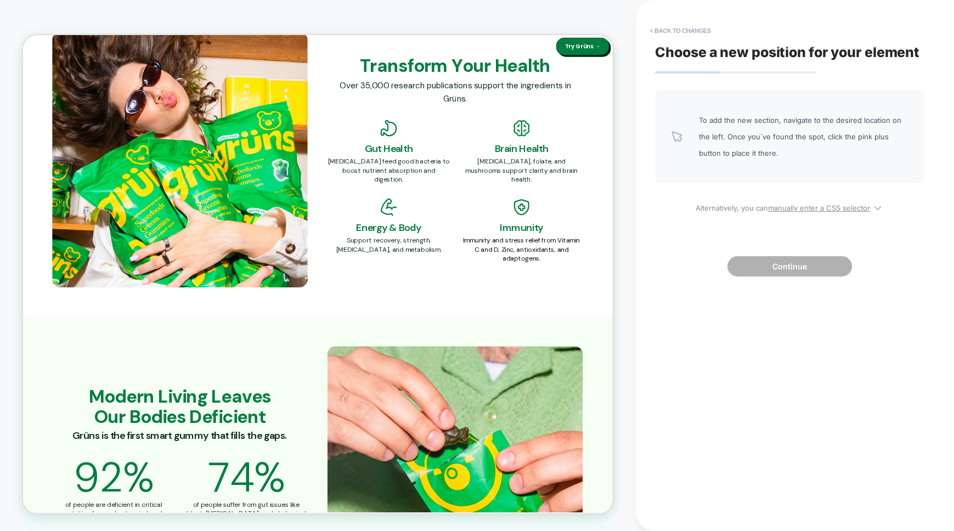
click at [620, 274] on div "HOMEPAGE Theme: MAIN" at bounding box center [318, 265] width 636 height 509
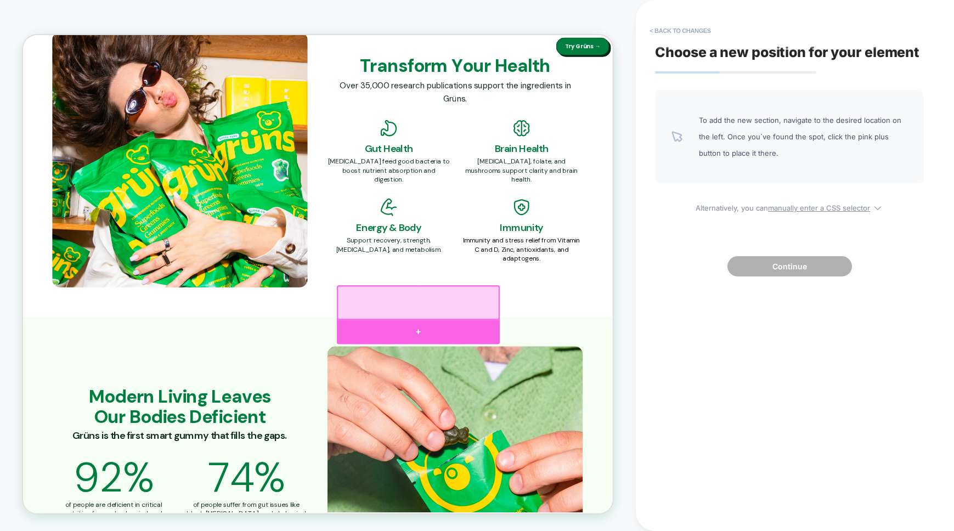
click at [546, 422] on div at bounding box center [550, 431] width 217 height 32
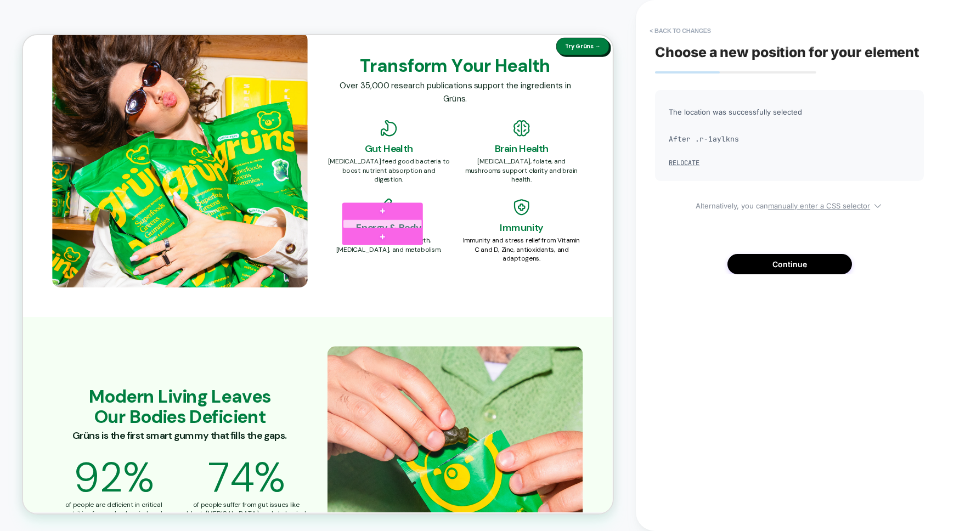
click at [546, 285] on div at bounding box center [502, 287] width 105 height 12
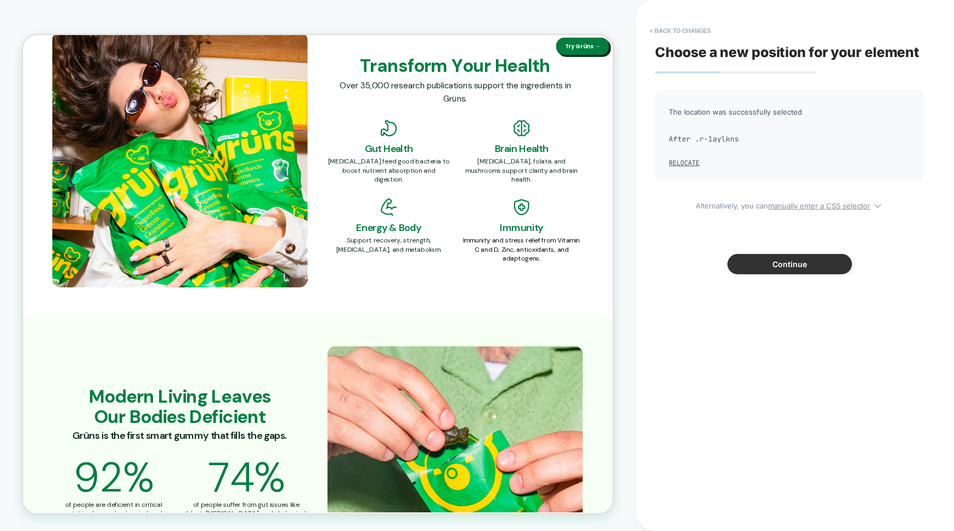
click at [788, 256] on button "Continue" at bounding box center [789, 264] width 125 height 20
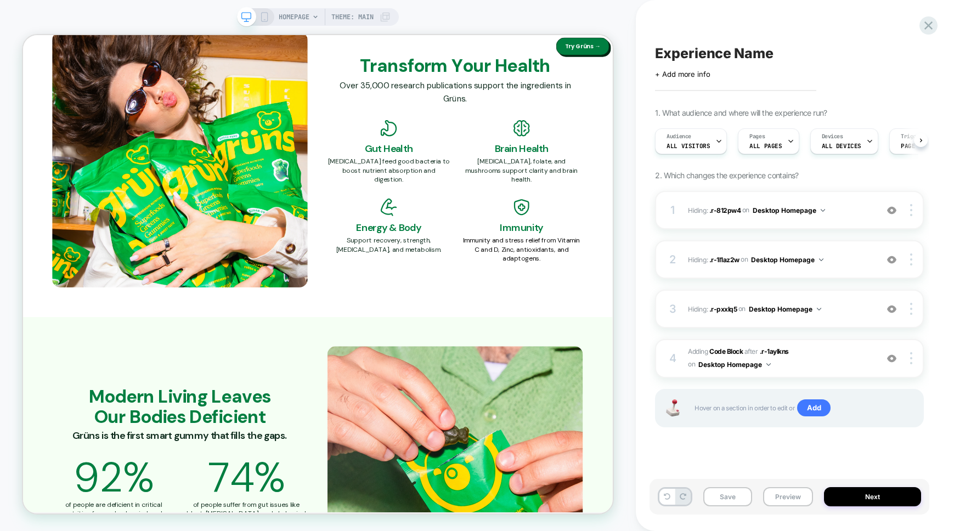
scroll to position [0, 1]
click at [526, 274] on div at bounding box center [515, 273] width 131 height 12
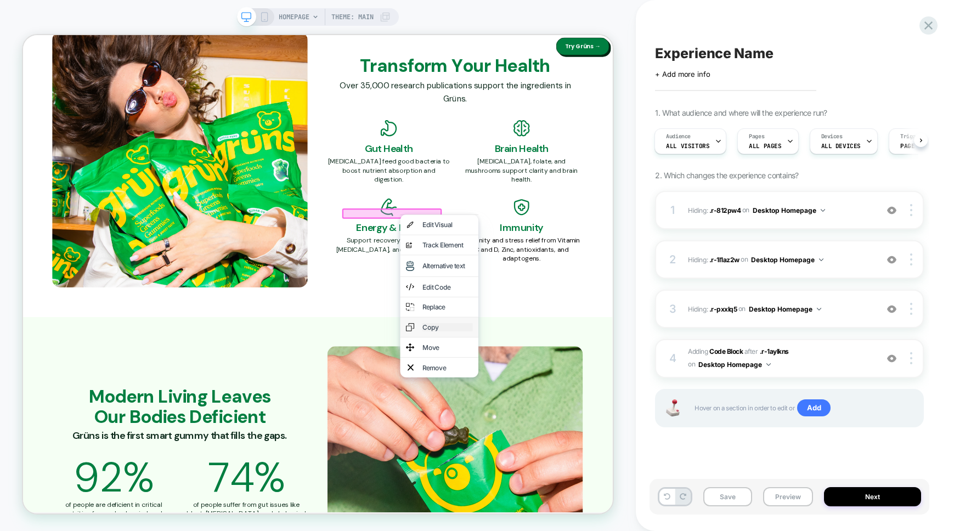
click at [590, 430] on div "Copy" at bounding box center [589, 424] width 67 height 11
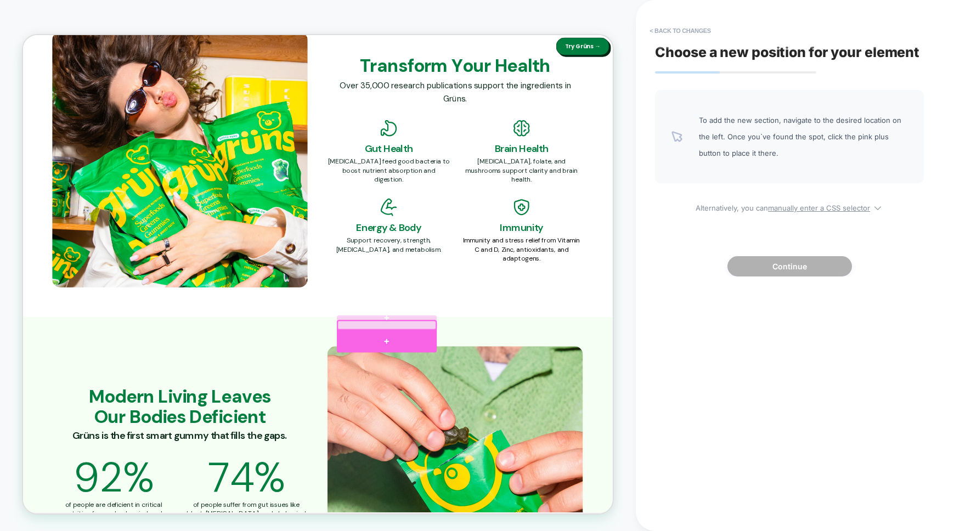
click at [477, 436] on div at bounding box center [508, 443] width 133 height 30
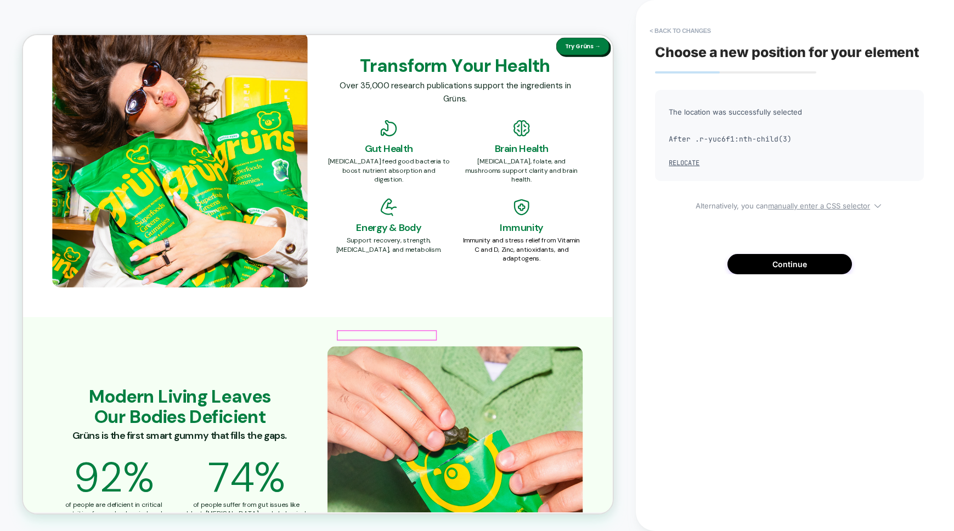
drag, startPoint x: 695, startPoint y: 431, endPoint x: 688, endPoint y: 433, distance: 7.6
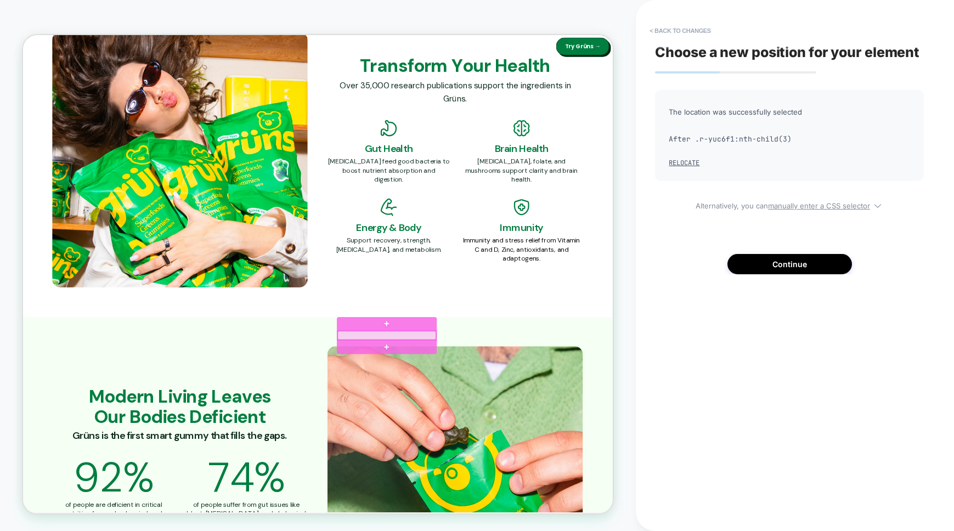
click at [524, 437] on div at bounding box center [508, 436] width 131 height 12
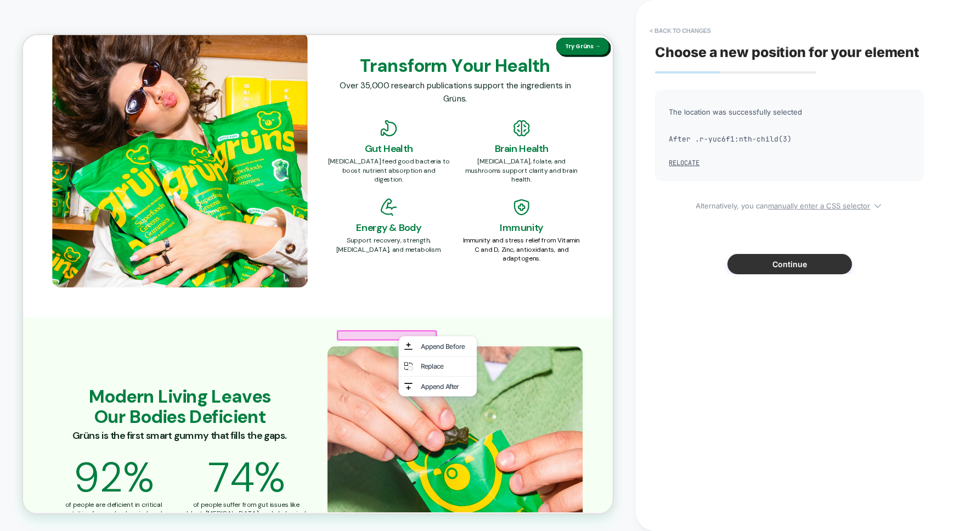
click at [813, 260] on button "Continue" at bounding box center [789, 264] width 125 height 20
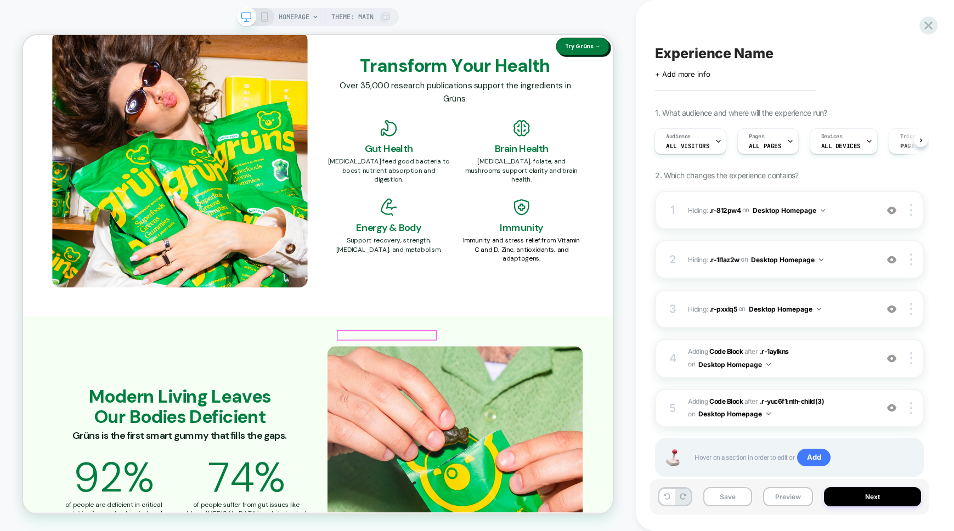
click at [624, 210] on div "HOMEPAGE Theme: MAIN" at bounding box center [318, 265] width 636 height 509
click at [620, 244] on div "HOMEPAGE Theme: MAIN" at bounding box center [318, 265] width 636 height 509
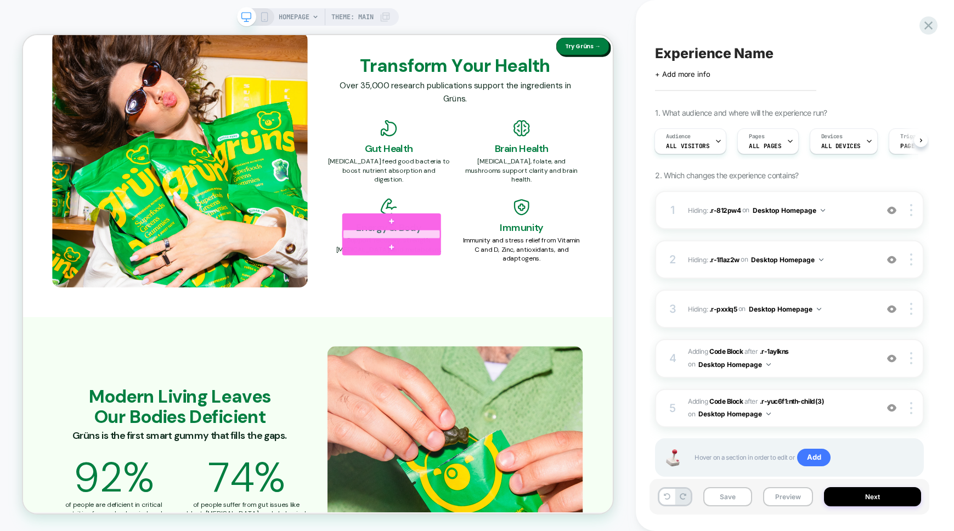
click at [554, 301] on div at bounding box center [514, 301] width 129 height 12
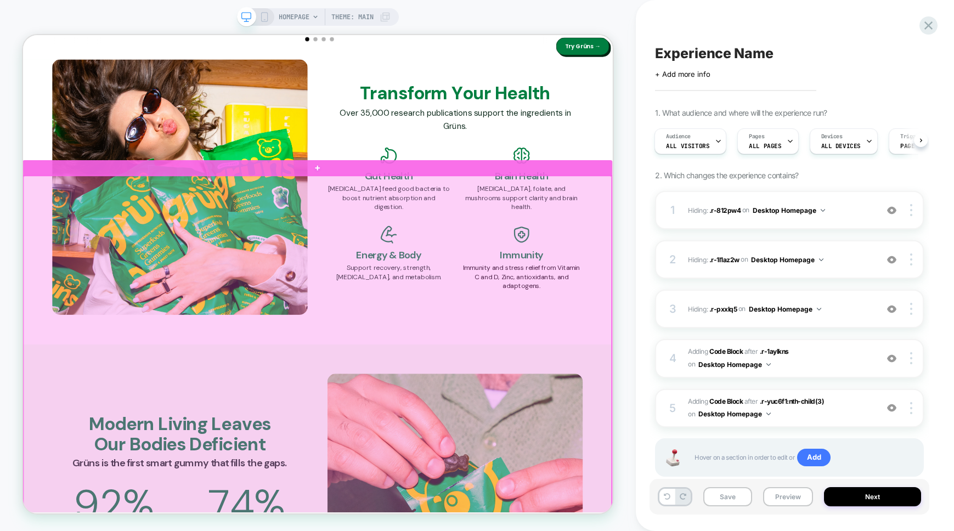
scroll to position [1887, 0]
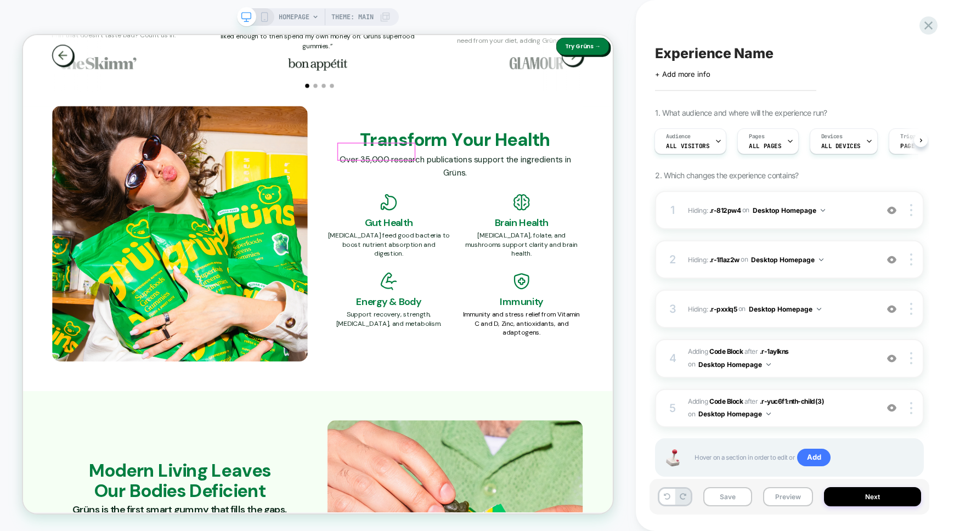
drag, startPoint x: 505, startPoint y: 183, endPoint x: 498, endPoint y: 276, distance: 92.9
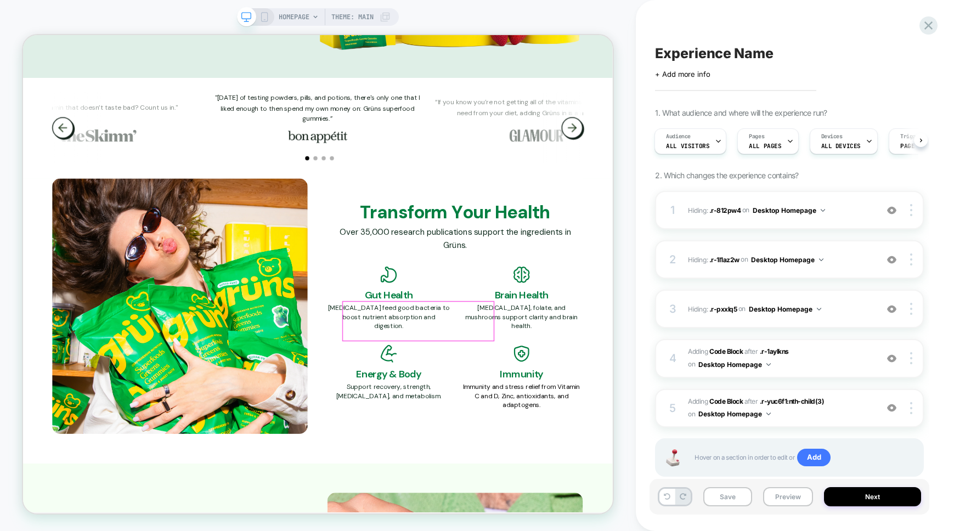
scroll to position [1564, 0]
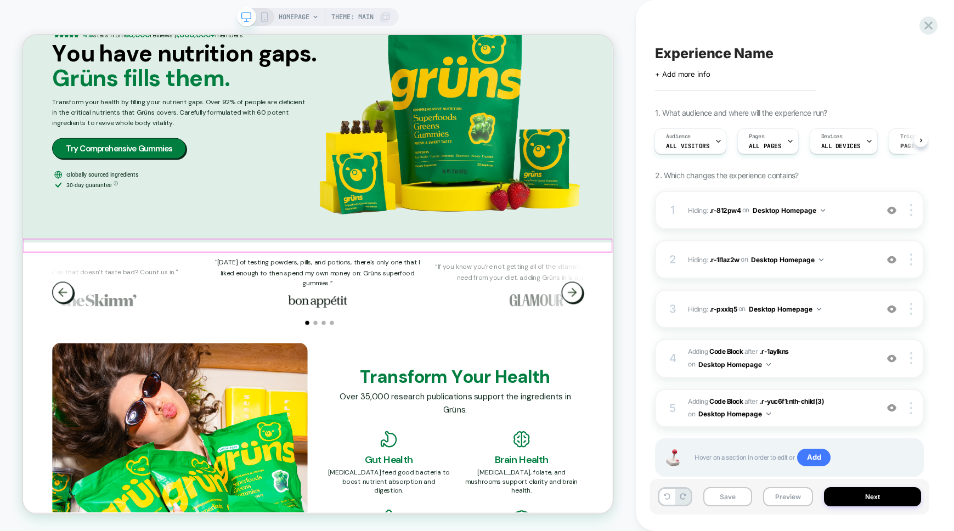
scroll to position [1657, 0]
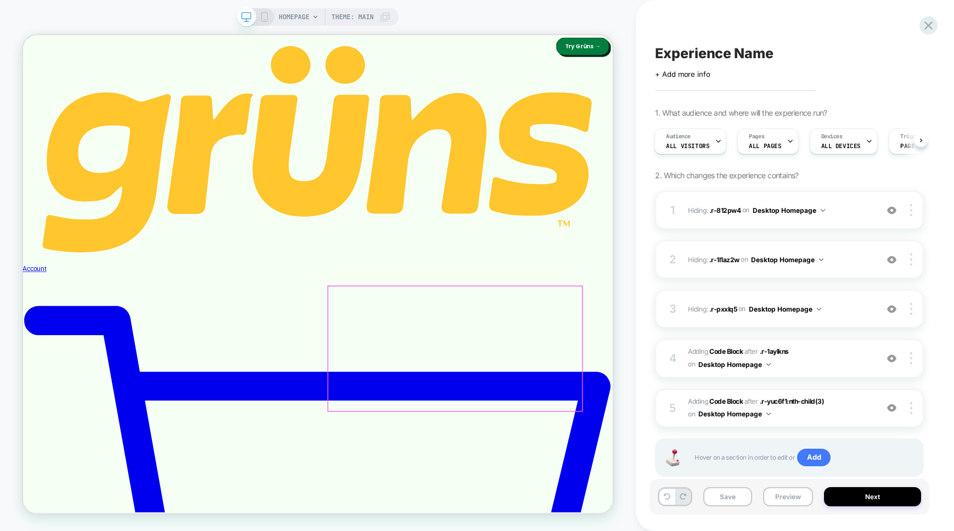
scroll to position [154, 0]
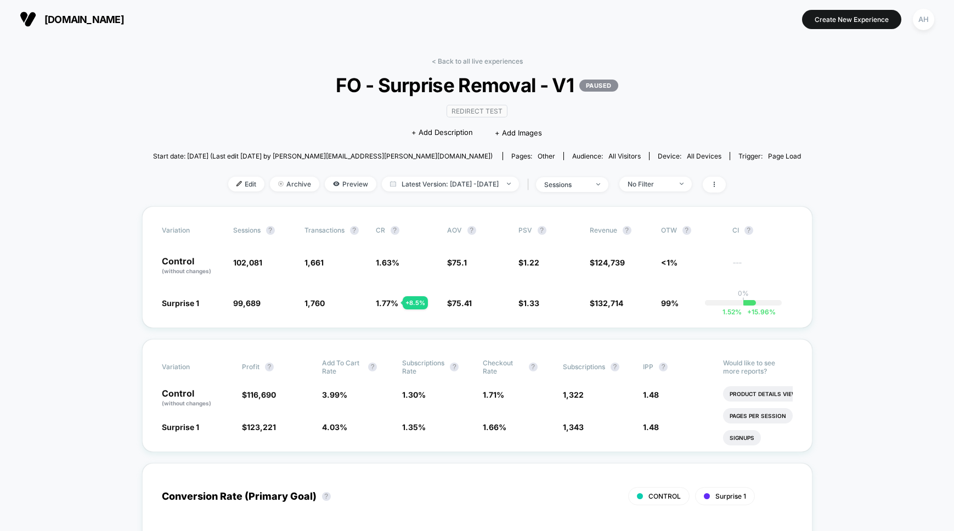
click at [476, 61] on link "< Back to all live experiences" at bounding box center [477, 61] width 91 height 8
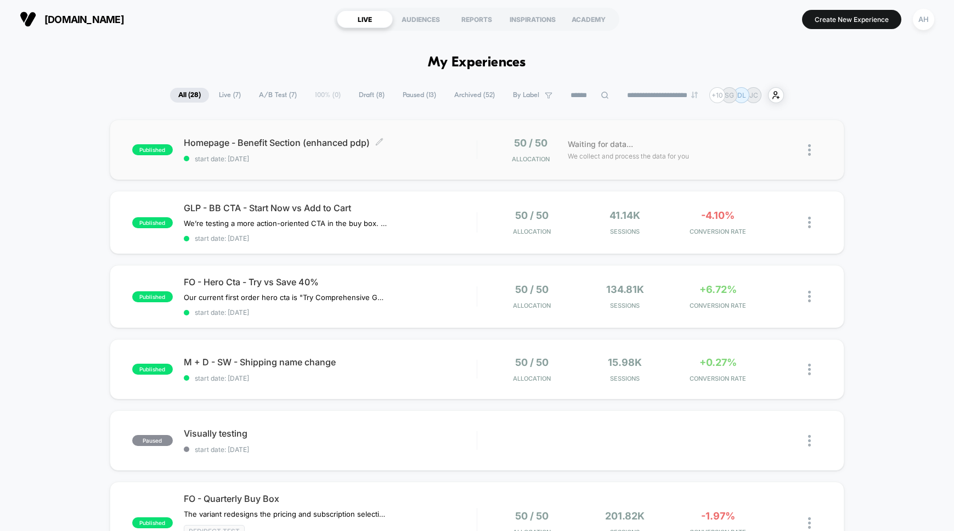
click at [445, 156] on span "start date: [DATE]" at bounding box center [330, 159] width 293 height 8
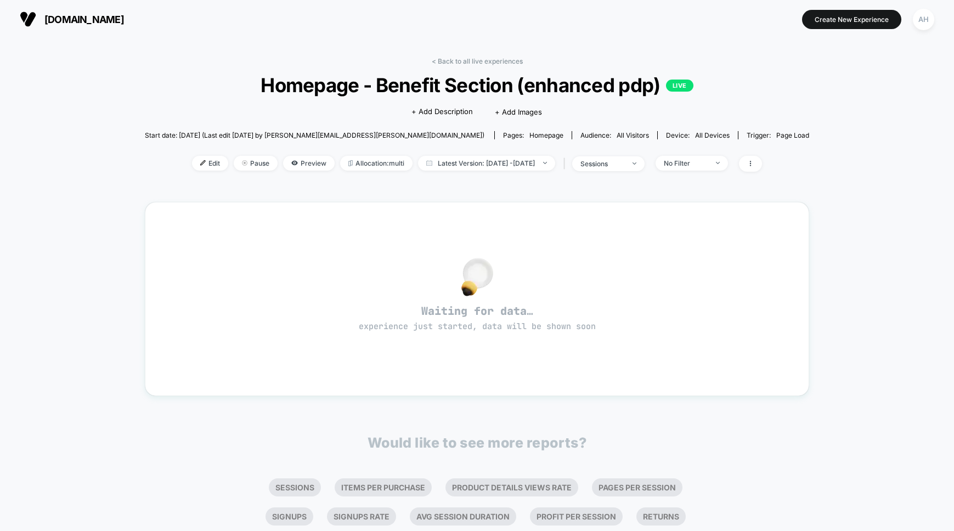
click at [474, 65] on link "< Back to all live experiences" at bounding box center [477, 61] width 91 height 8
